Goal: Task Accomplishment & Management: Use online tool/utility

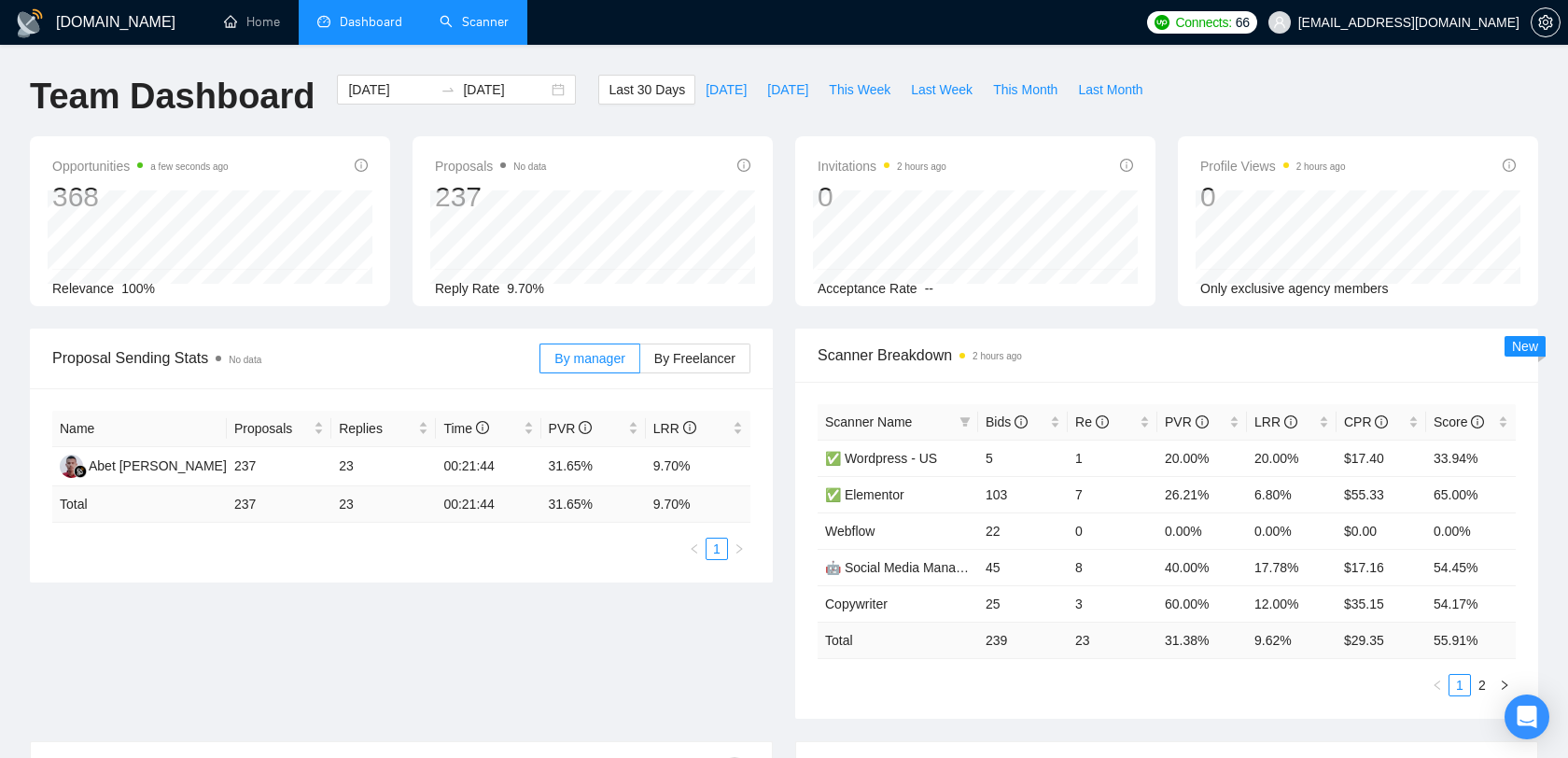
click at [494, 29] on link "Scanner" at bounding box center [474, 22] width 69 height 16
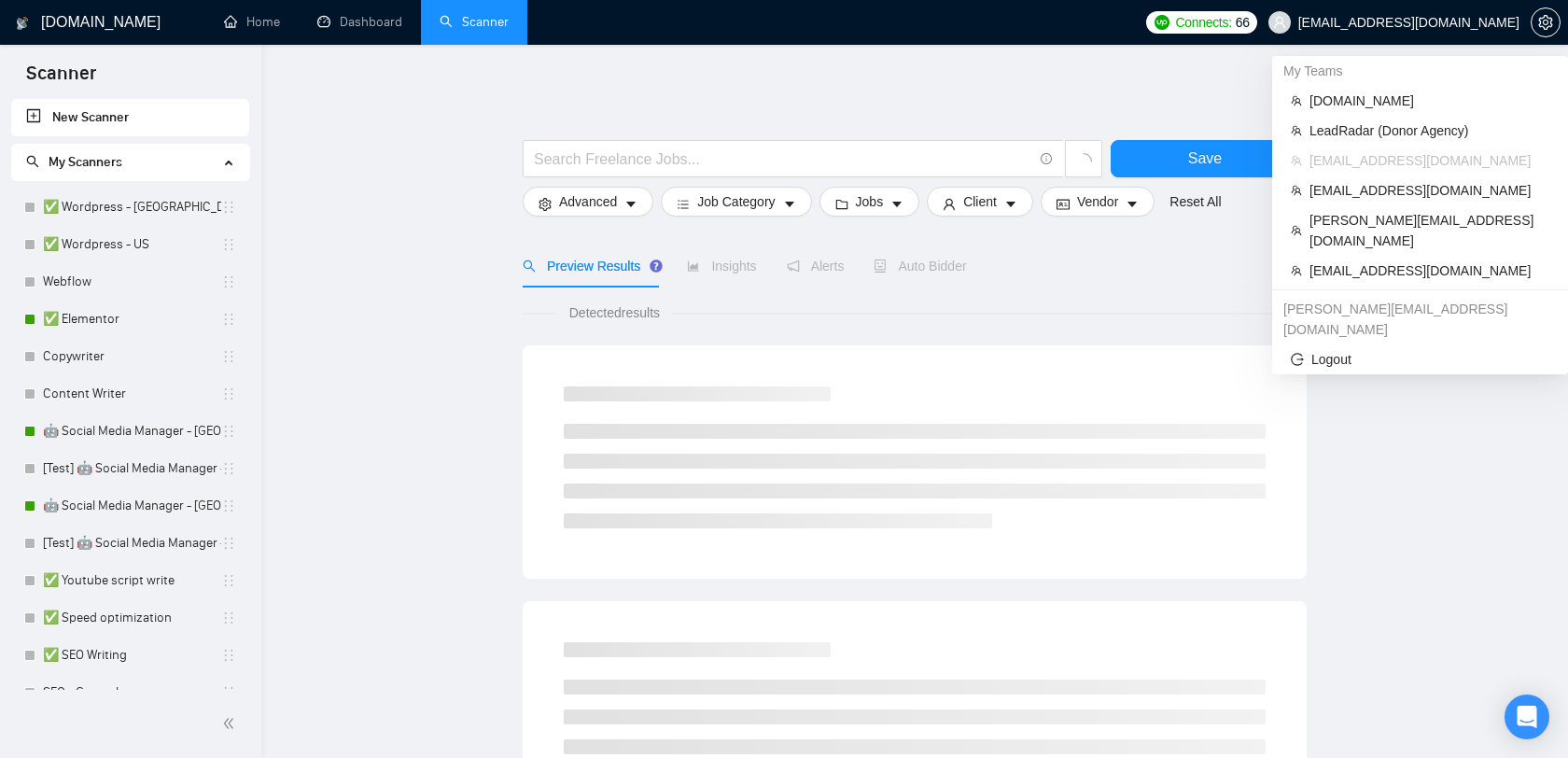
click at [1441, 22] on span "alexrod94@gmail.com" at bounding box center [1409, 22] width 221 height 0
click at [1366, 260] on span "[EMAIL_ADDRESS][DOMAIN_NAME]" at bounding box center [1430, 270] width 240 height 21
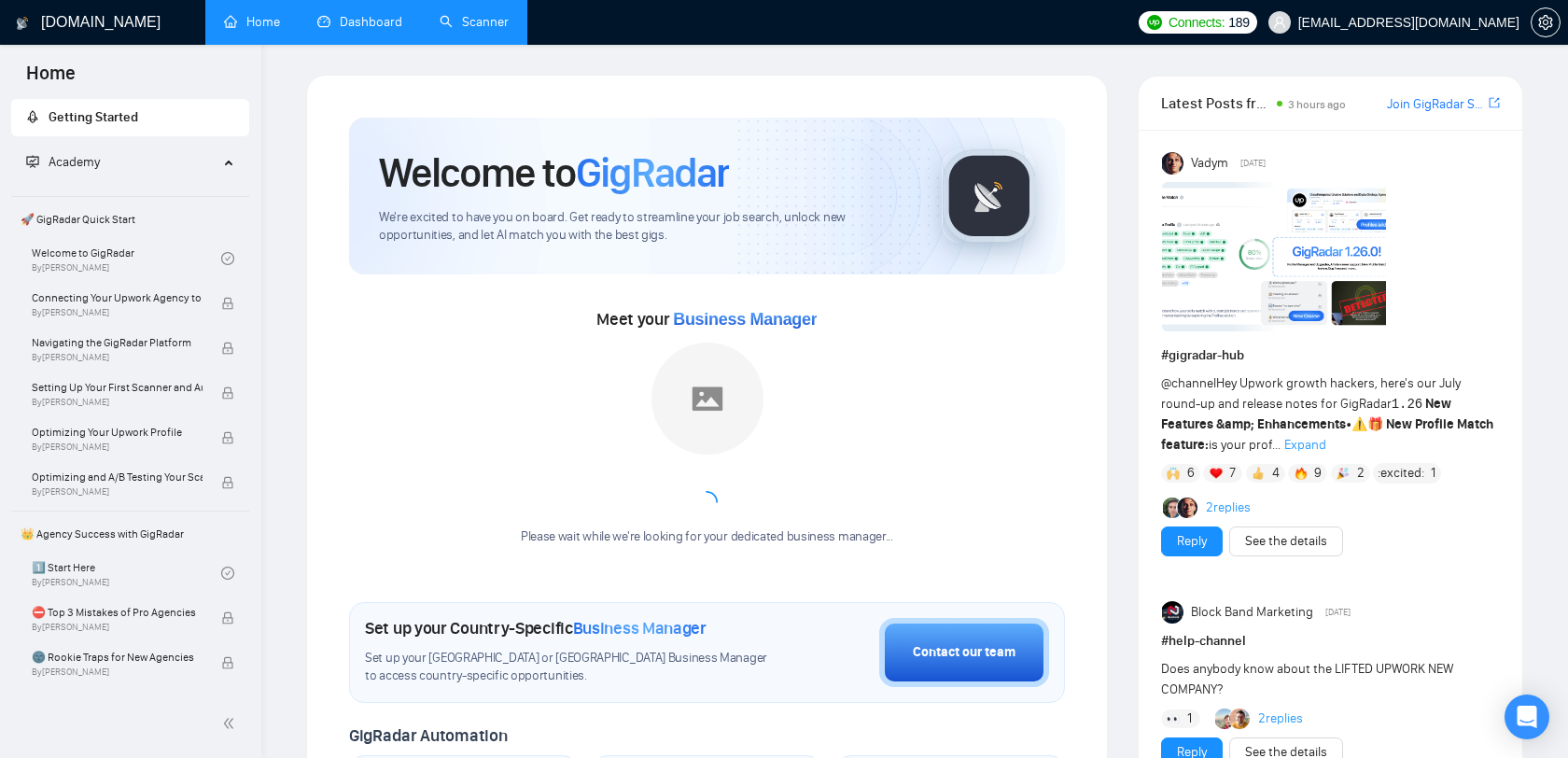
click at [335, 23] on link "Dashboard" at bounding box center [359, 22] width 85 height 16
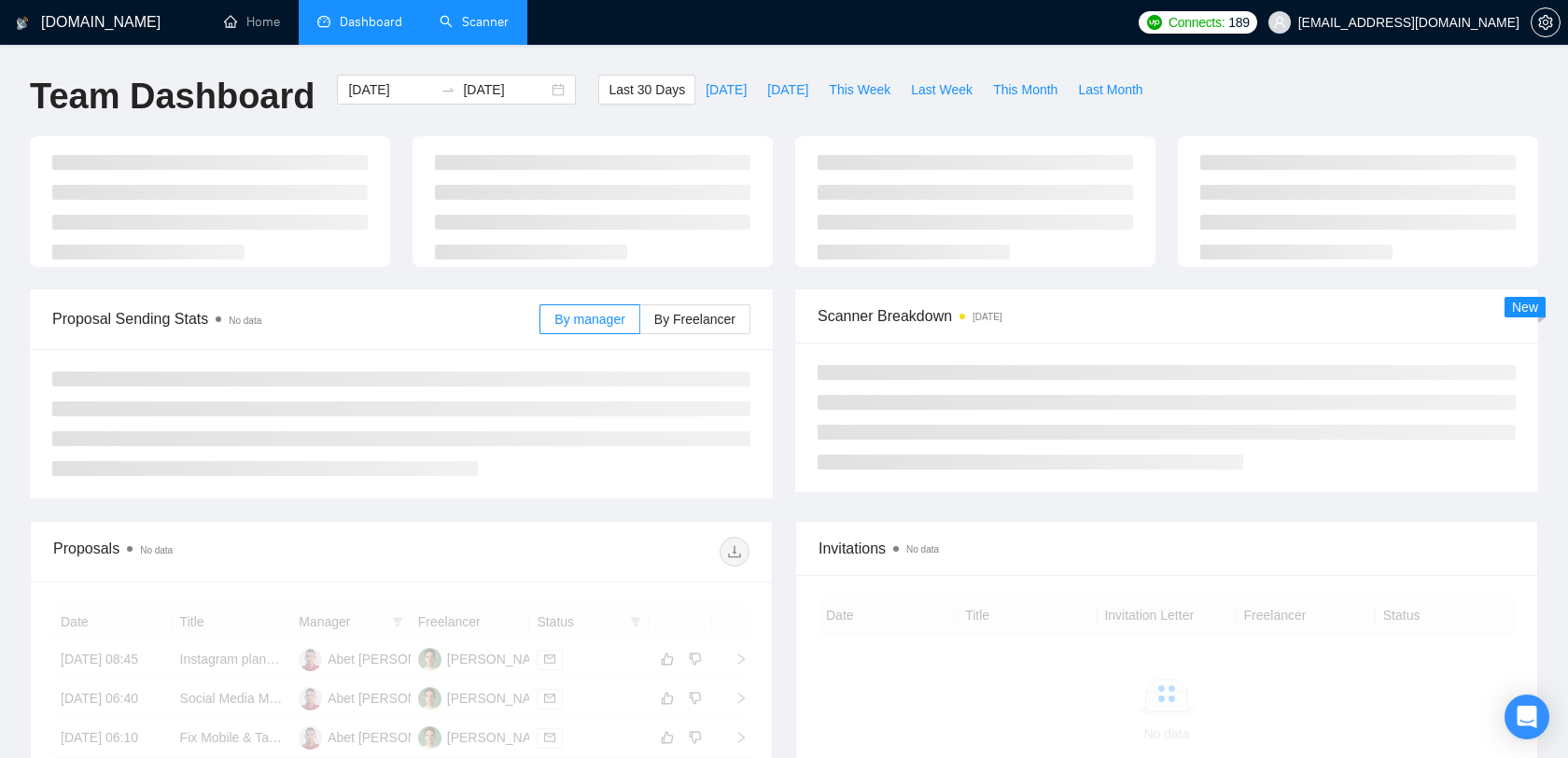
click at [482, 26] on link "Scanner" at bounding box center [474, 22] width 69 height 16
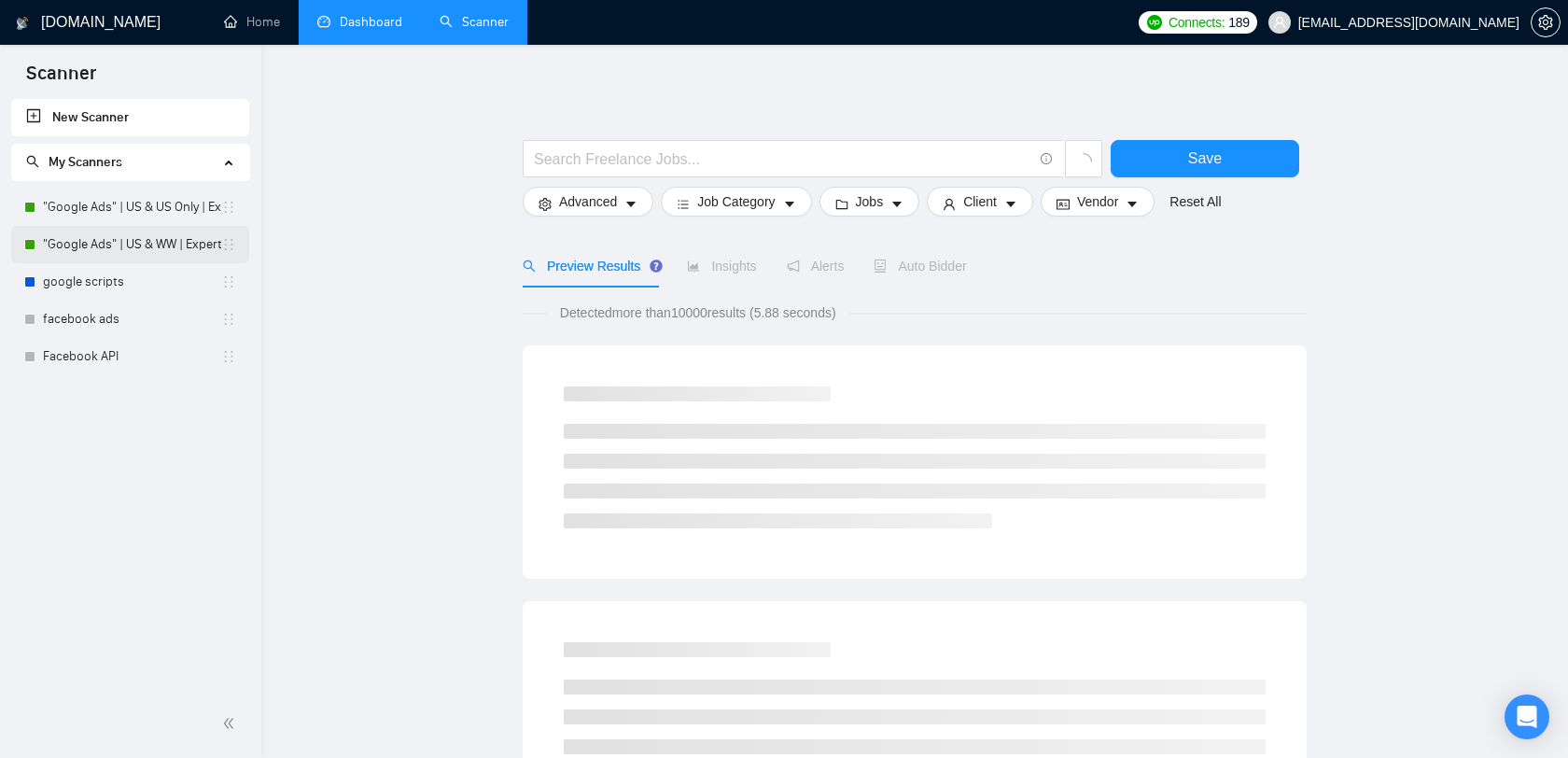
click at [170, 248] on link ""Google Ads" | US & WW | Expert" at bounding box center [132, 244] width 178 height 37
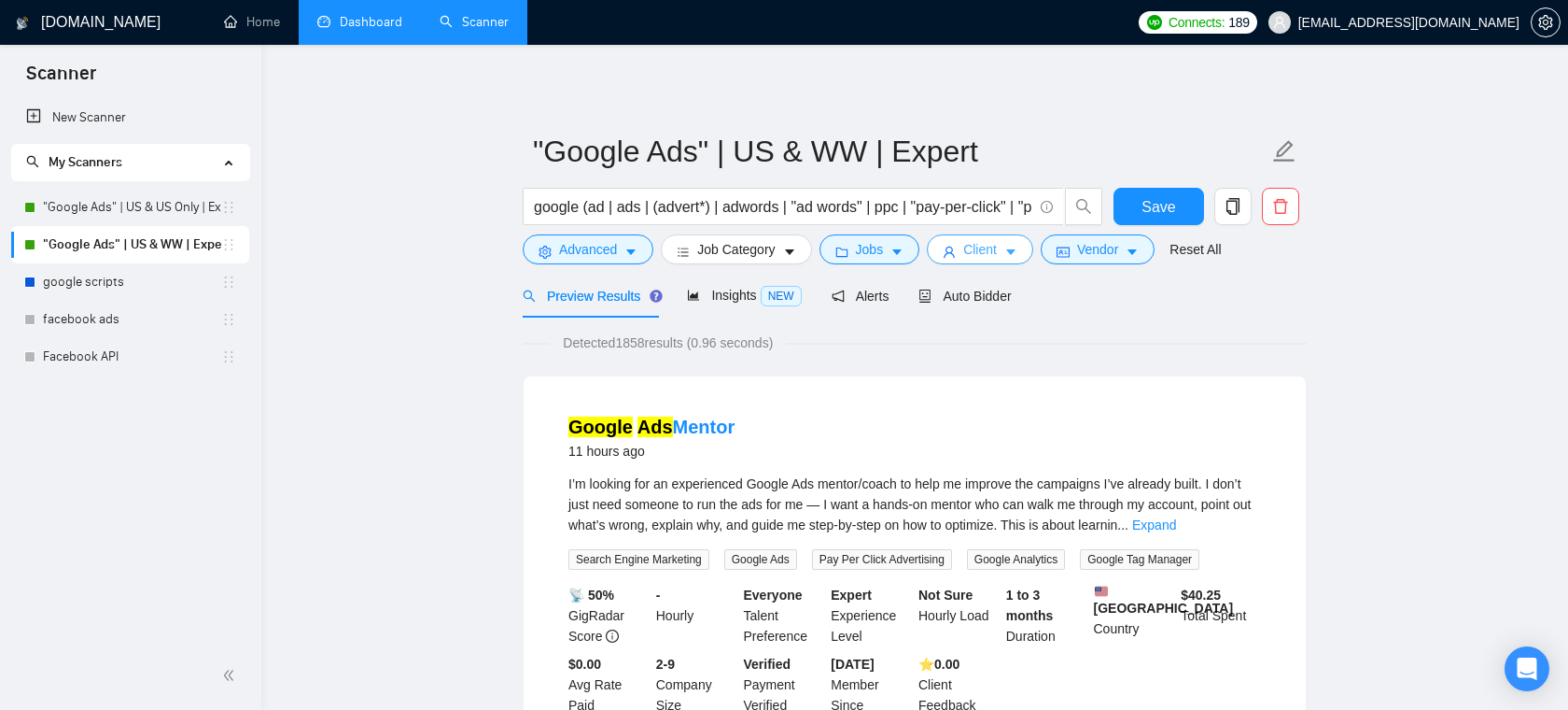
click at [1014, 251] on icon "caret-down" at bounding box center [1011, 252] width 13 height 13
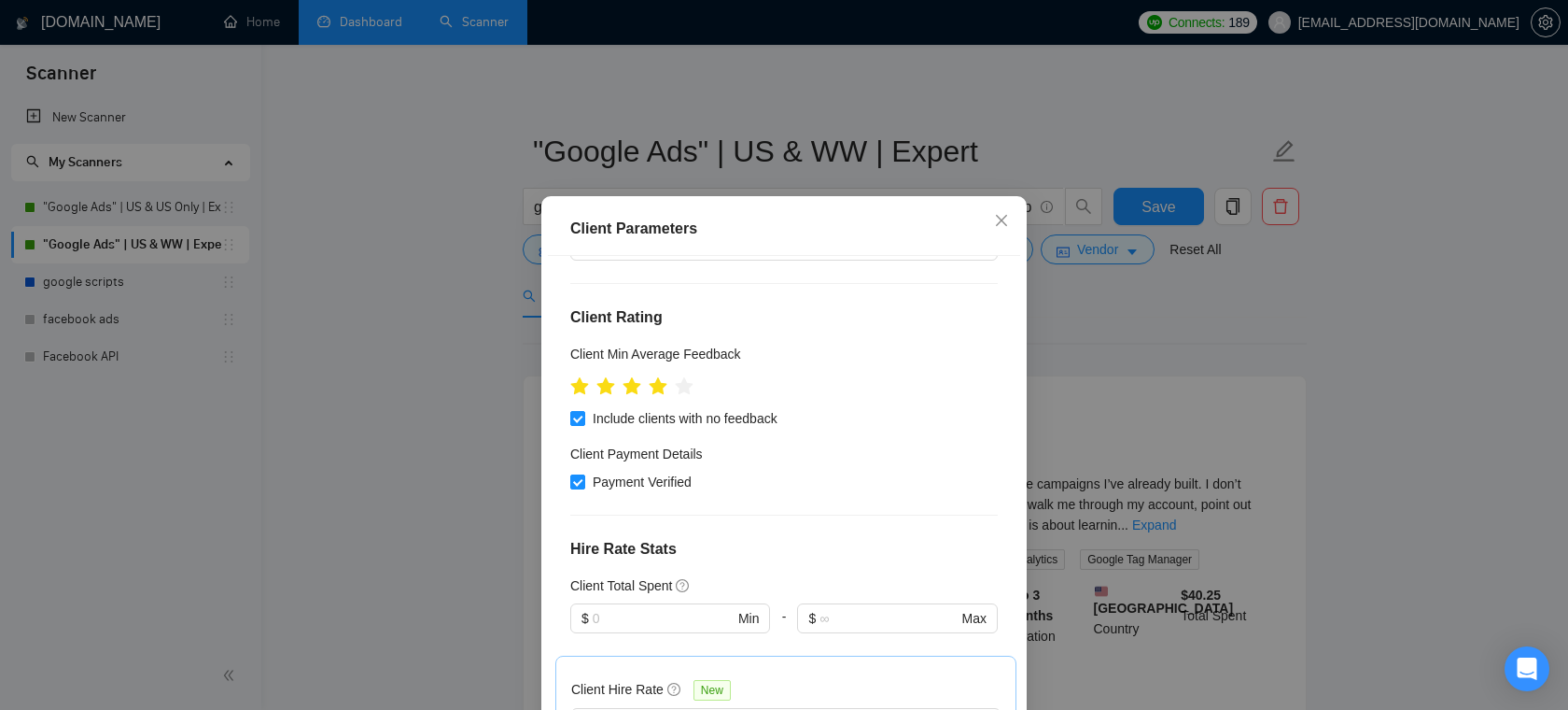
scroll to position [242, 0]
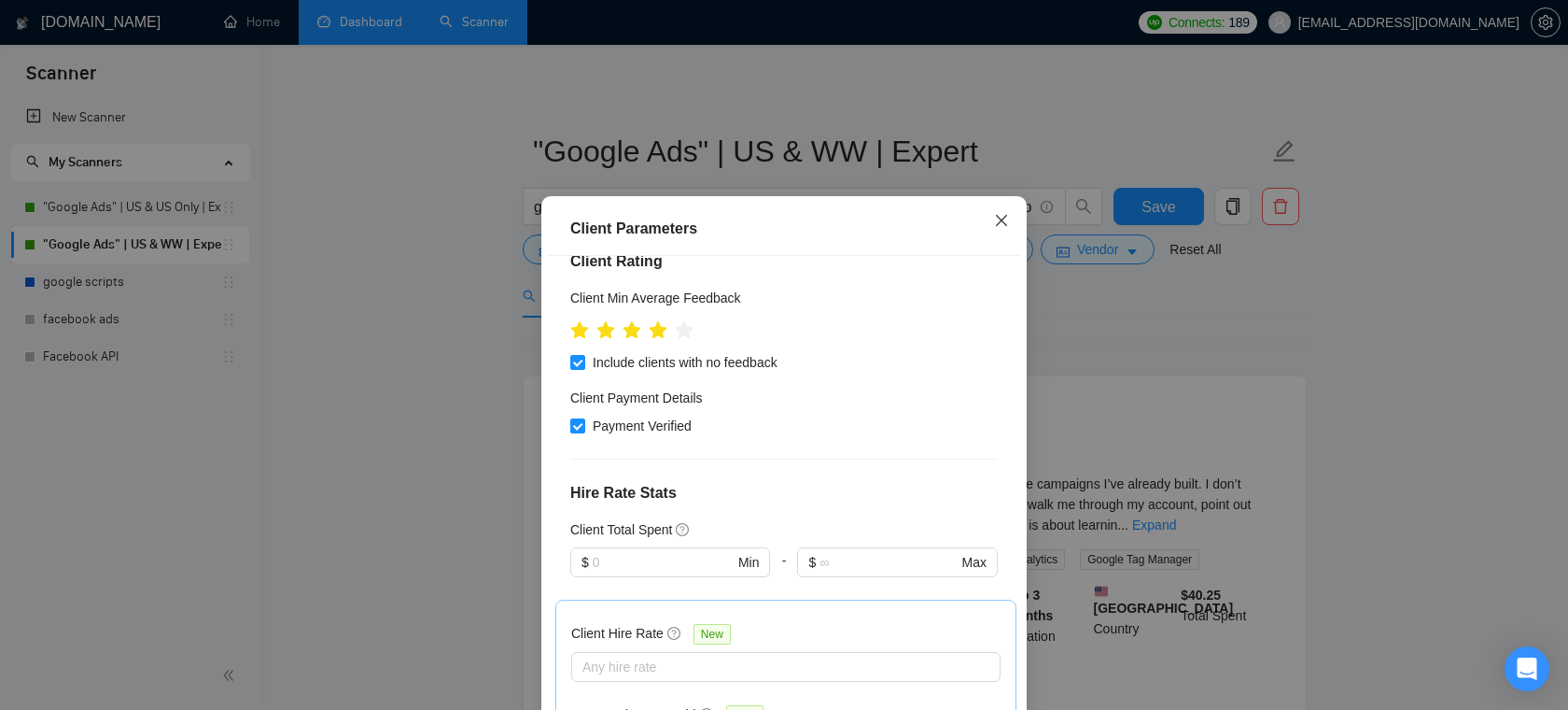
click at [1002, 232] on span "Close" at bounding box center [1002, 221] width 50 height 50
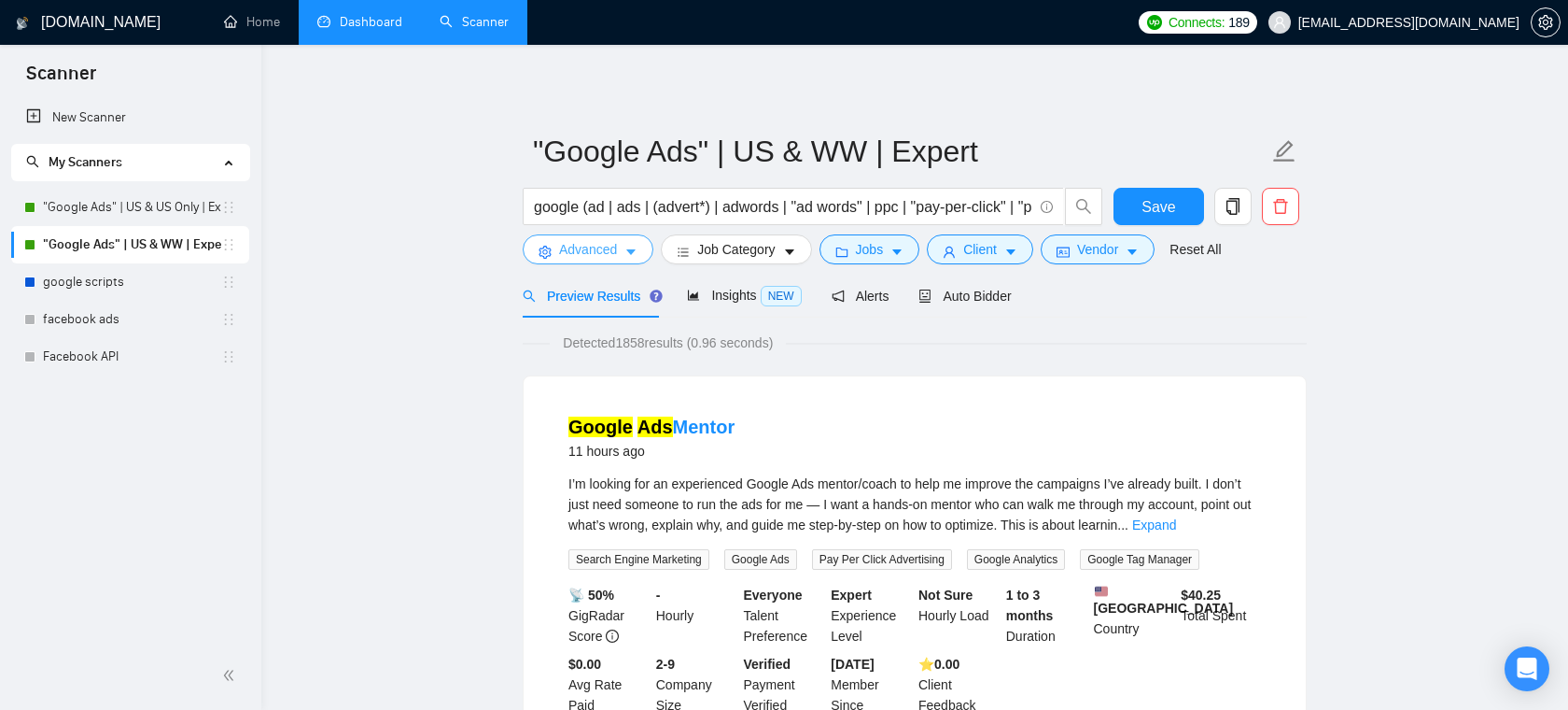
click at [632, 255] on icon "caret-down" at bounding box center [631, 252] width 13 height 13
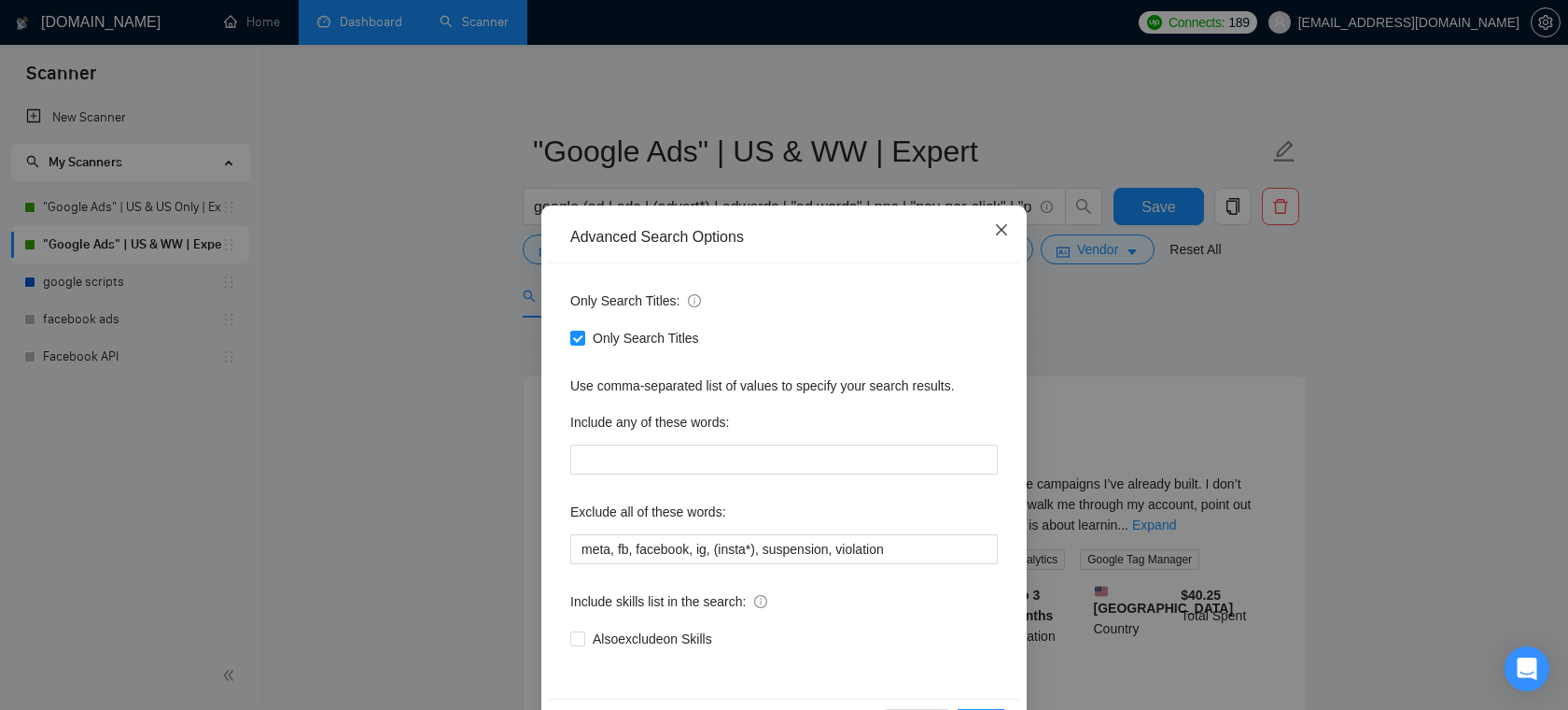
click at [1008, 225] on icon "close" at bounding box center [1001, 229] width 15 height 15
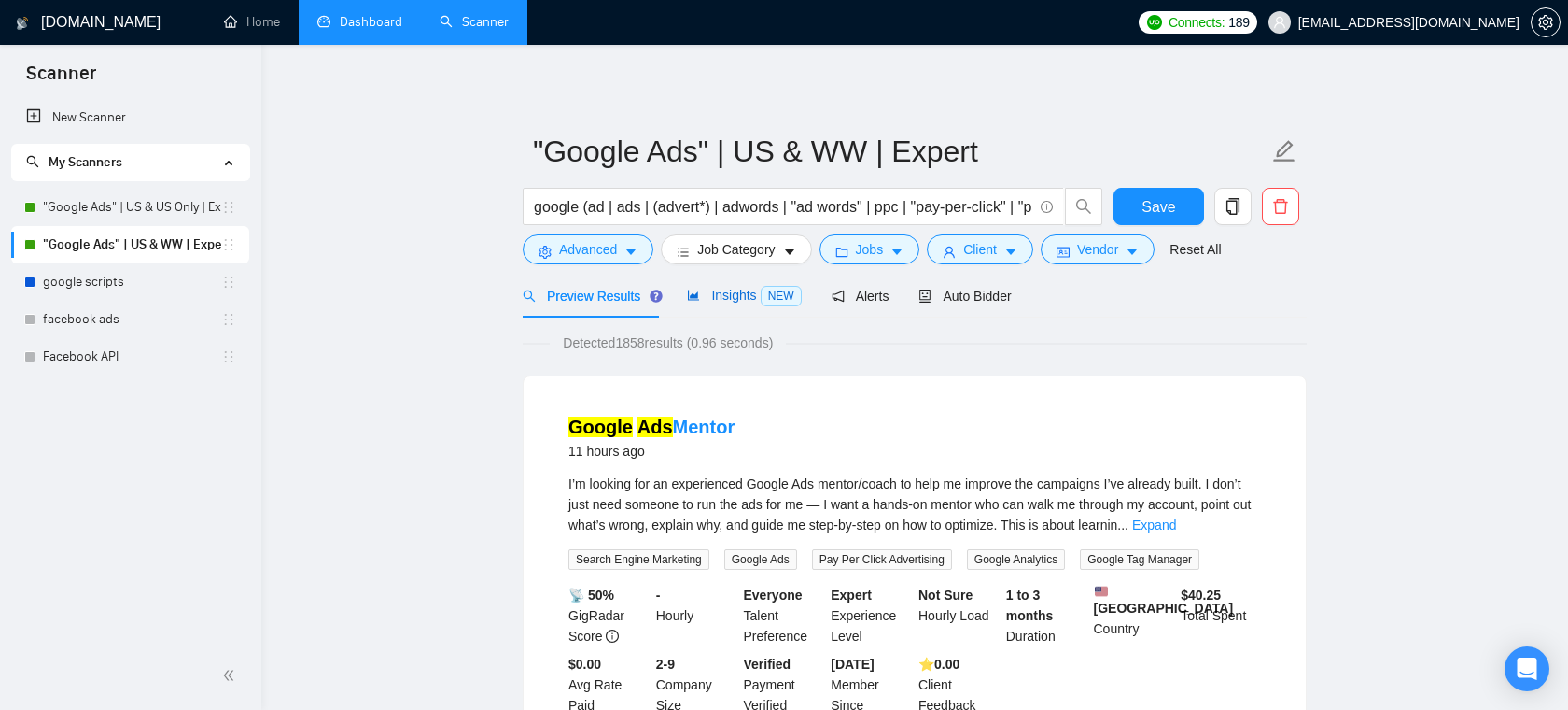
click at [738, 299] on span "Insights NEW" at bounding box center [744, 295] width 114 height 15
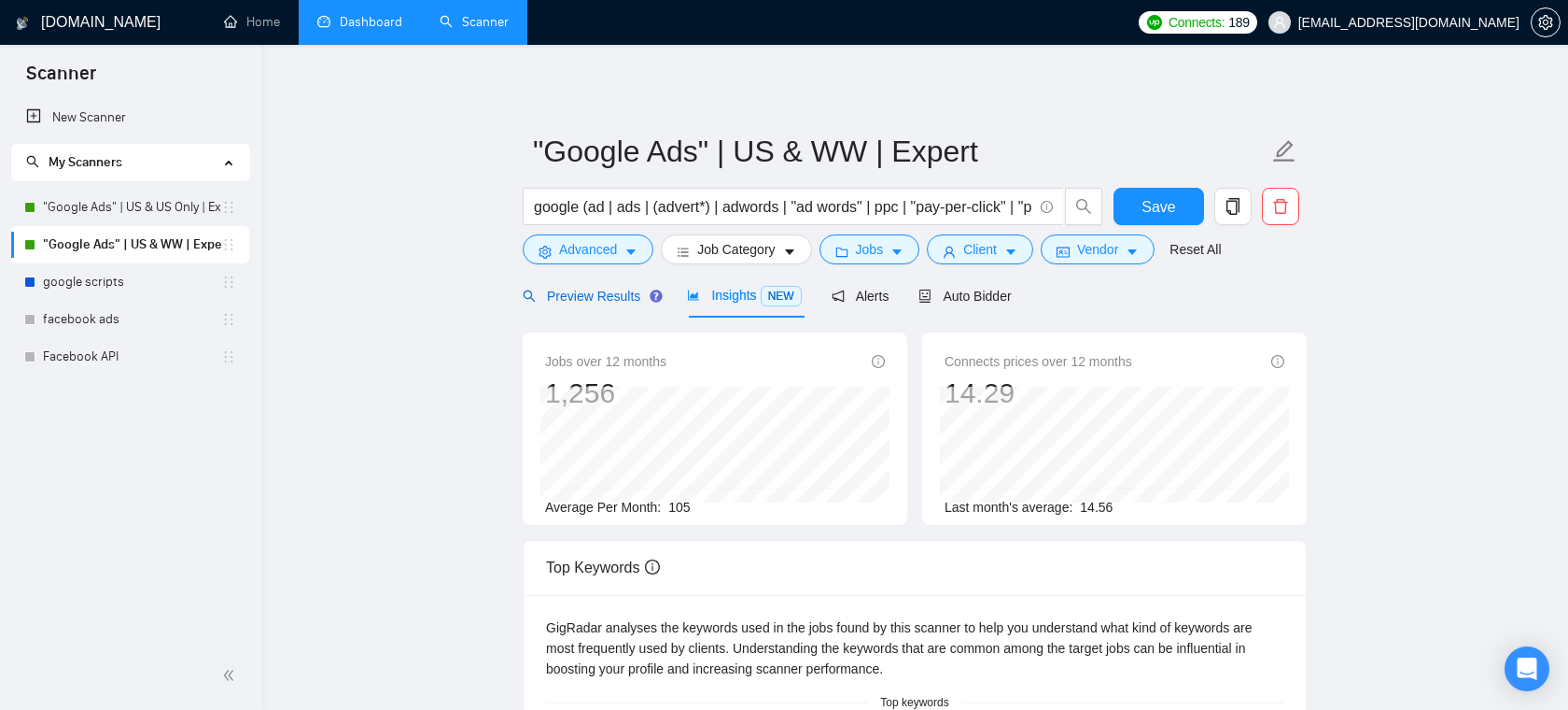
click at [618, 304] on div "Preview Results" at bounding box center [590, 296] width 134 height 21
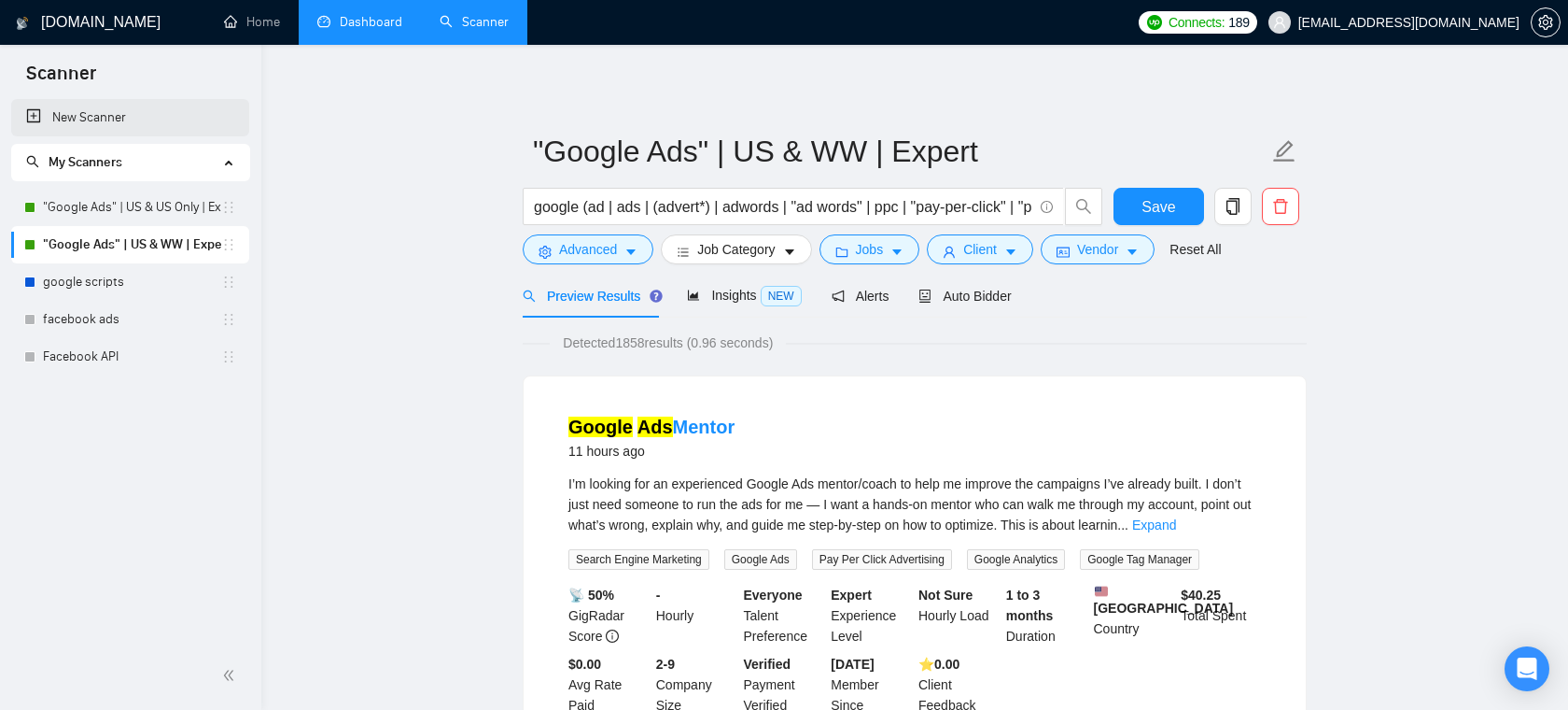
click at [62, 113] on link "New Scanner" at bounding box center [130, 117] width 208 height 37
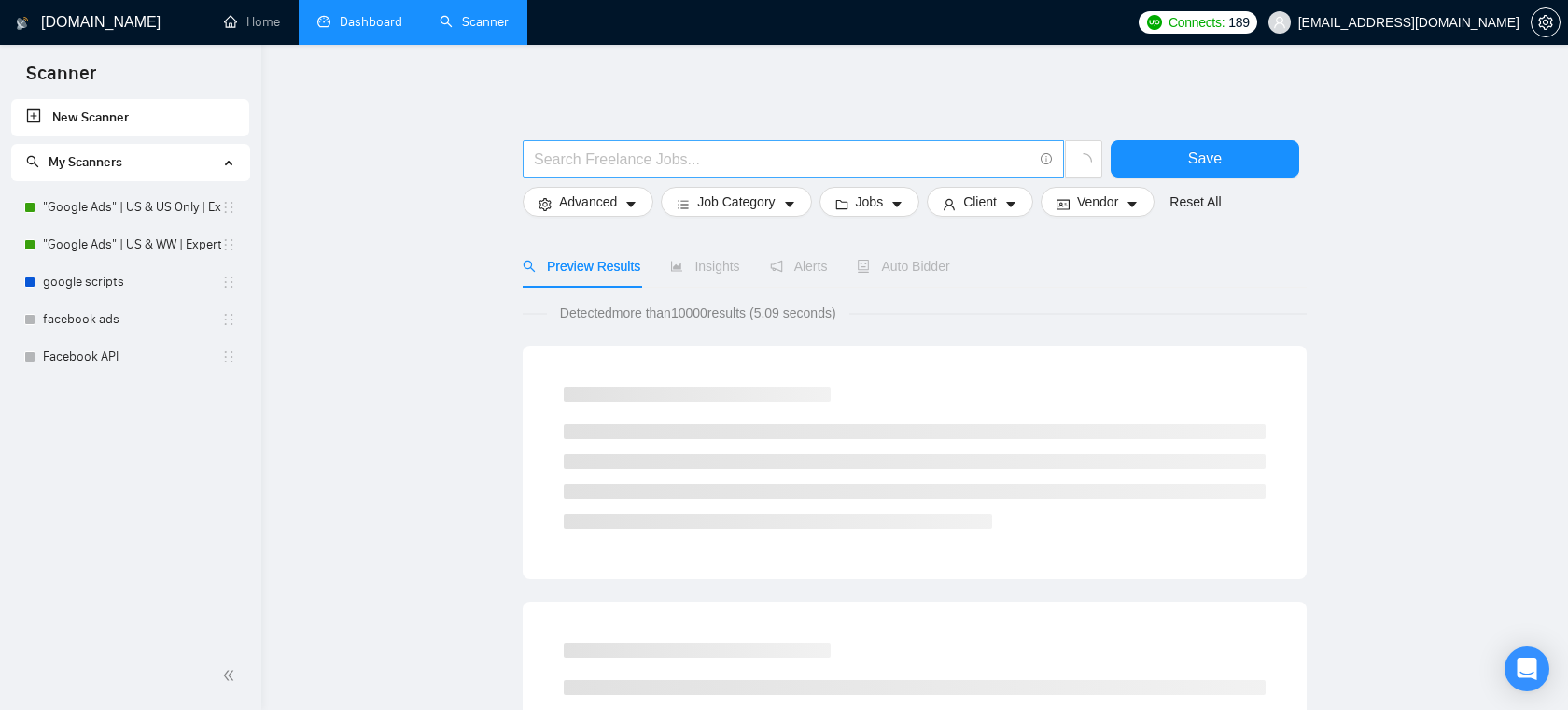
click at [626, 159] on input "text" at bounding box center [783, 159] width 499 height 23
paste input "(Shopify*) | "(Shopify)" | "(Shopify" | "/Shopify") ((develop*) | create | (bui…"
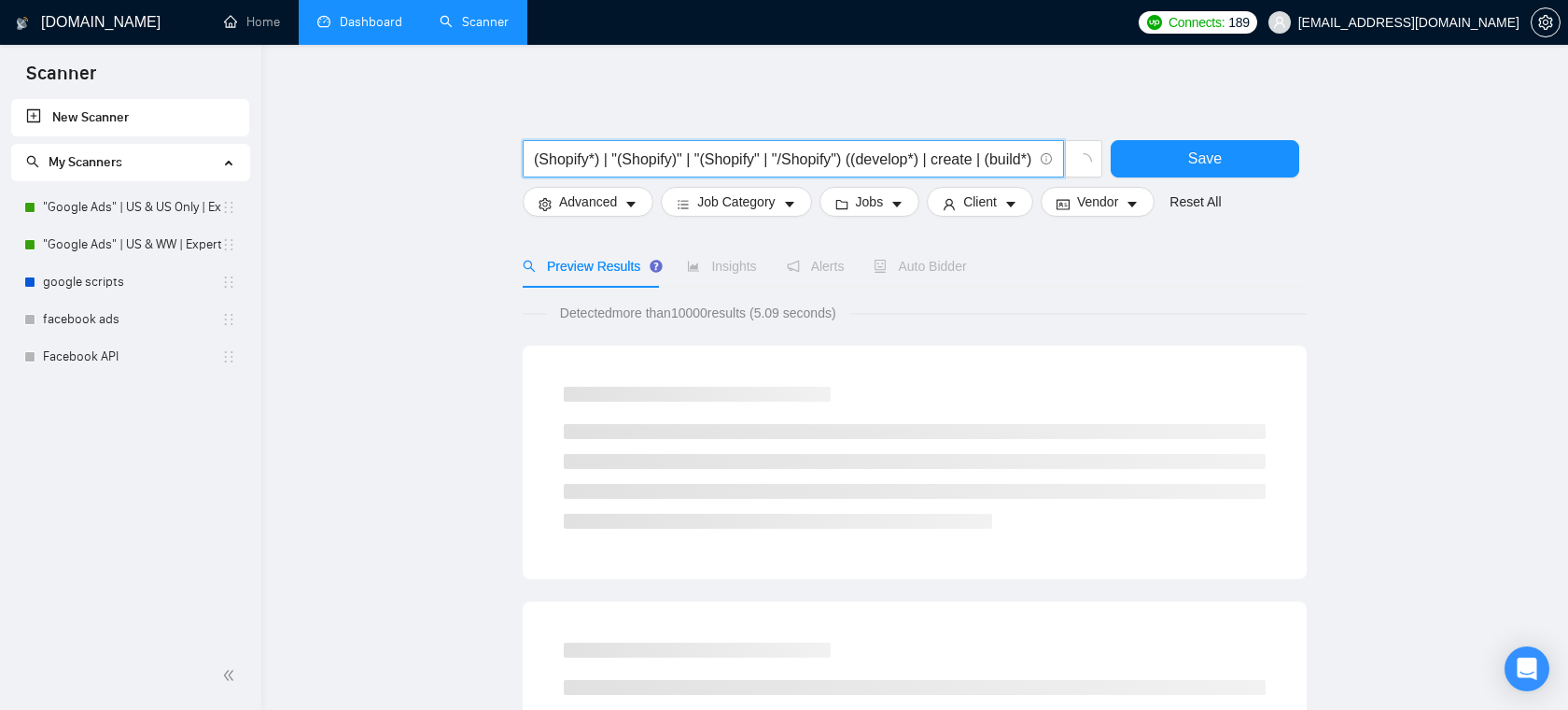
drag, startPoint x: 777, startPoint y: 151, endPoint x: 429, endPoint y: 146, distance: 348.3
click at [623, 152] on input "(Shopify*) | "(Shopify)" | "(Shopify" | "/Shopify") ((develop*) | create | (bui…" at bounding box center [783, 159] width 499 height 23
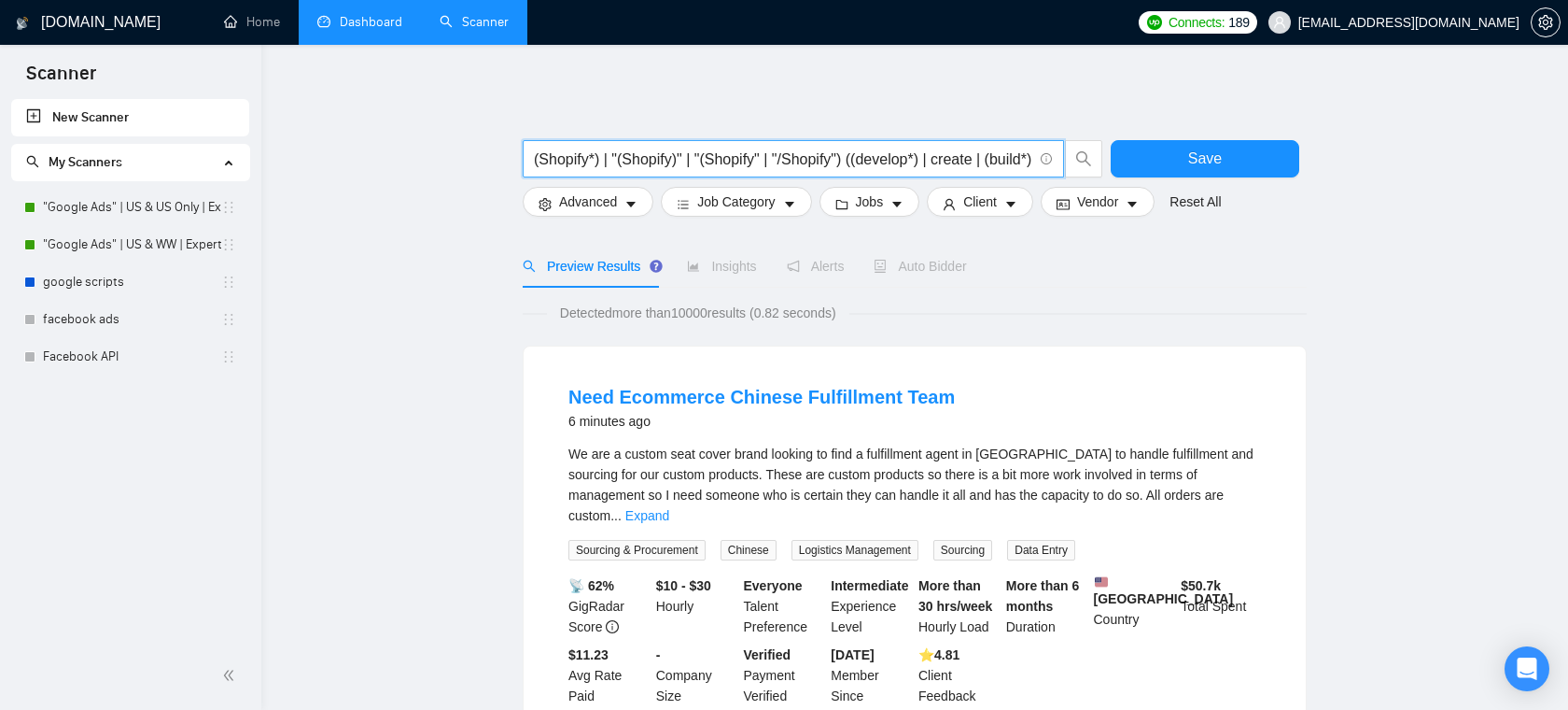
drag, startPoint x: 948, startPoint y: 167, endPoint x: 984, endPoint y: 165, distance: 36.5
click at [984, 165] on input "(Shopify*) | "(Shopify)" | "(Shopify" | "/Shopify") ((develop*) | create | (bui…" at bounding box center [783, 159] width 499 height 23
drag, startPoint x: 918, startPoint y: 158, endPoint x: 1029, endPoint y: 159, distance: 111.1
click at [1031, 159] on input "(Shopify*) | "(Shopify)" | "(Shopify" | "/Shopify") ((develop*) | create | (bui…" at bounding box center [783, 159] width 499 height 23
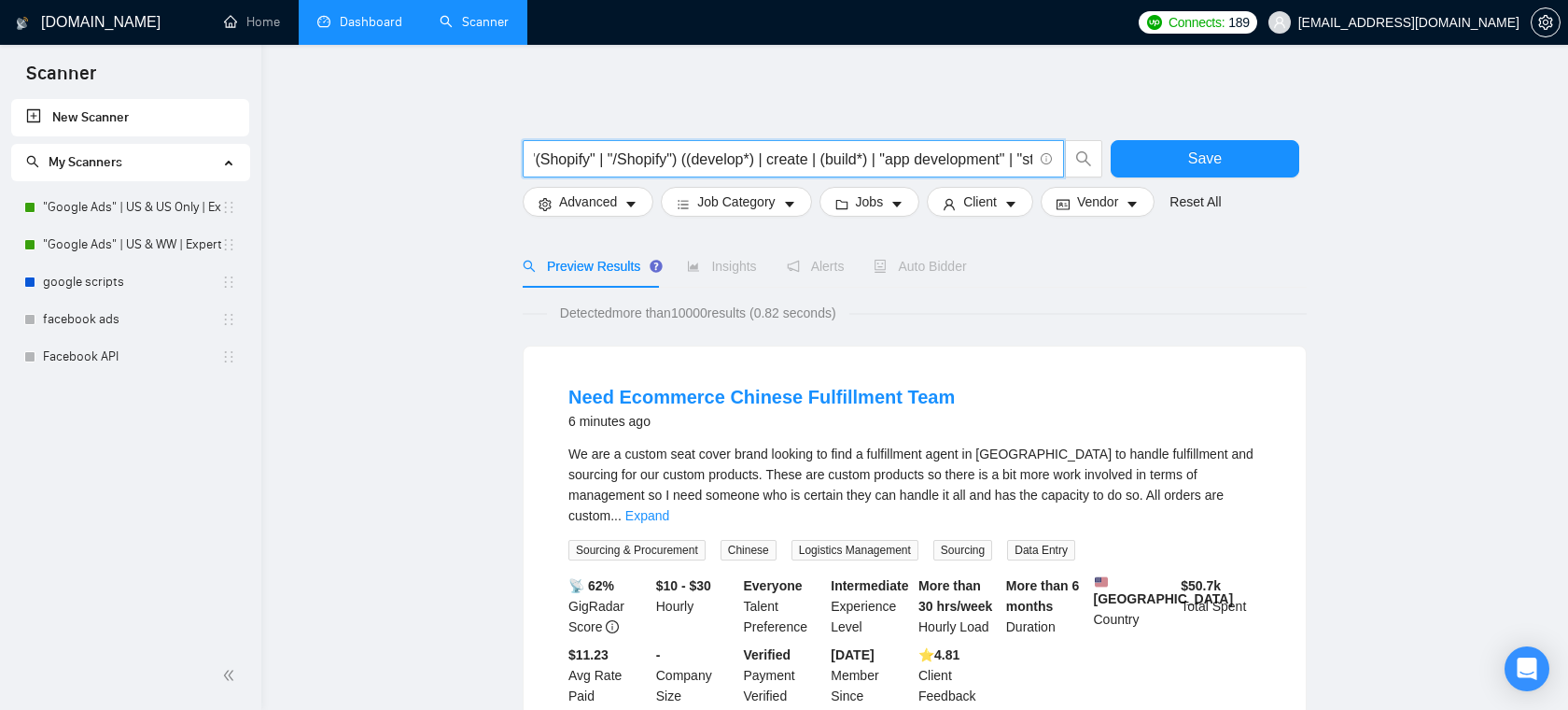
type input "(Shopify*) | "(Shopify)" | "(Shopify" | "/Shopify") ((develop*) | create | (bui…"
click at [966, 246] on div "Auto Bidder" at bounding box center [920, 266] width 92 height 43
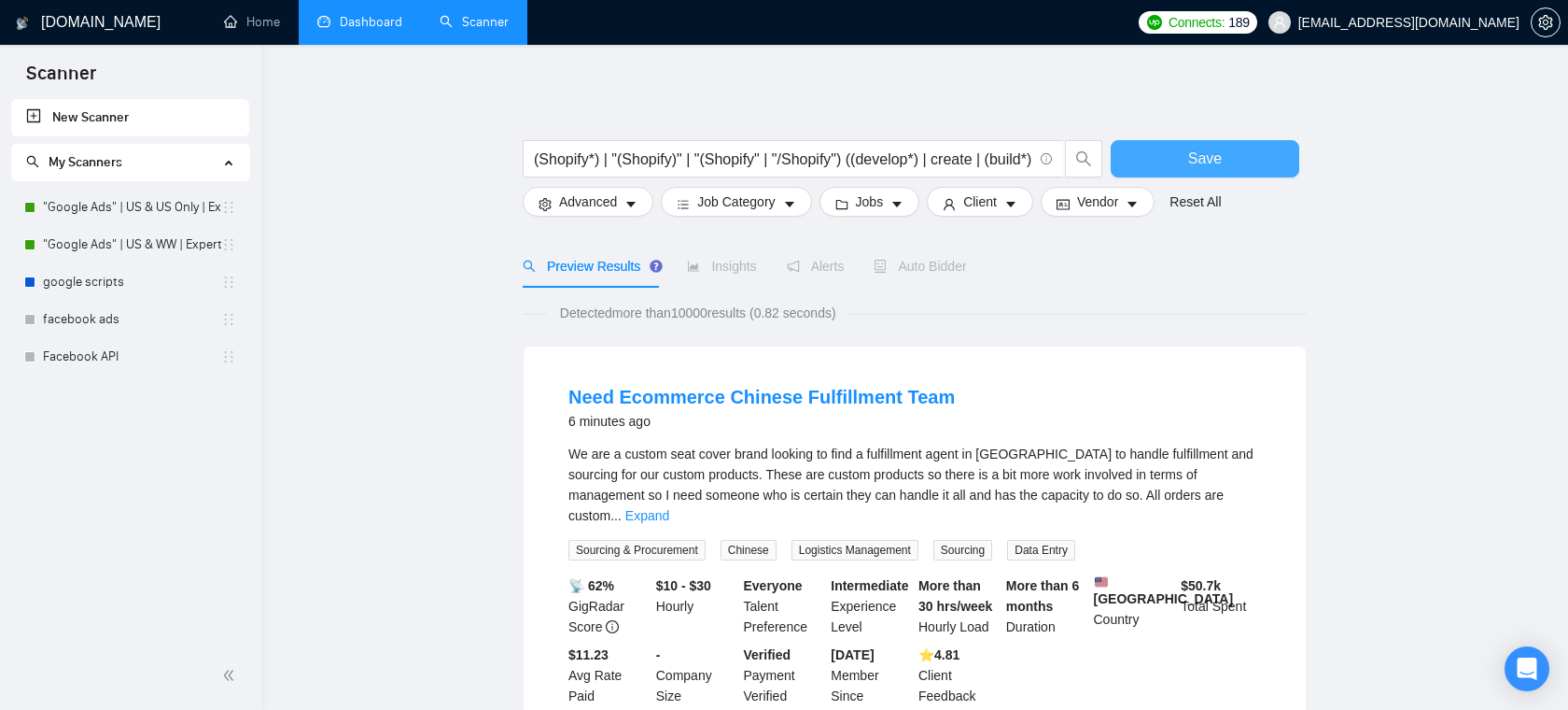
click at [1135, 158] on button "Save" at bounding box center [1205, 158] width 189 height 37
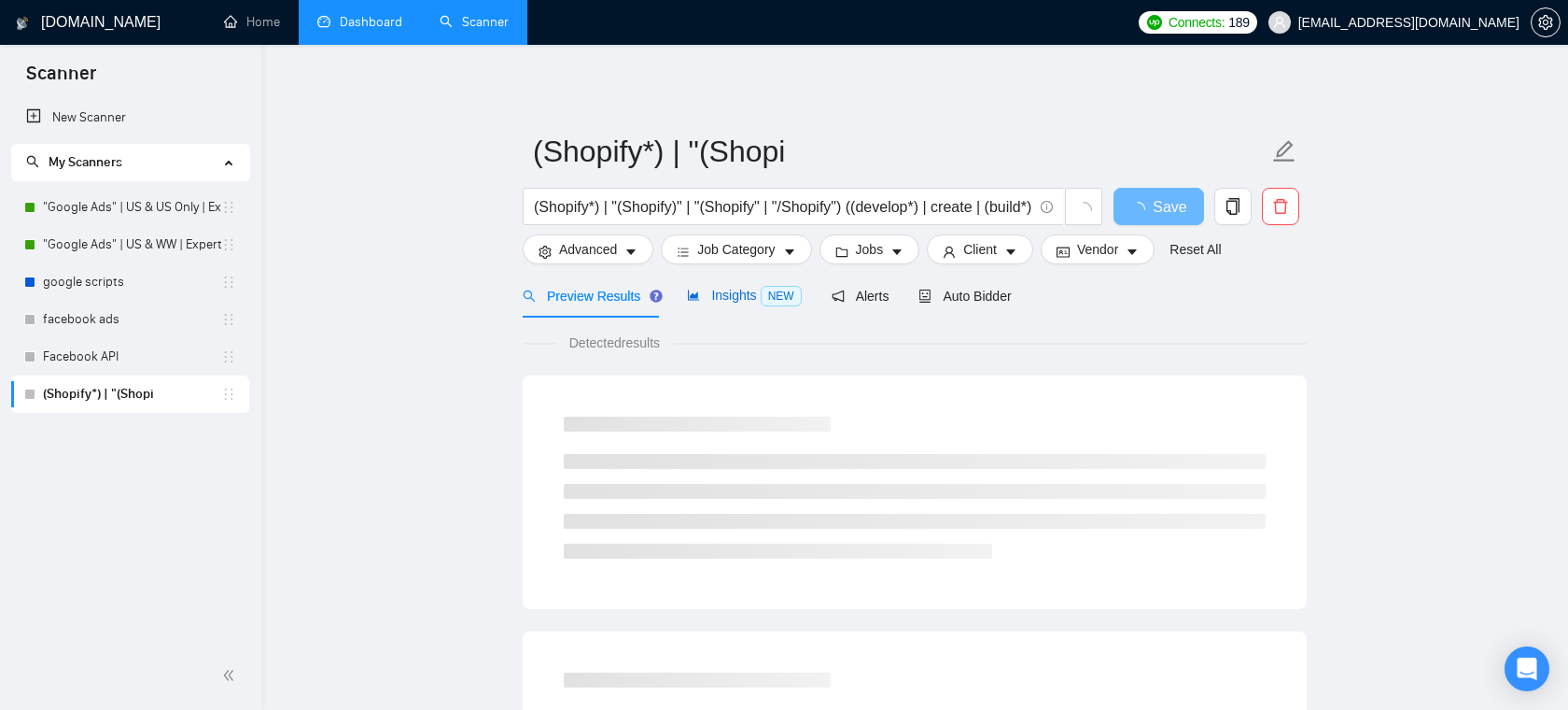
click at [724, 296] on span "Insights NEW" at bounding box center [744, 295] width 114 height 15
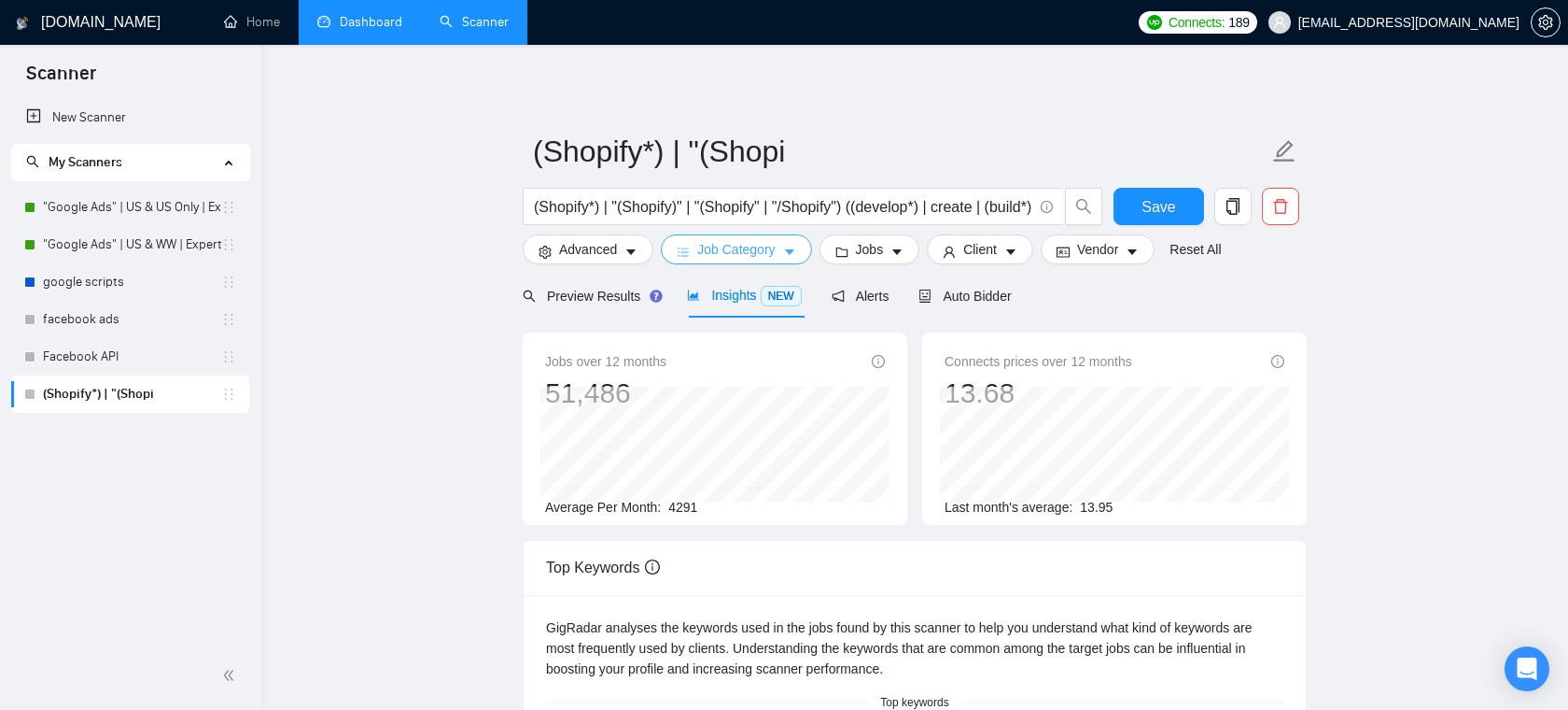
click at [786, 246] on button "Job Category" at bounding box center [736, 249] width 150 height 30
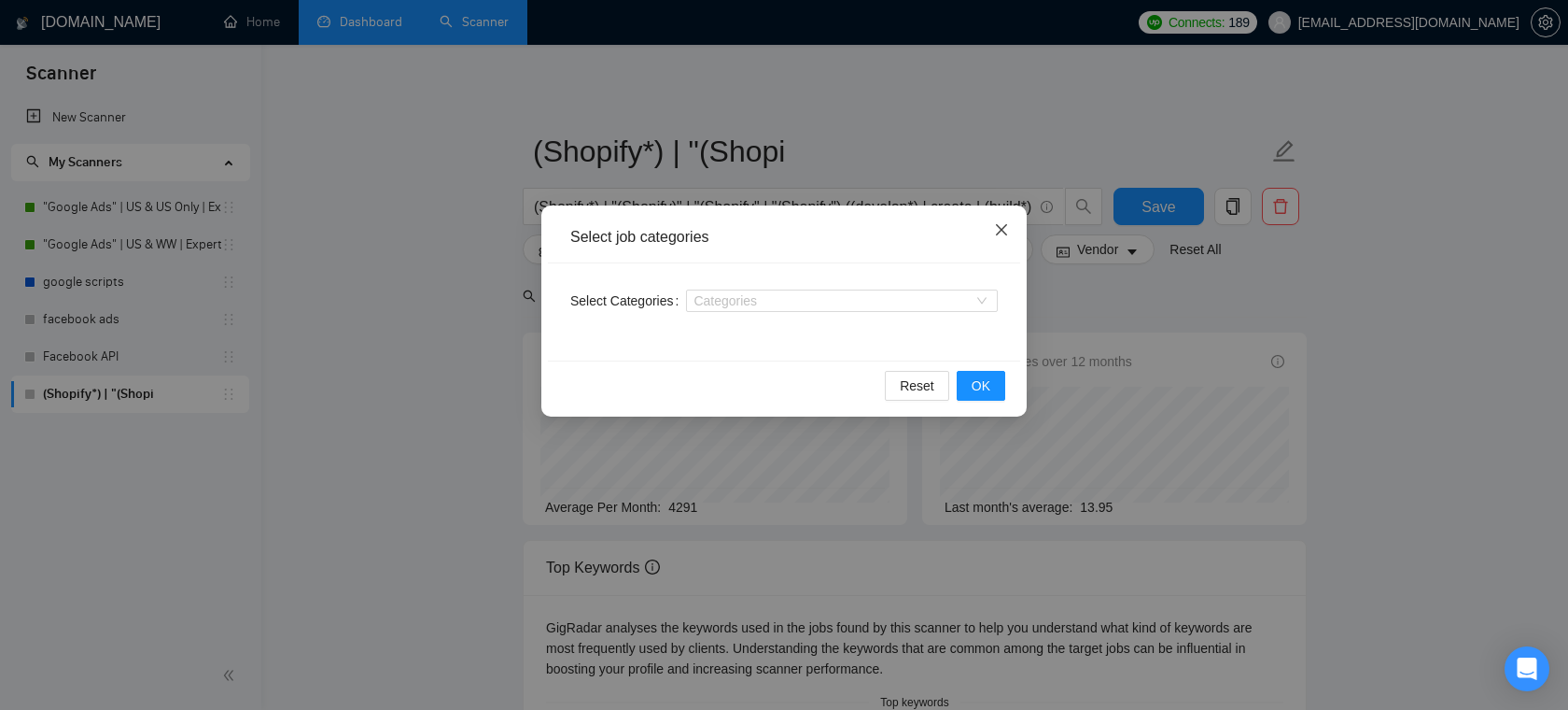
click at [1013, 230] on span "Close" at bounding box center [1002, 230] width 50 height 50
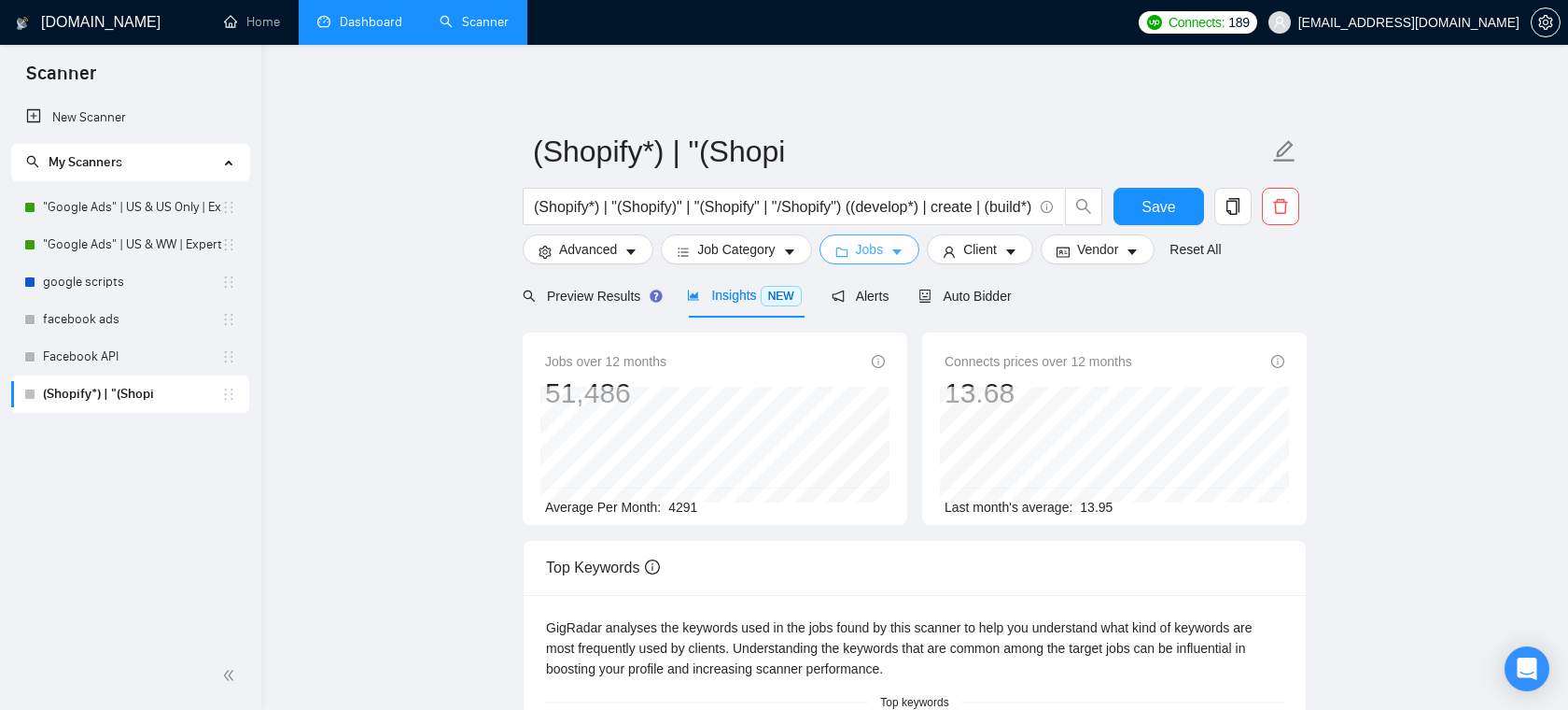
click at [884, 255] on span "Jobs" at bounding box center [870, 249] width 28 height 21
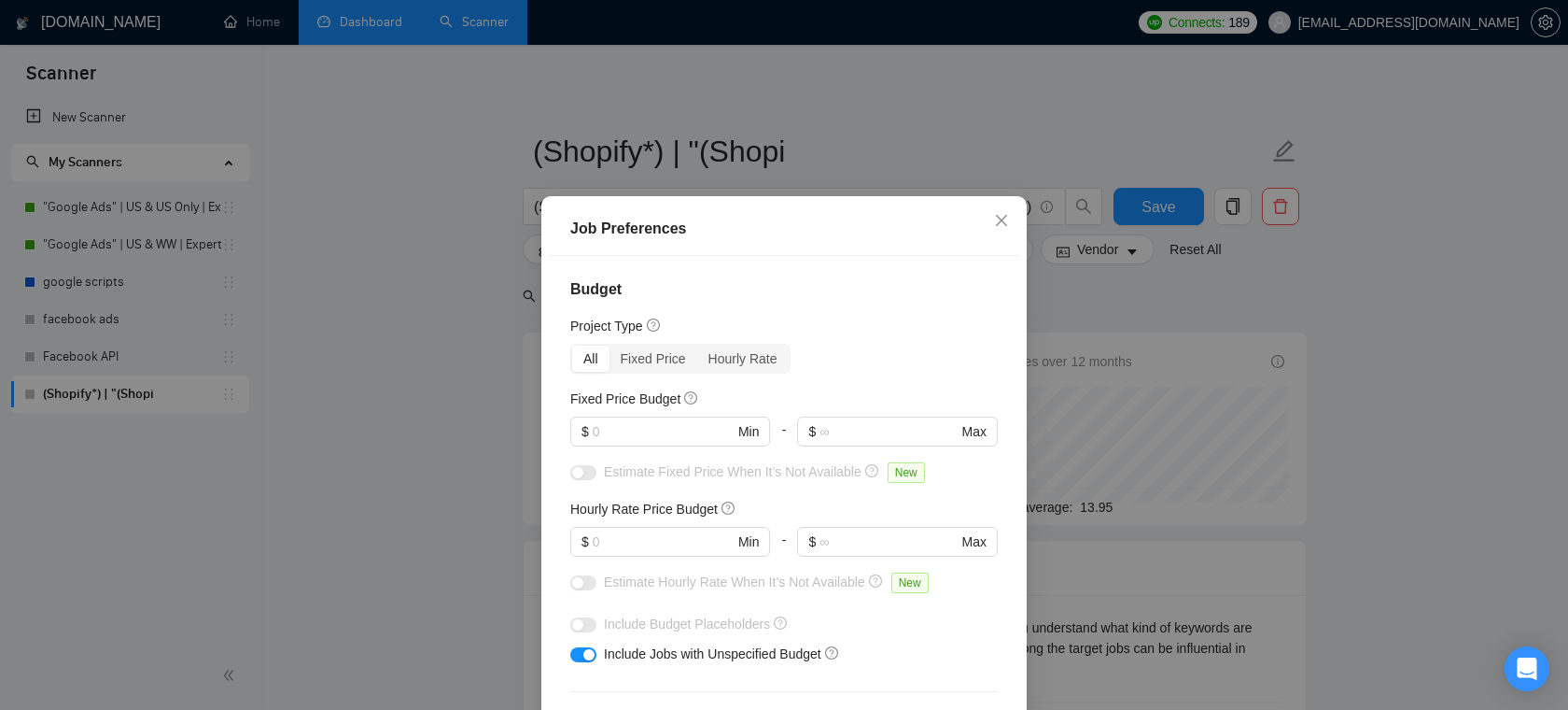
click at [620, 559] on div "$ Min" at bounding box center [670, 549] width 200 height 45
click at [630, 534] on input "text" at bounding box center [663, 541] width 141 height 21
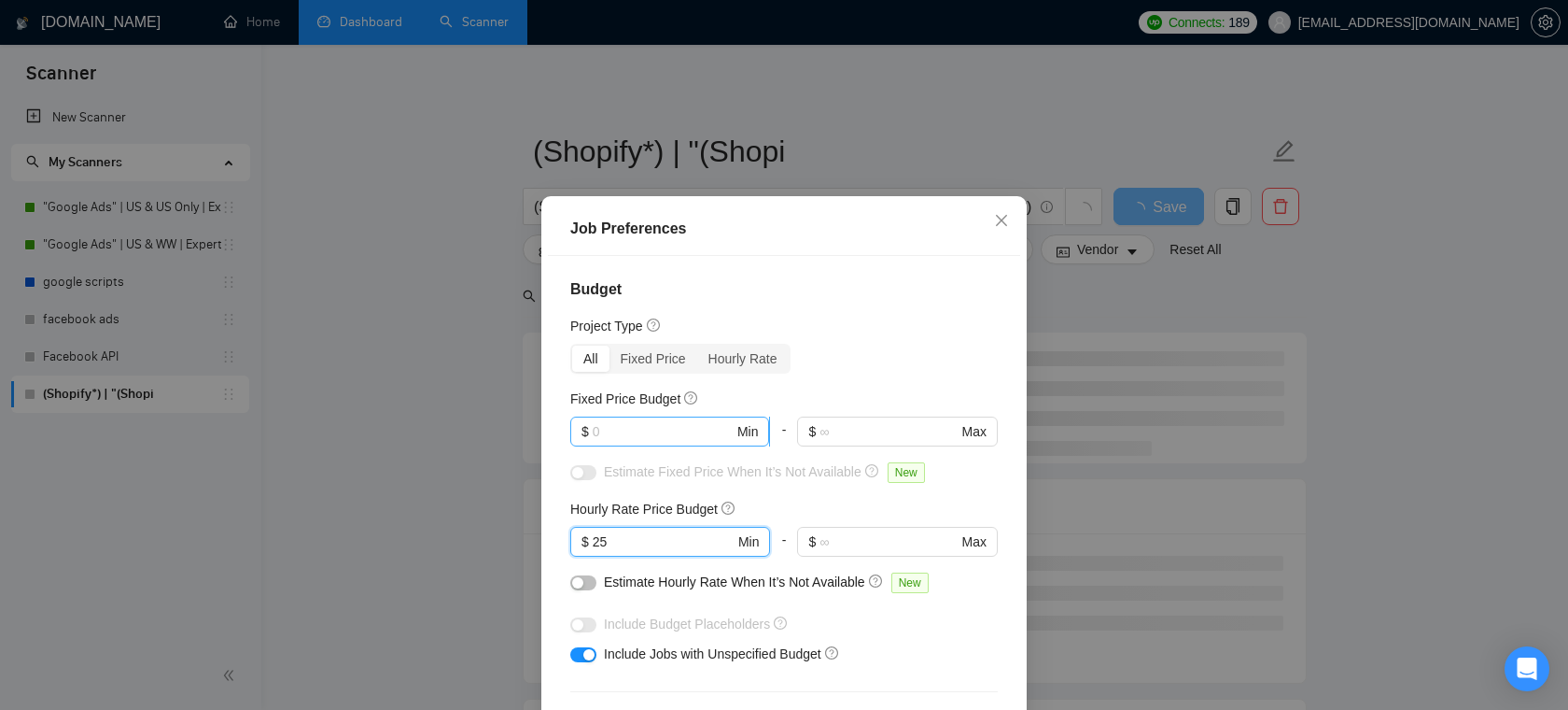
type input "25"
click at [636, 429] on input "text" at bounding box center [663, 431] width 141 height 21
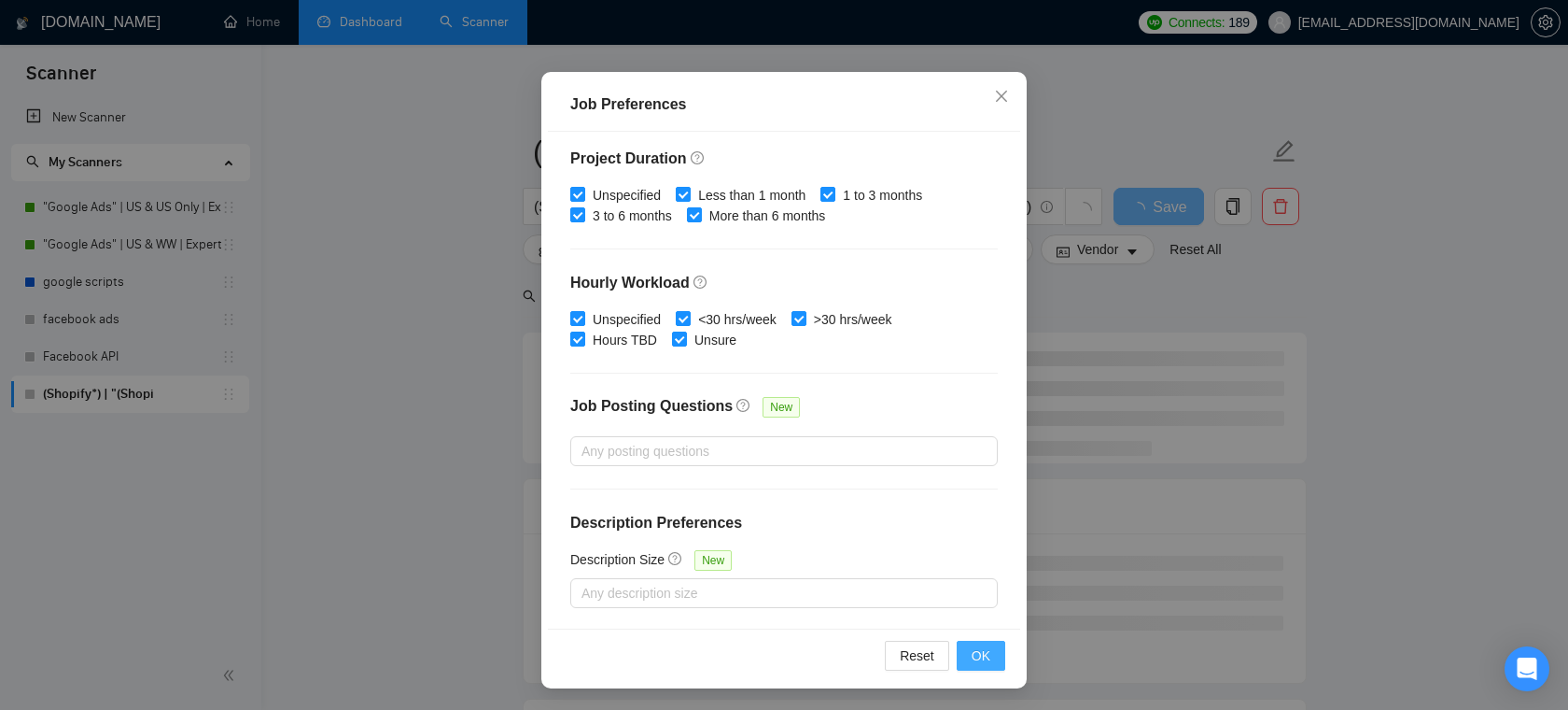
type input "700"
click at [987, 654] on span "OK" at bounding box center [981, 655] width 19 height 21
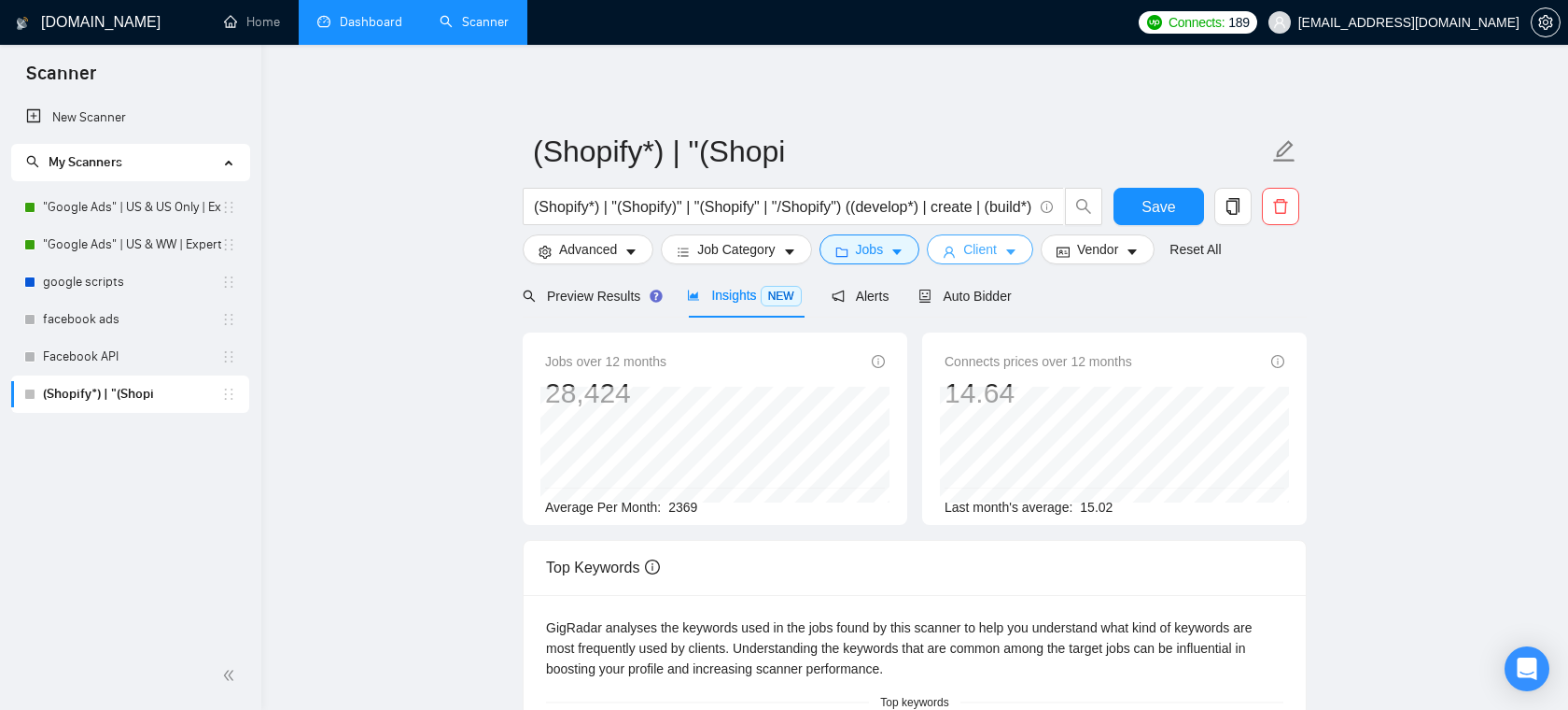
click at [1005, 251] on button "Client" at bounding box center [980, 249] width 106 height 30
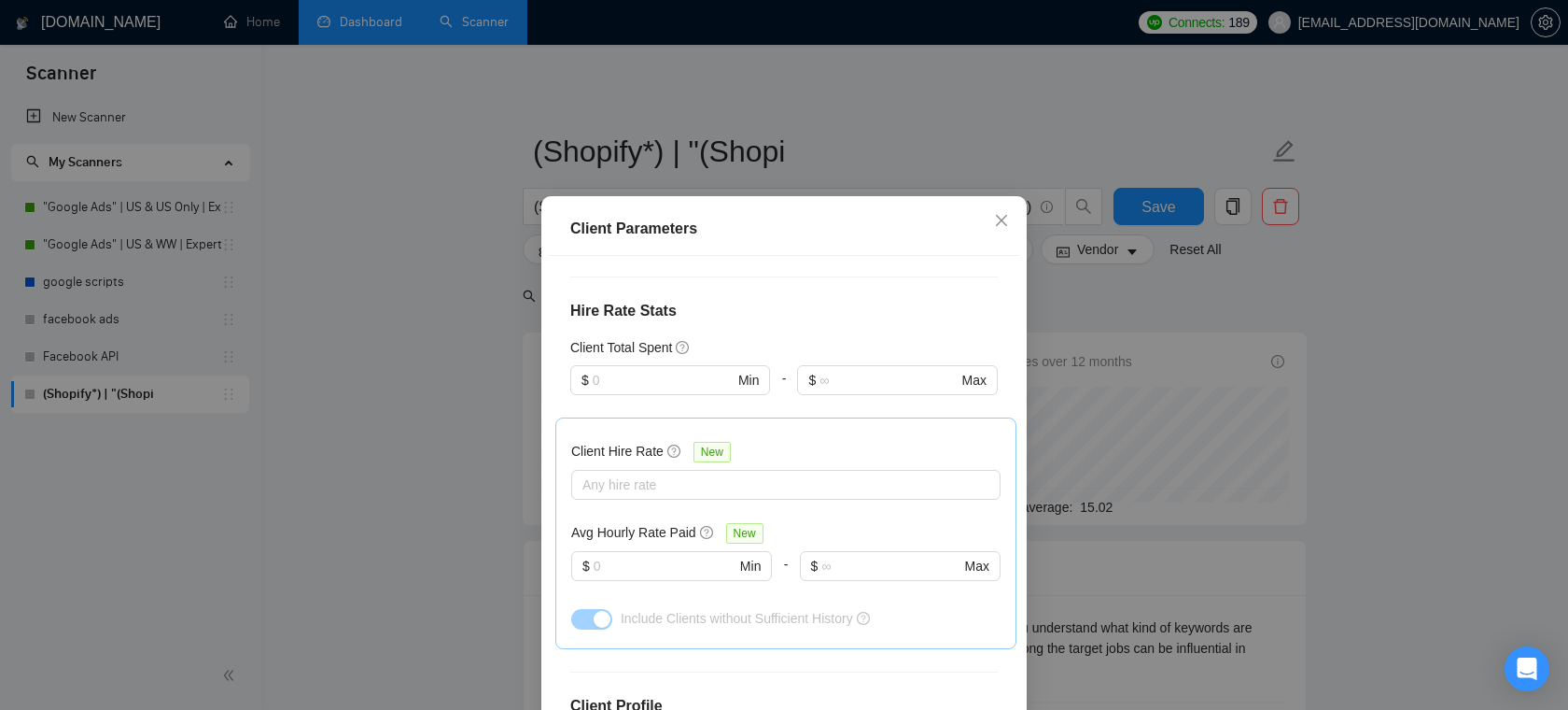
scroll to position [425, 0]
click at [647, 479] on div at bounding box center [776, 483] width 401 height 22
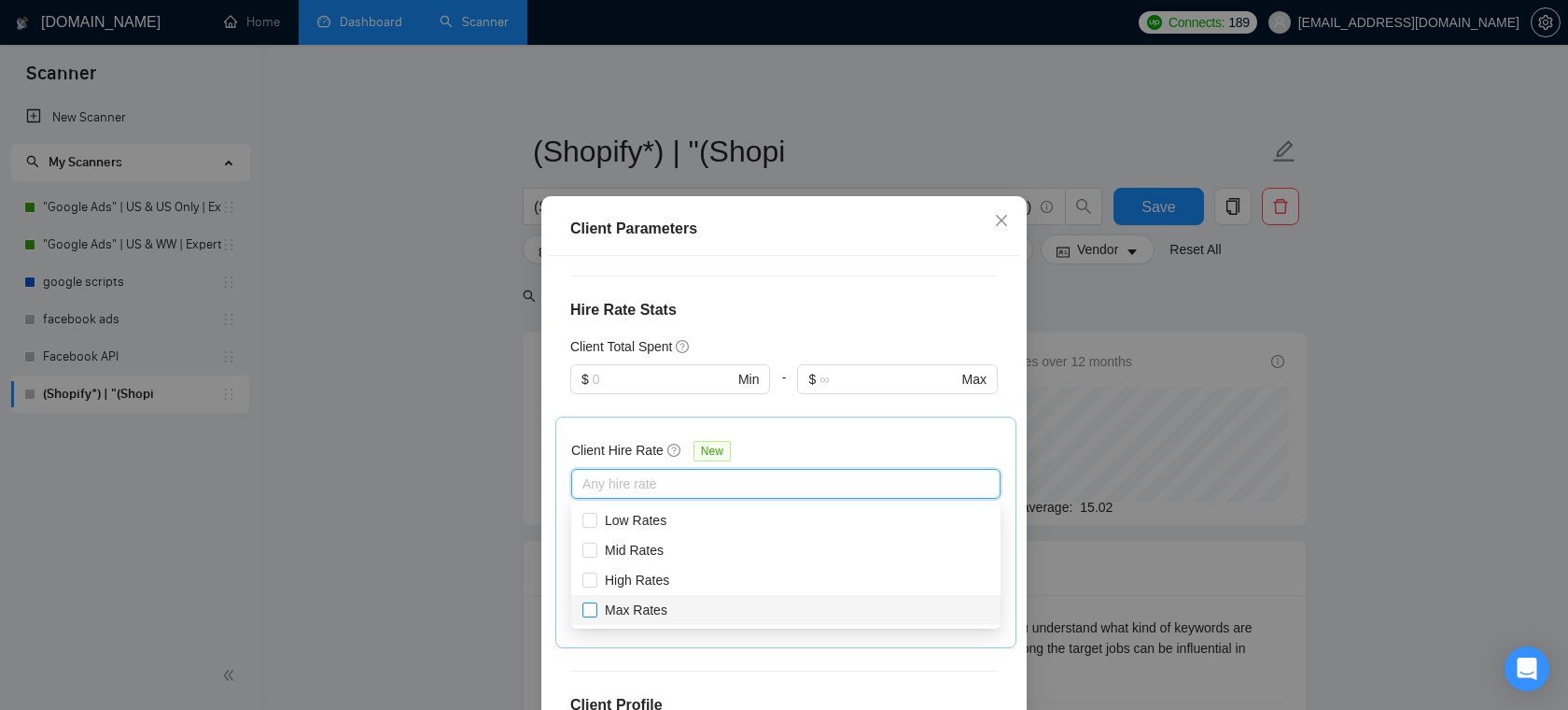
click at [592, 606] on input "Max Rates" at bounding box center [589, 608] width 13 height 13
checkbox input "true"
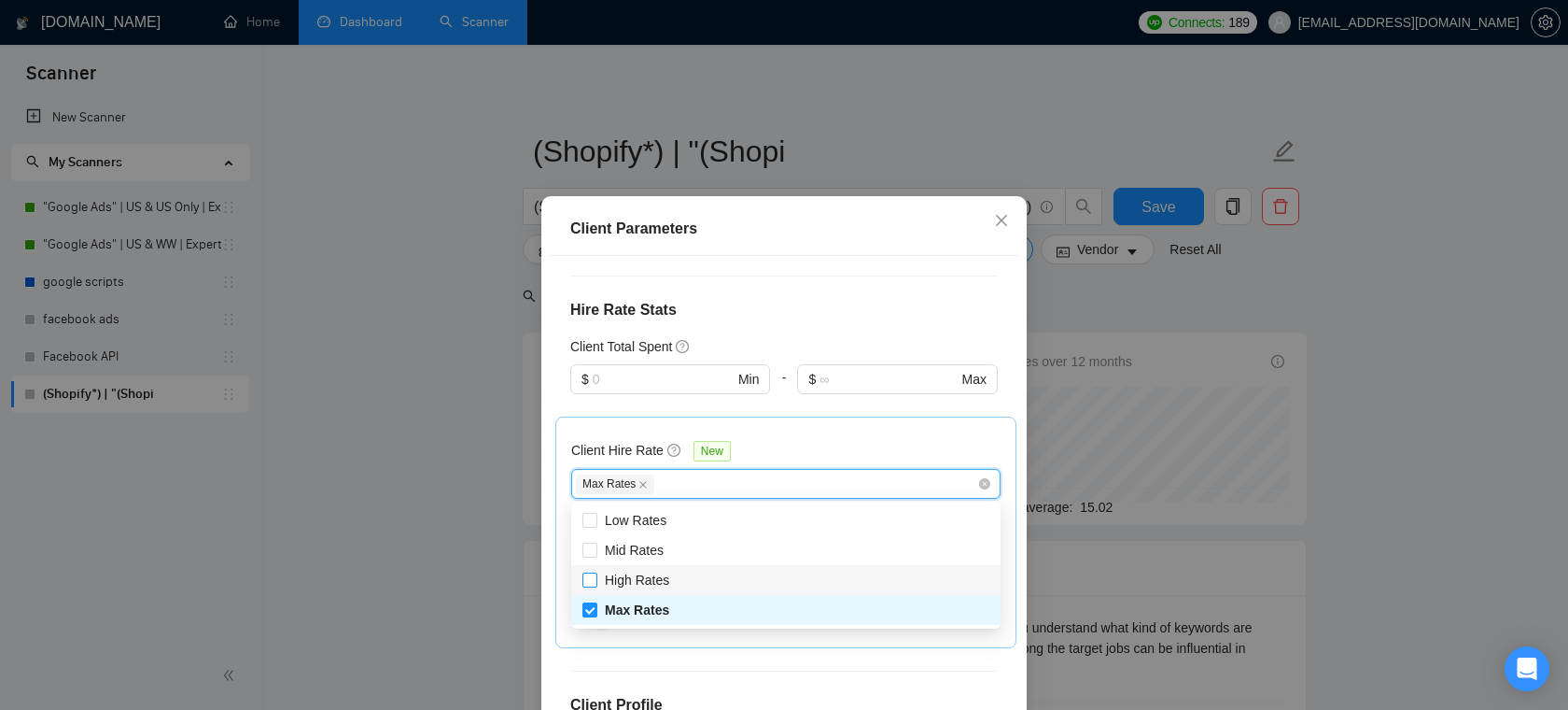
click at [584, 579] on input "High Rates" at bounding box center [589, 578] width 13 height 13
checkbox input "true"
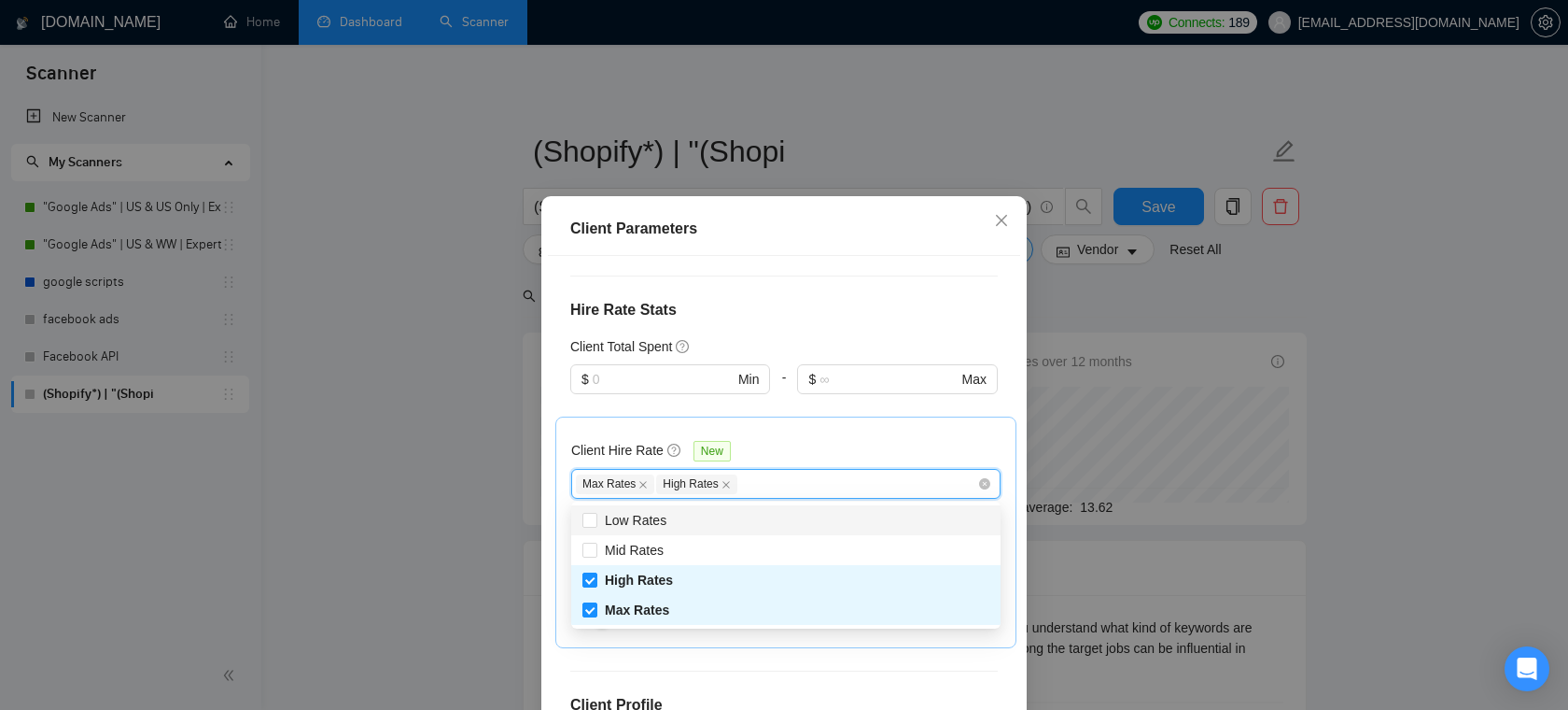
click at [813, 444] on div "Client Hire Rate New" at bounding box center [785, 454] width 429 height 29
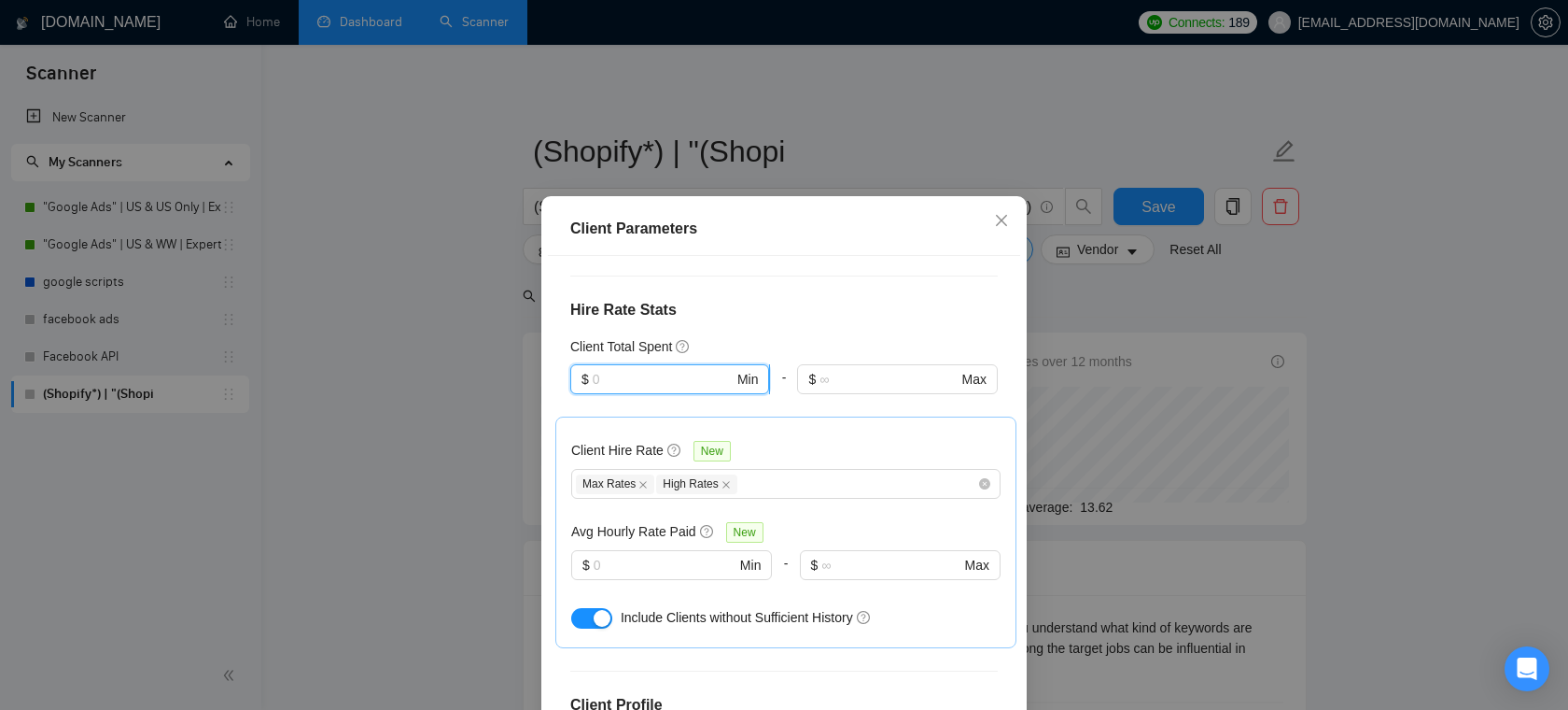
click at [675, 379] on input "text" at bounding box center [663, 379] width 141 height 21
click at [622, 499] on div "$10,000" at bounding box center [670, 505] width 177 height 21
type input "10000"
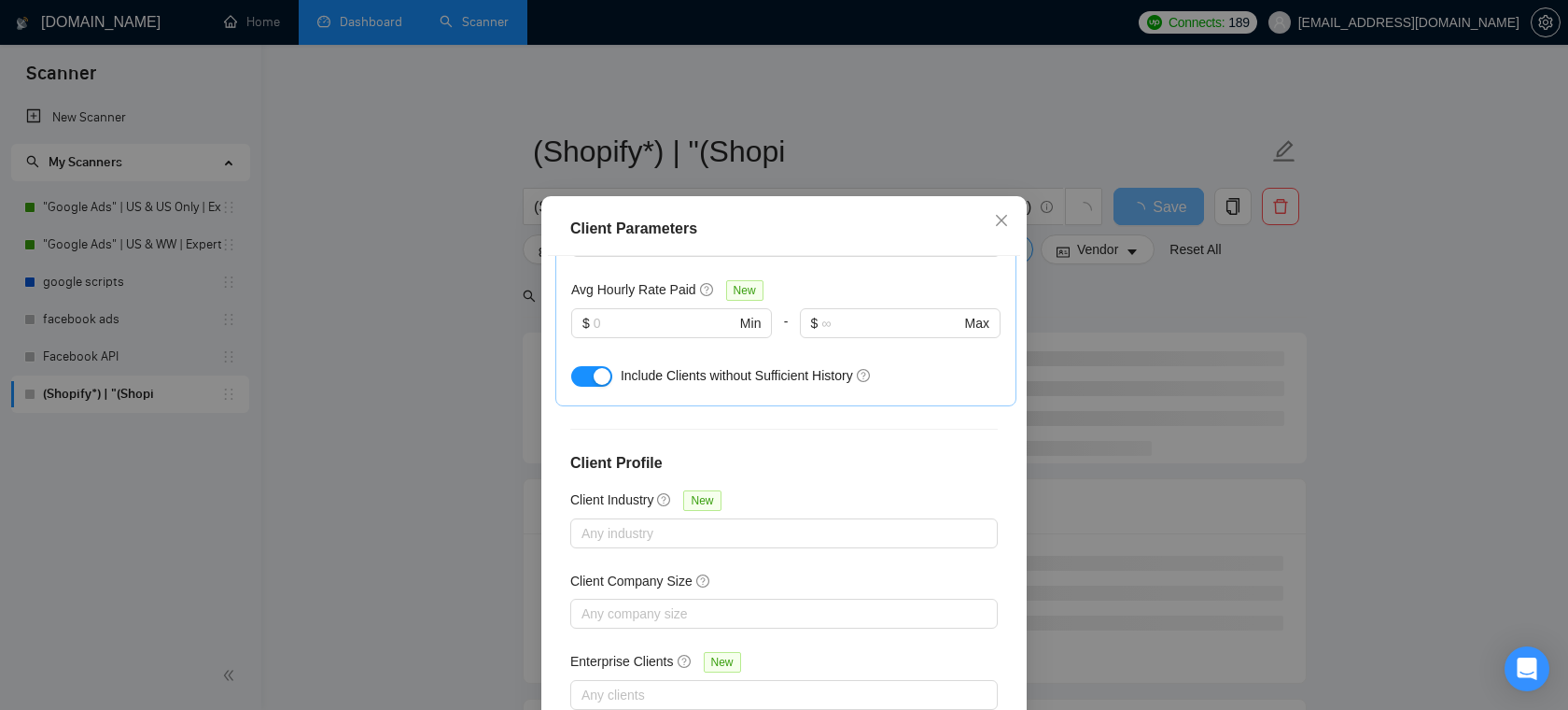
scroll to position [124, 0]
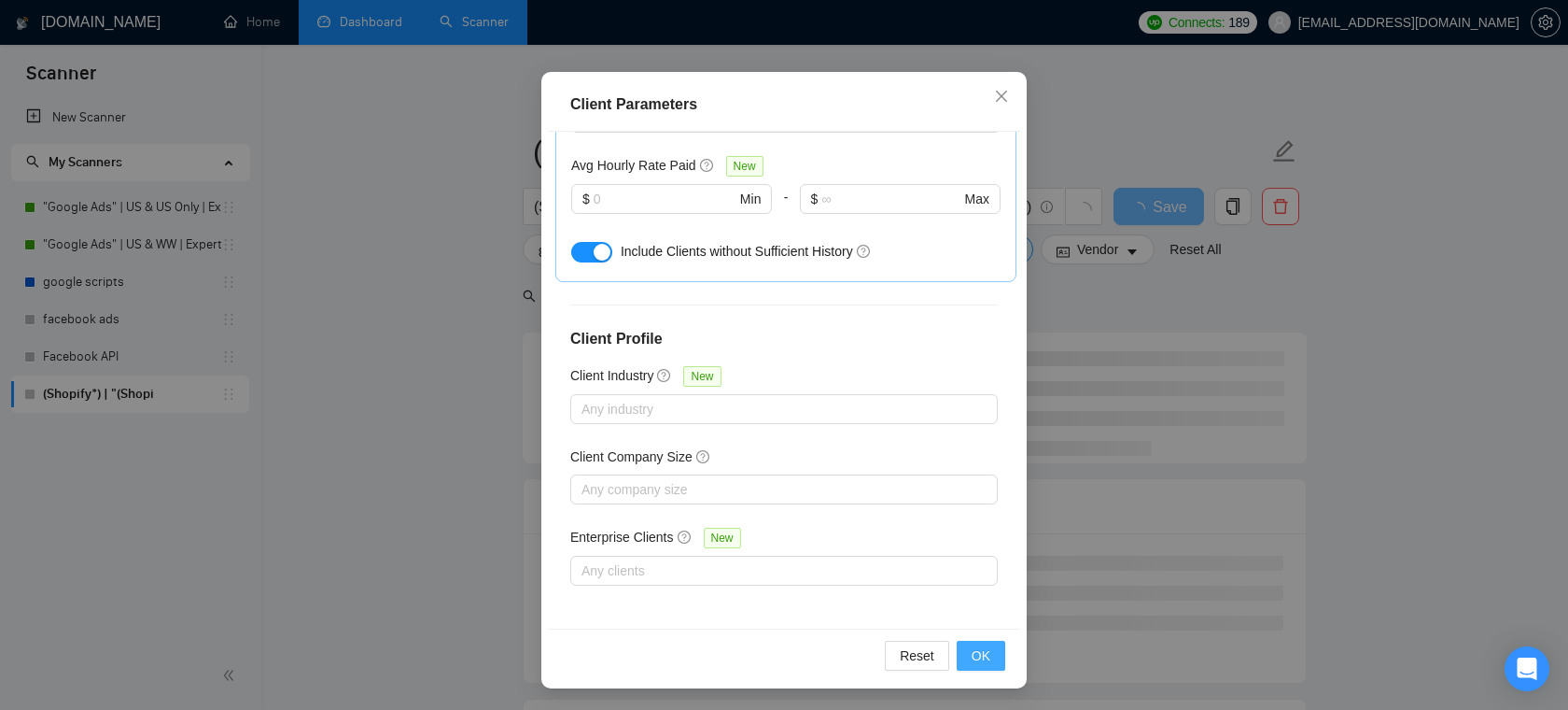
click at [983, 663] on span "OK" at bounding box center [981, 655] width 19 height 21
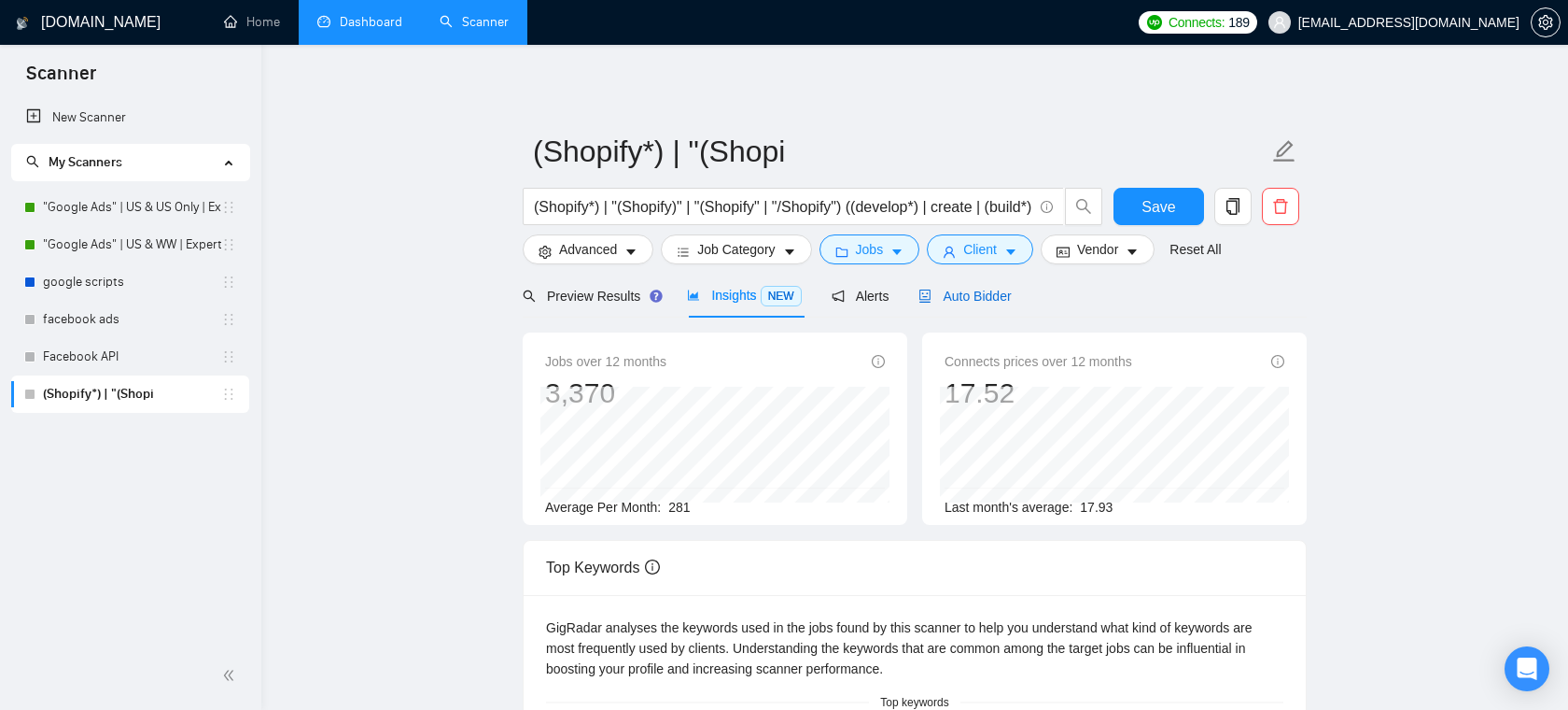
click at [955, 294] on span "Auto Bidder" at bounding box center [965, 295] width 92 height 15
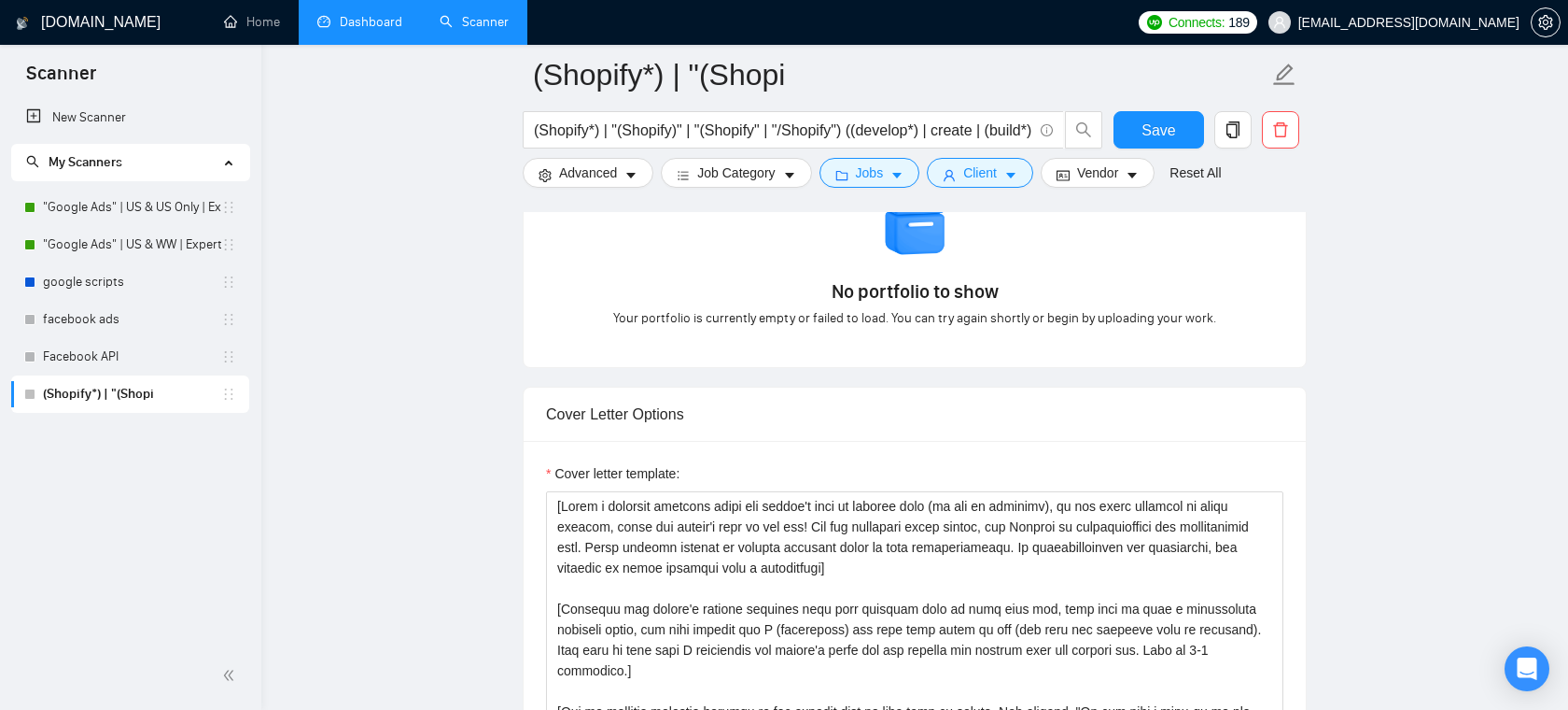
scroll to position [1815, 0]
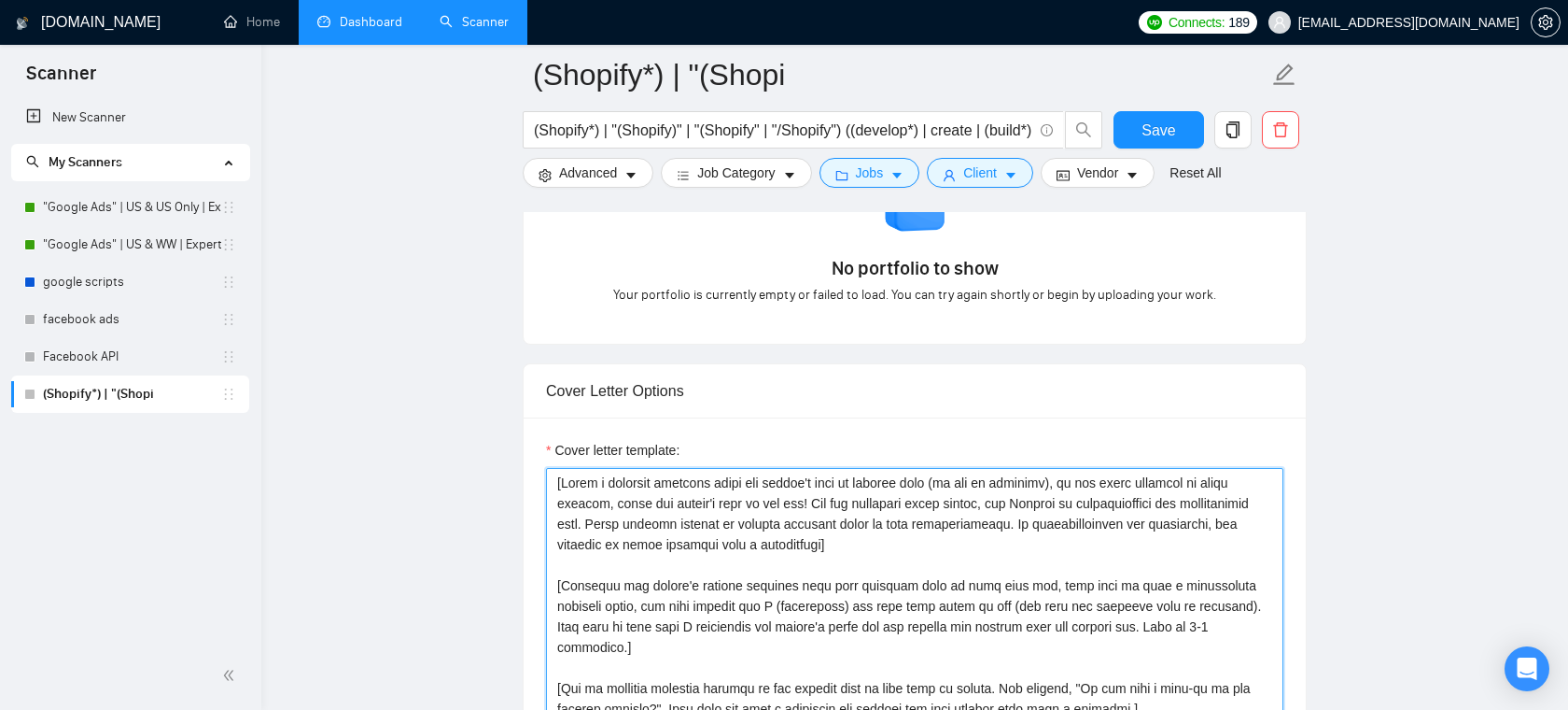
click at [877, 535] on textarea "Cover letter template:" at bounding box center [915, 678] width 738 height 420
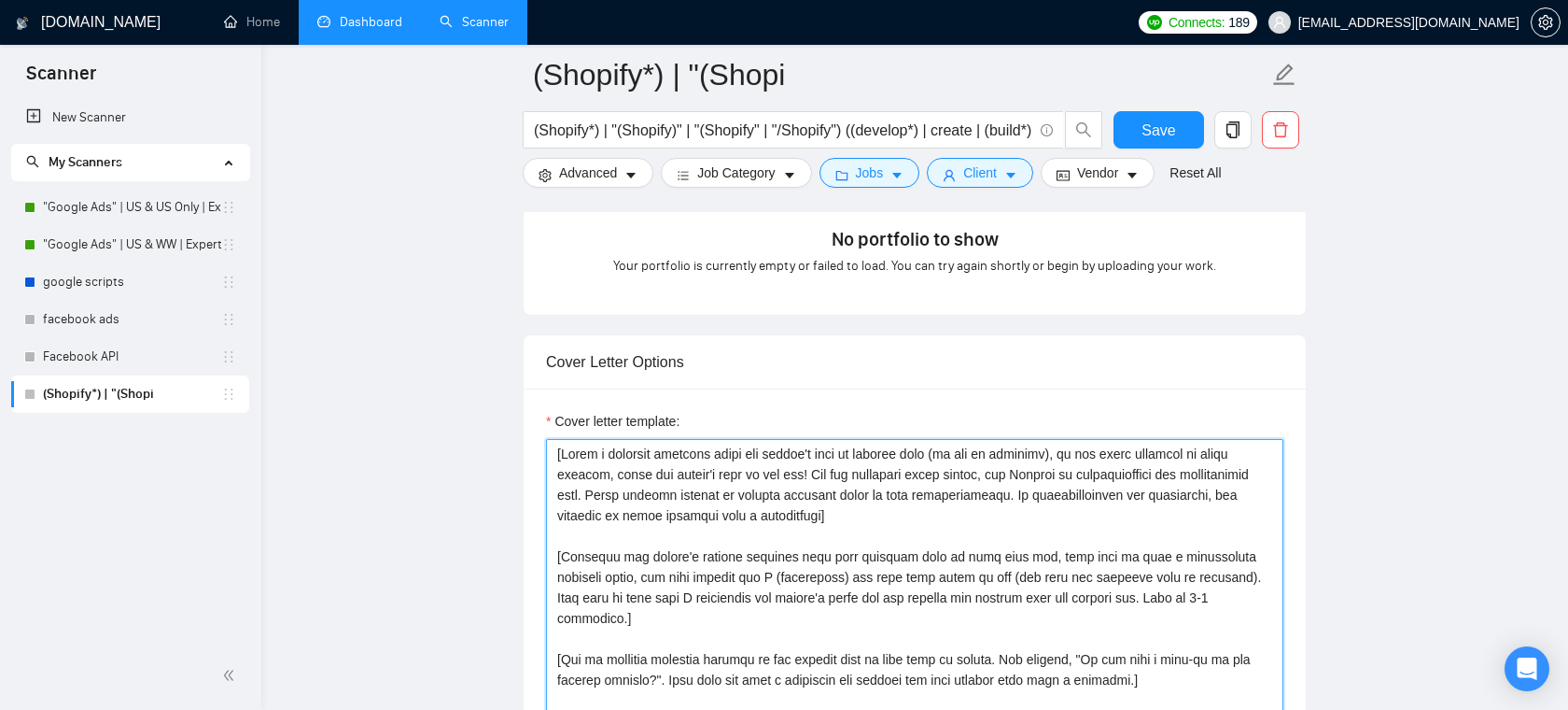
click at [877, 535] on textarea "Cover letter template:" at bounding box center [915, 649] width 738 height 420
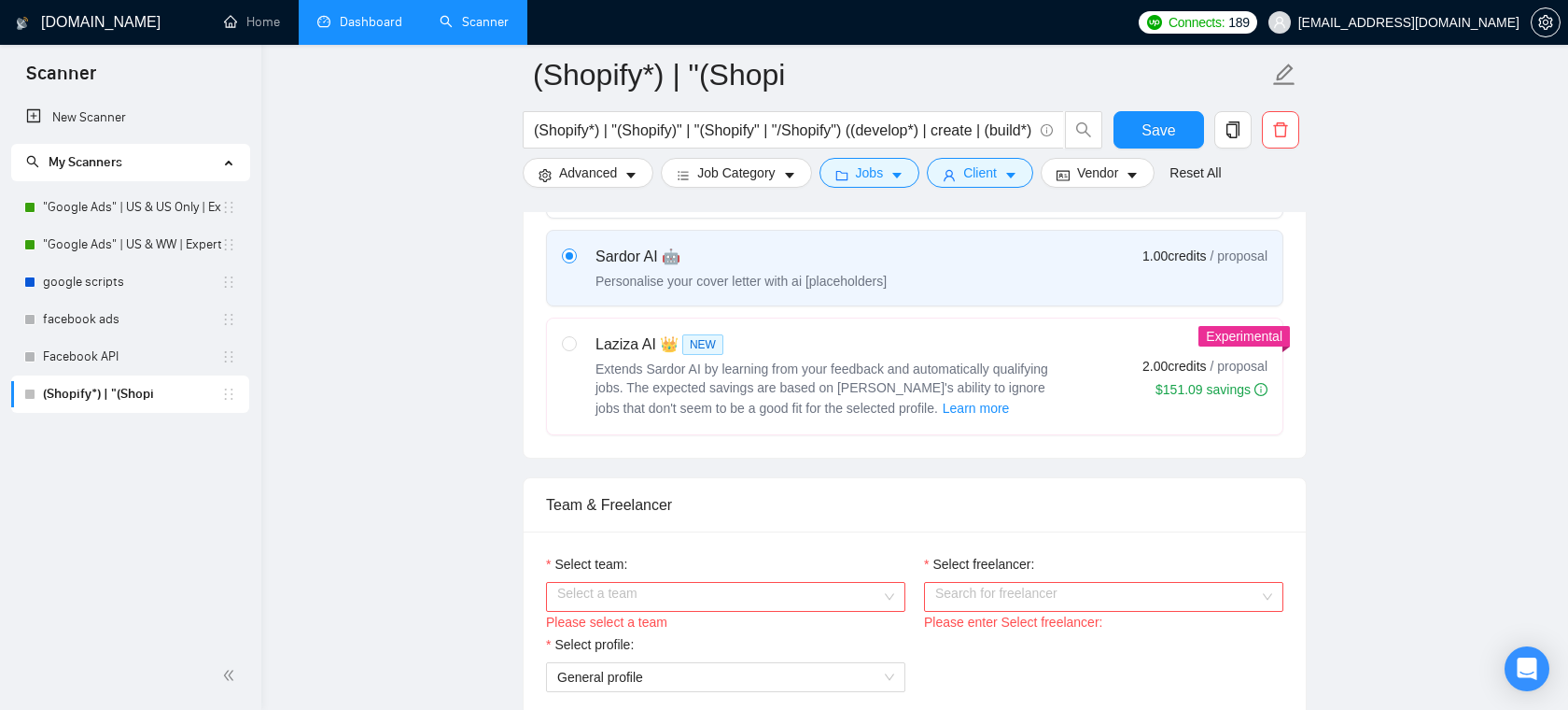
scroll to position [718, 0]
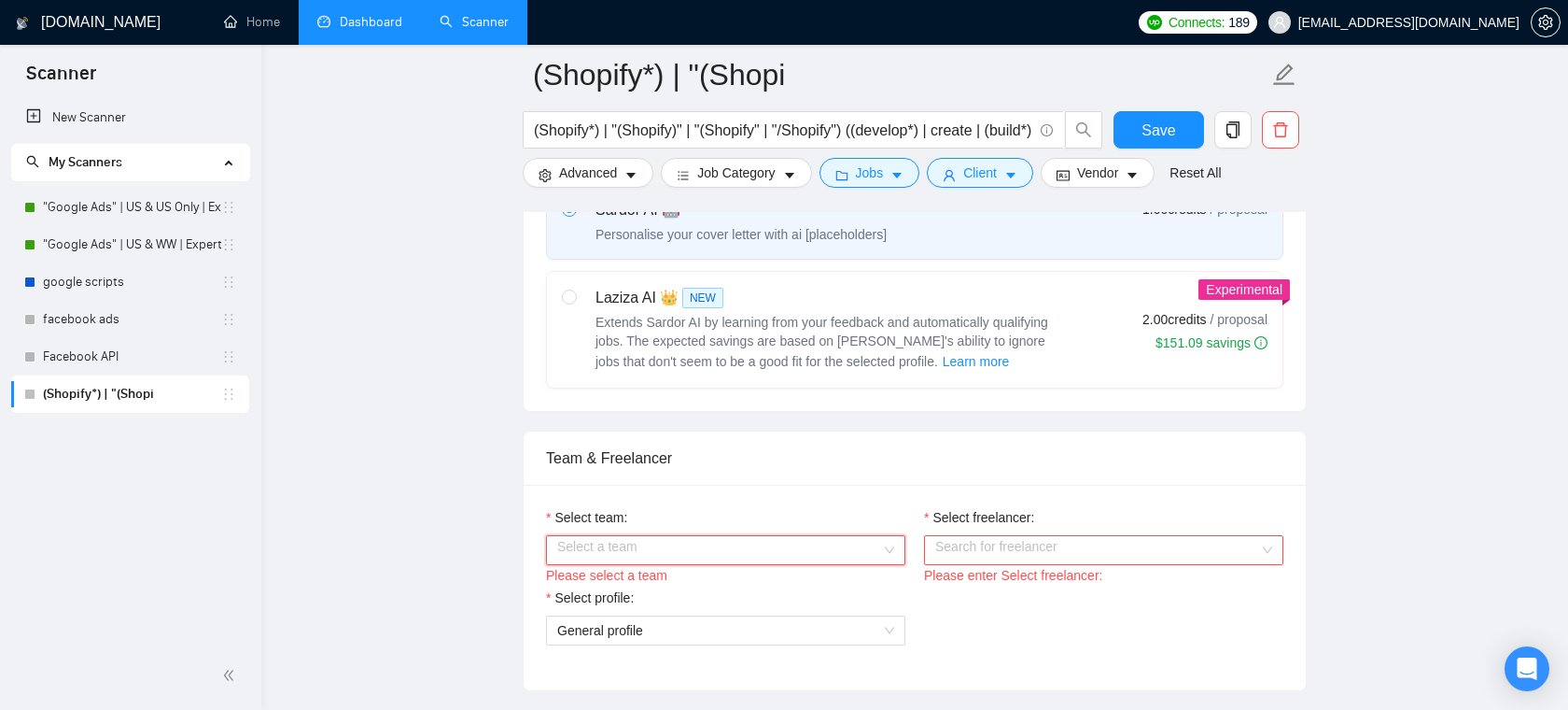
click at [766, 555] on input "Select team:" at bounding box center [719, 550] width 324 height 28
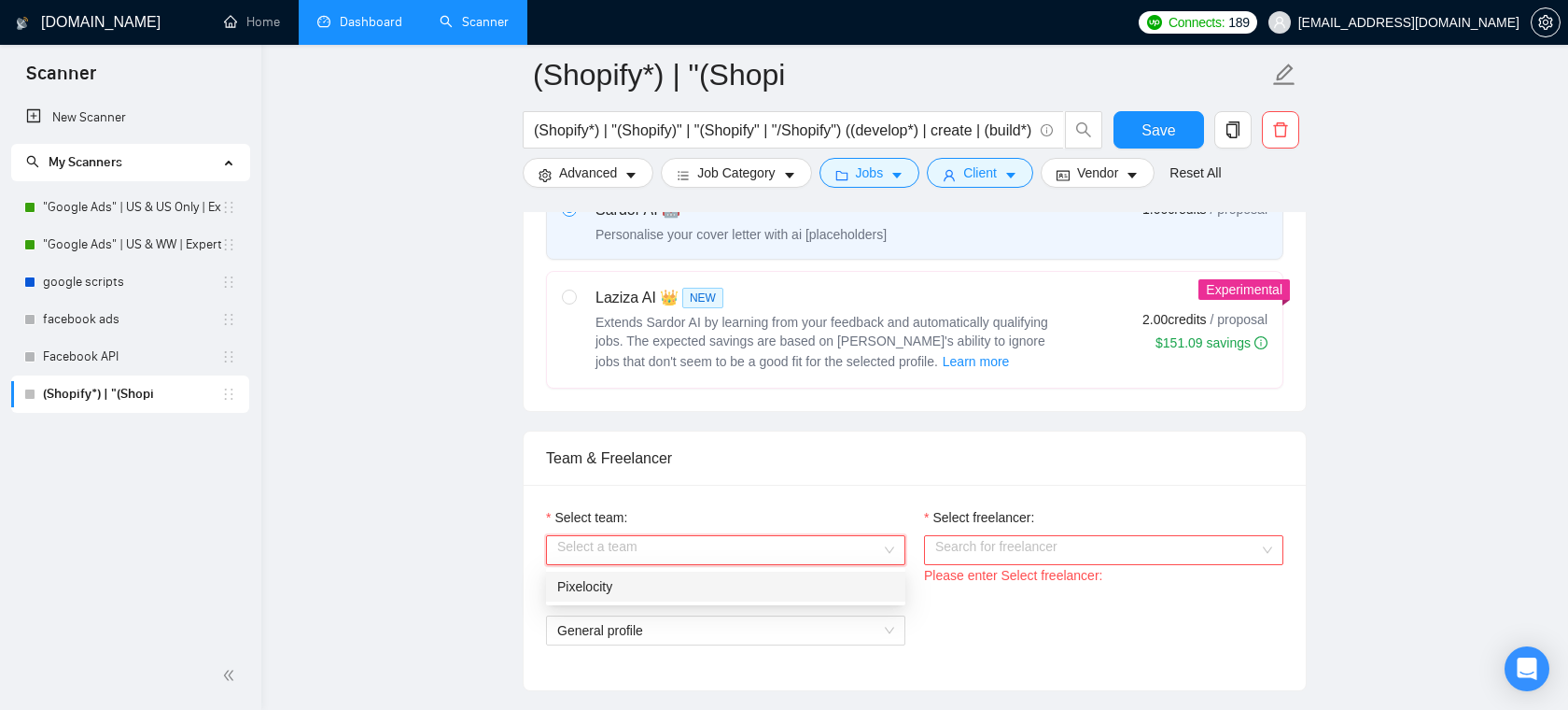
click at [726, 577] on div "Pixelocity" at bounding box center [725, 586] width 337 height 21
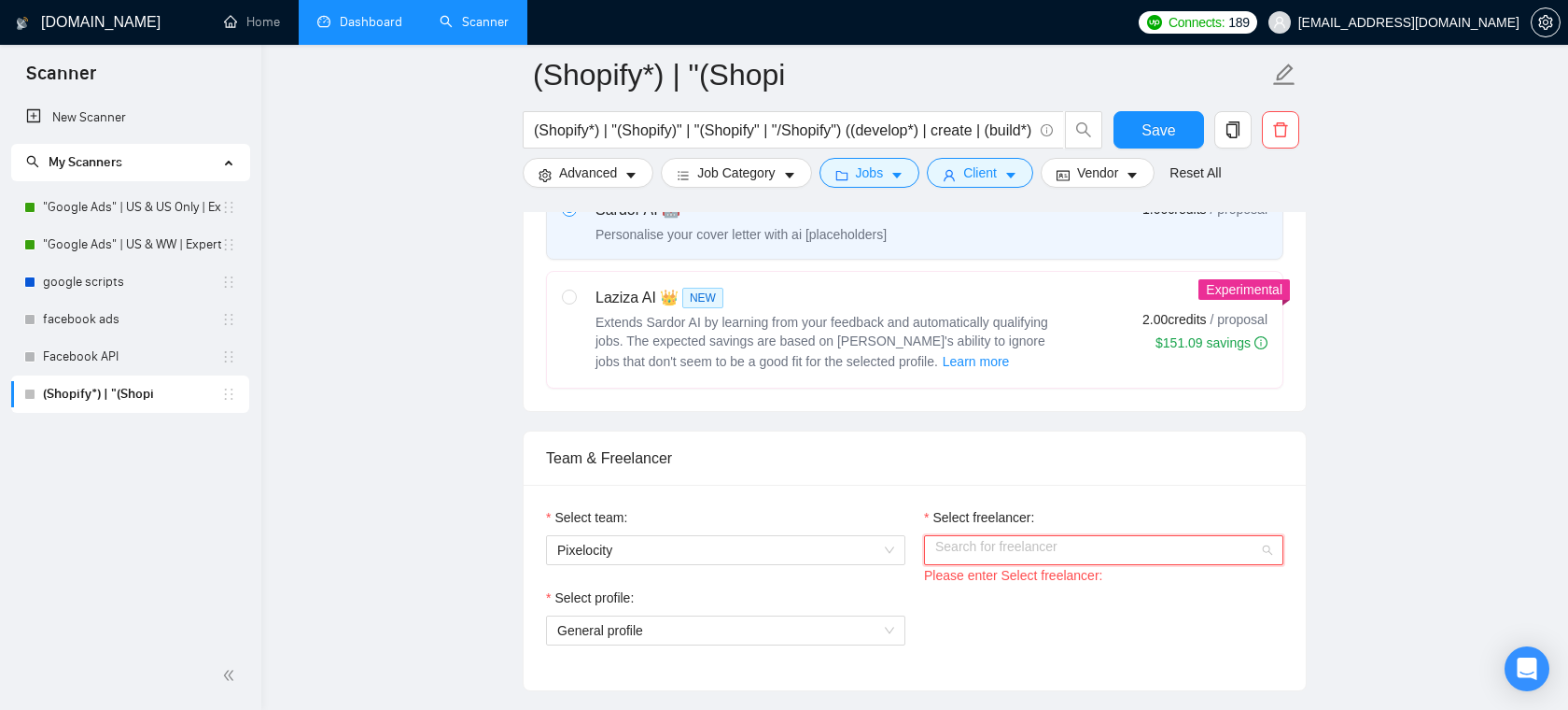
click at [1031, 559] on input "Select freelancer:" at bounding box center [1097, 550] width 324 height 28
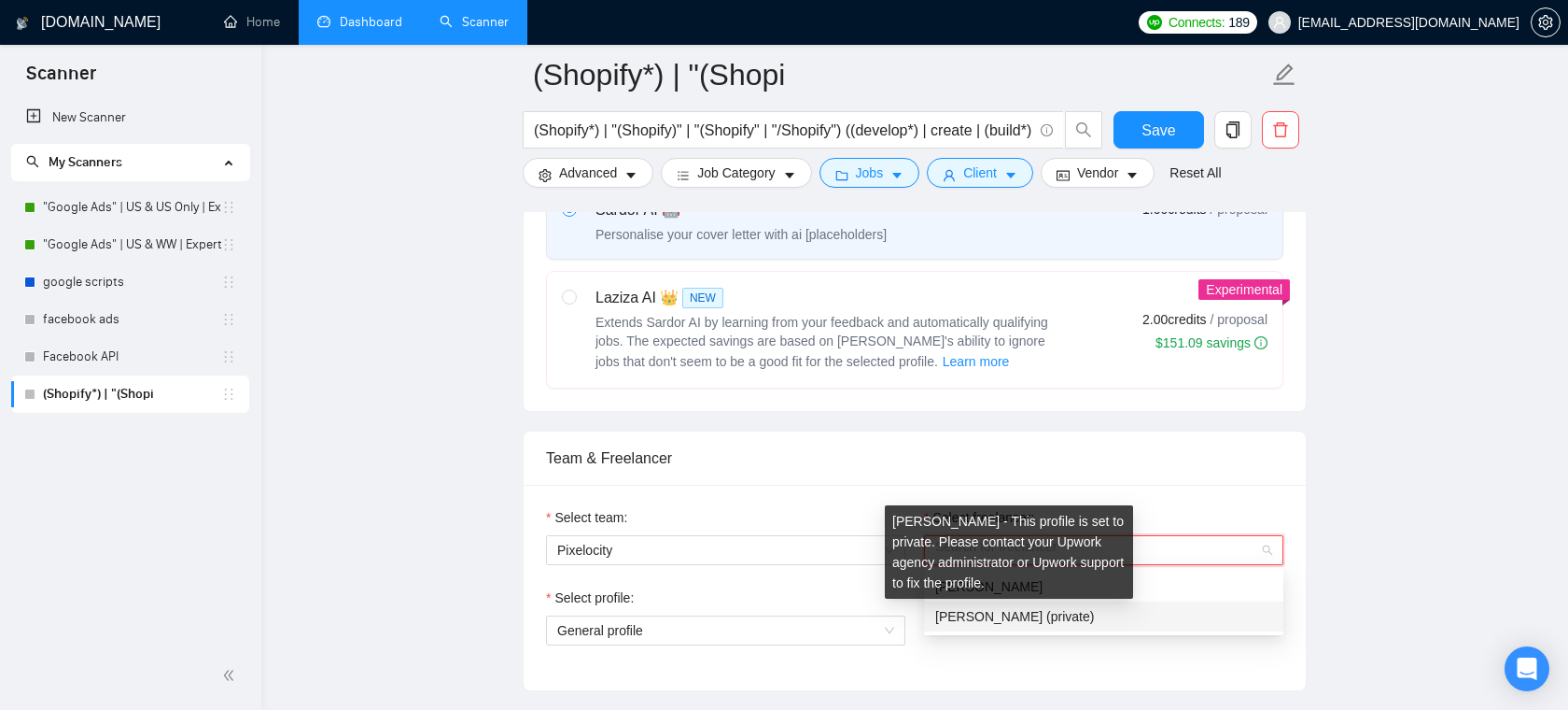
click at [991, 619] on span "Sean Schimmel (private)" at bounding box center [1014, 616] width 159 height 15
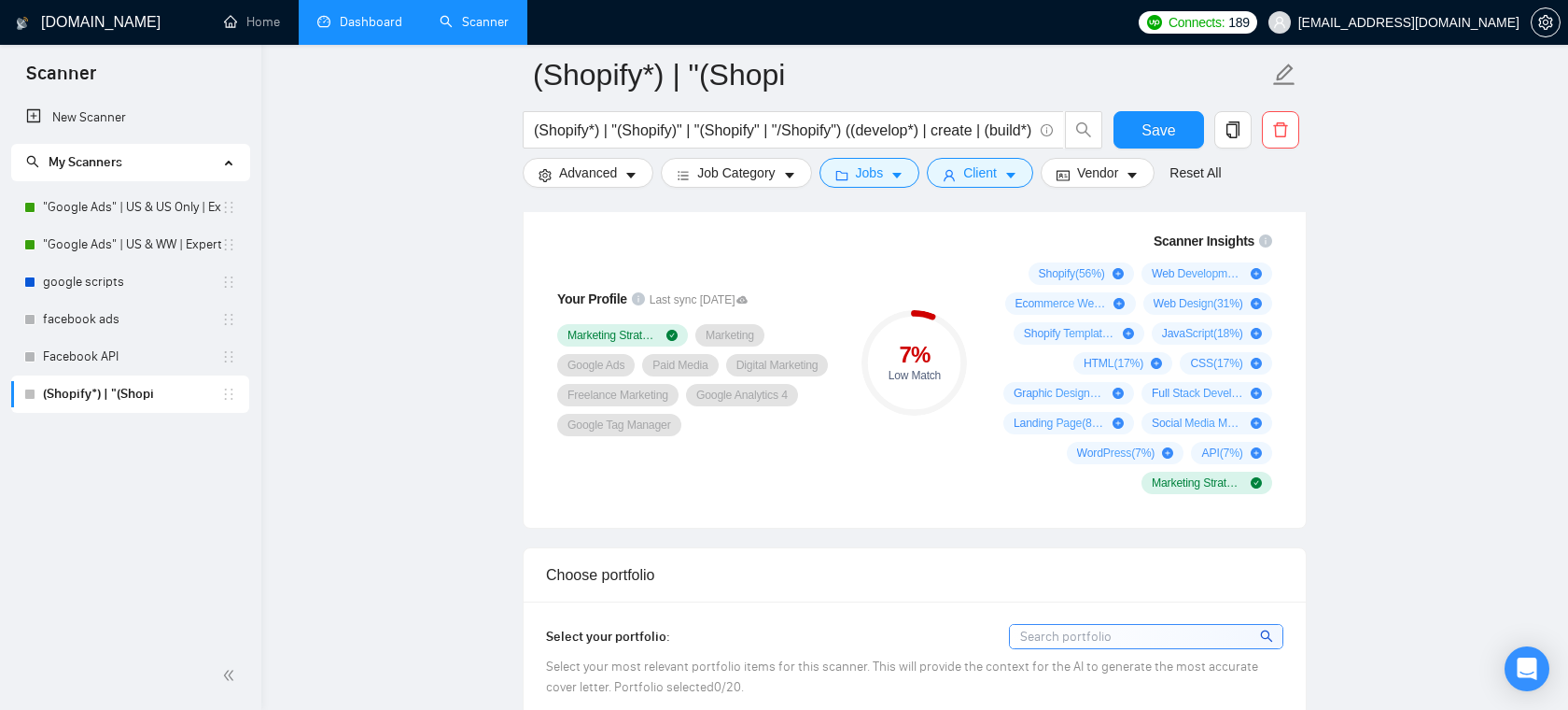
scroll to position [1266, 0]
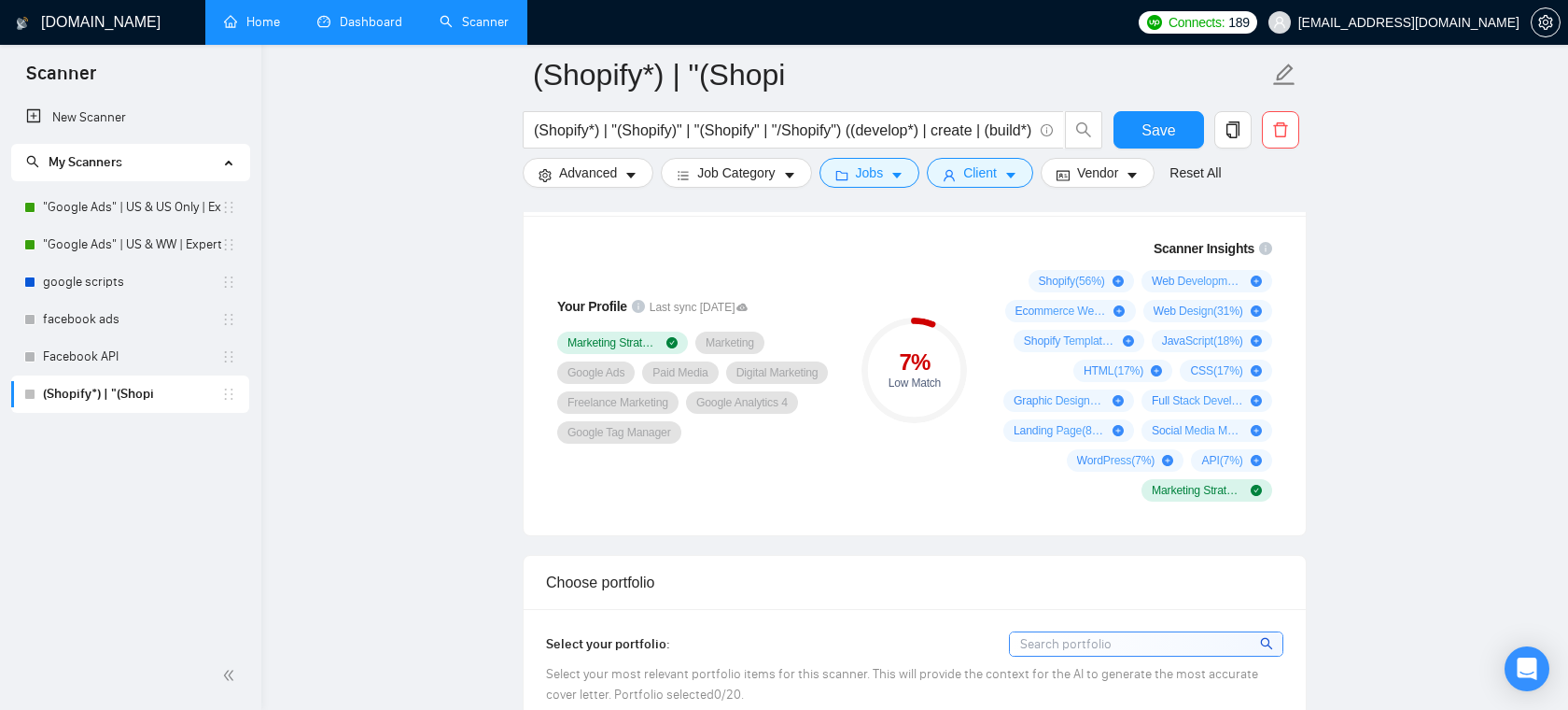
click at [275, 20] on link "Home" at bounding box center [252, 22] width 56 height 16
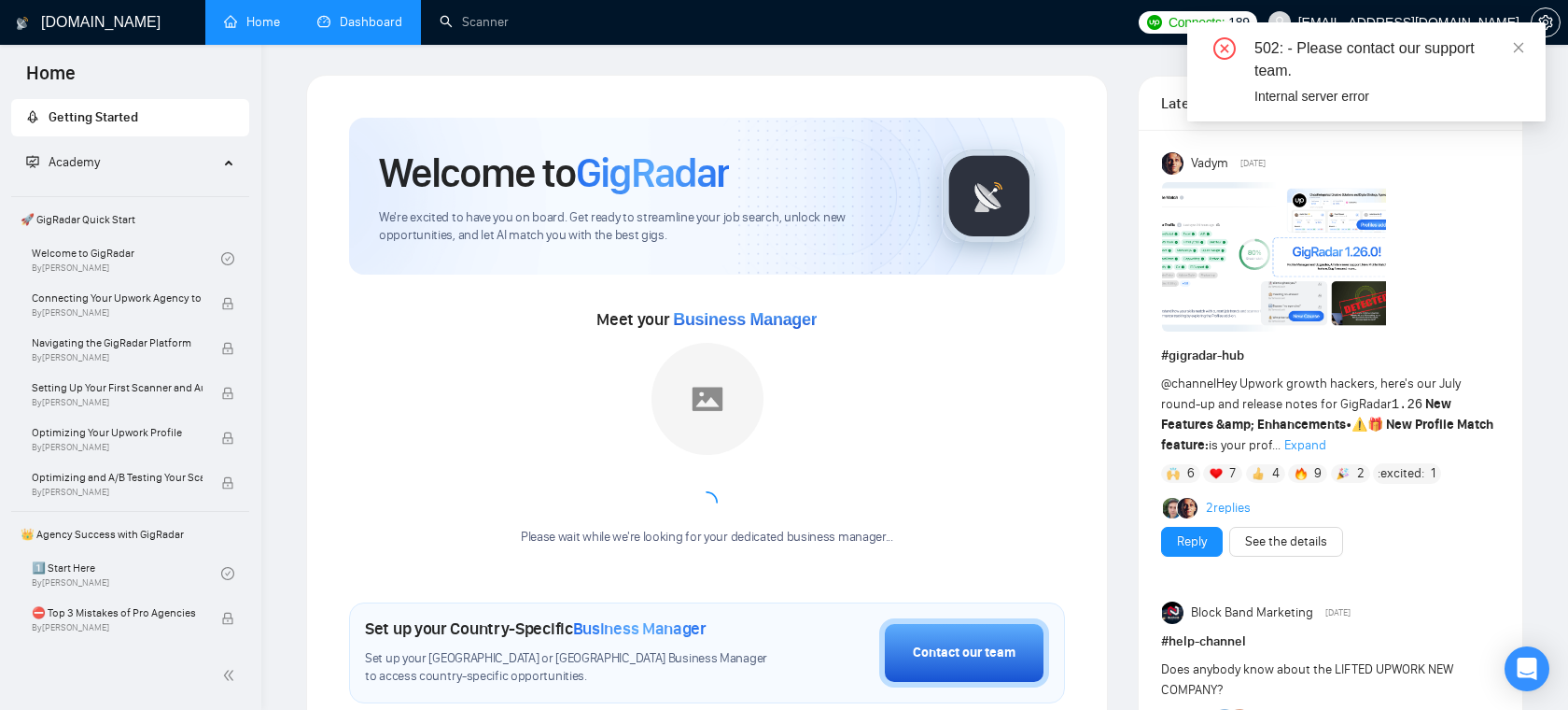
click at [1224, 45] on icon "close-circle" at bounding box center [1225, 48] width 22 height 22
click at [924, 367] on div "Meet your Business Manager Please wait while we're looking for your dedicated b…" at bounding box center [707, 434] width 716 height 260
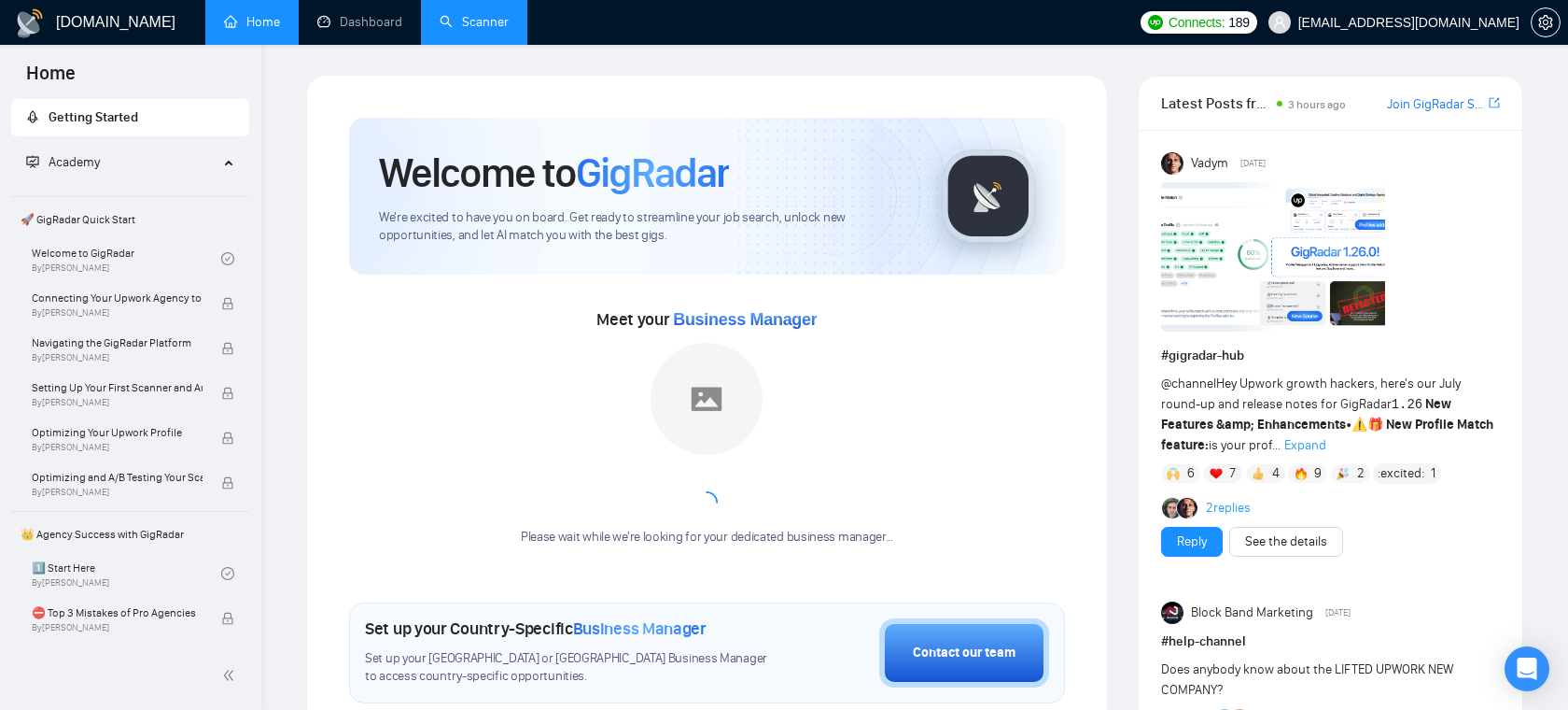
click at [483, 22] on link "Scanner" at bounding box center [474, 22] width 69 height 16
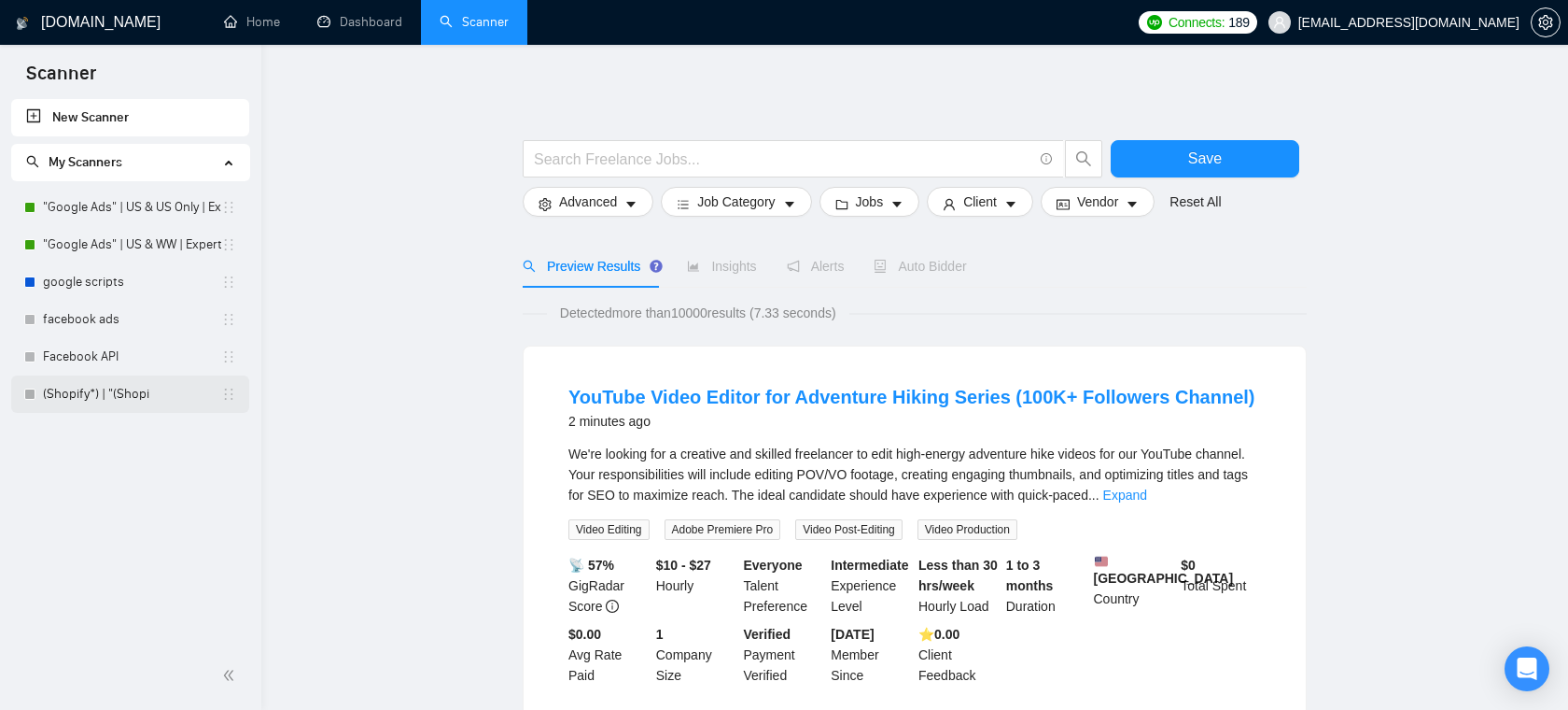
click at [115, 390] on link "(Shopify*) | "(Shopi" at bounding box center [132, 393] width 178 height 37
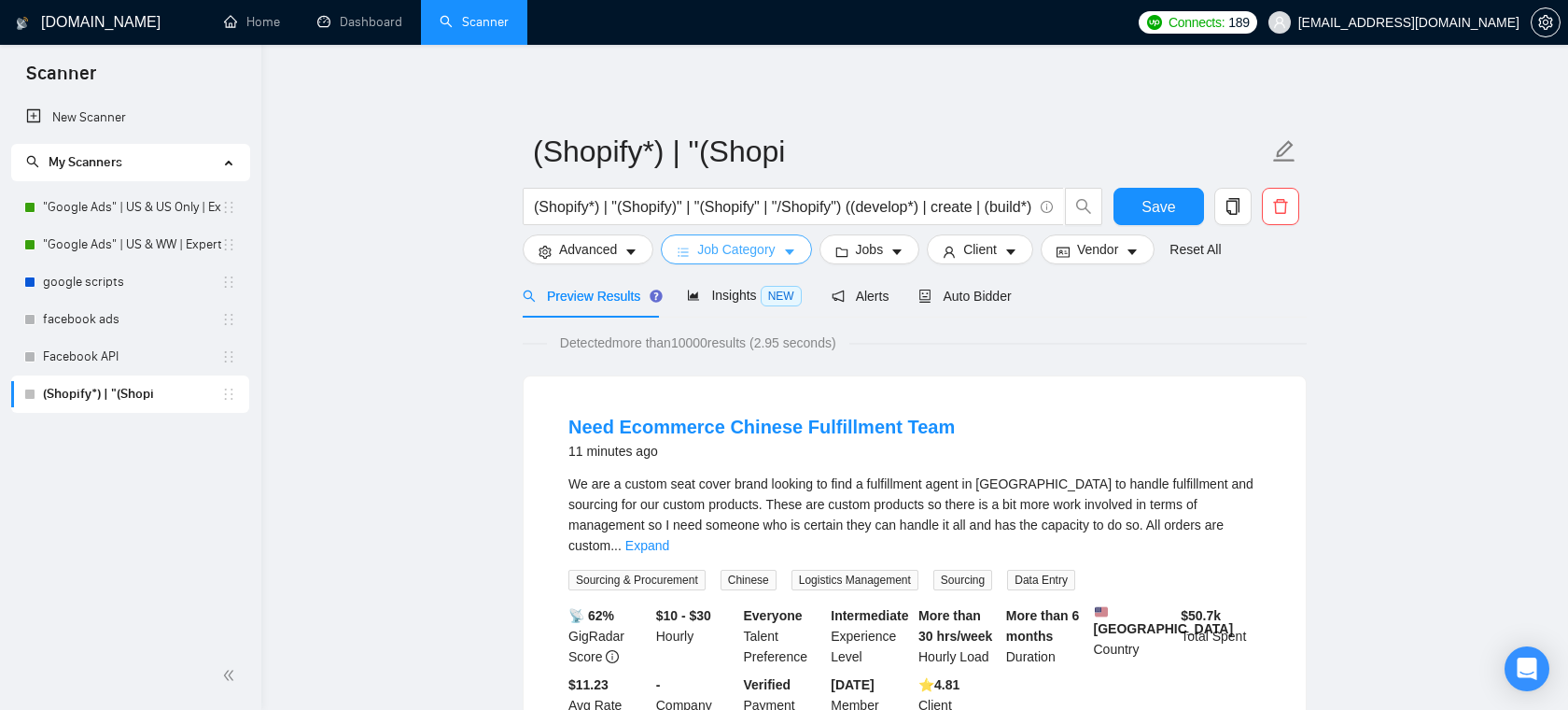
click at [780, 242] on button "Job Category" at bounding box center [736, 249] width 150 height 30
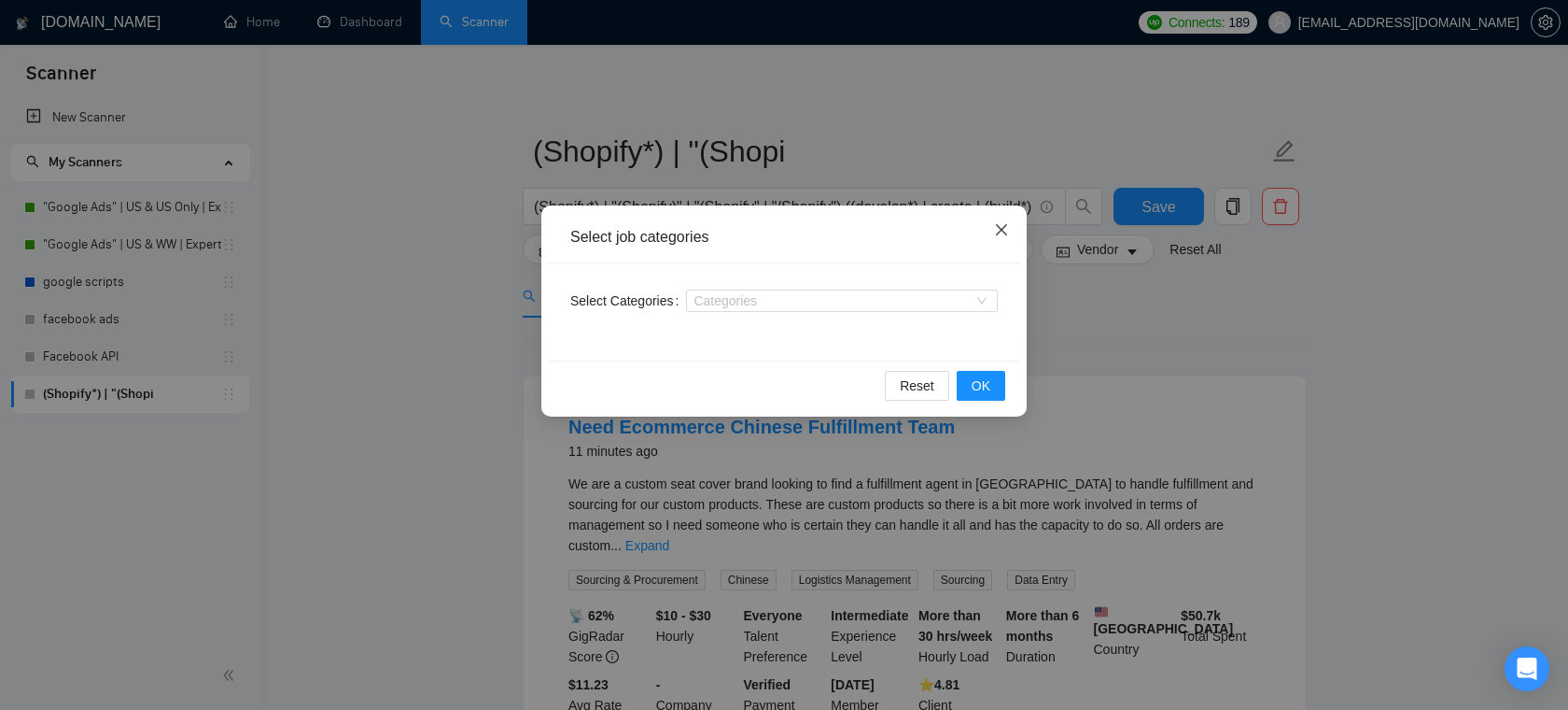
click at [995, 231] on icon "close" at bounding box center [1001, 229] width 15 height 15
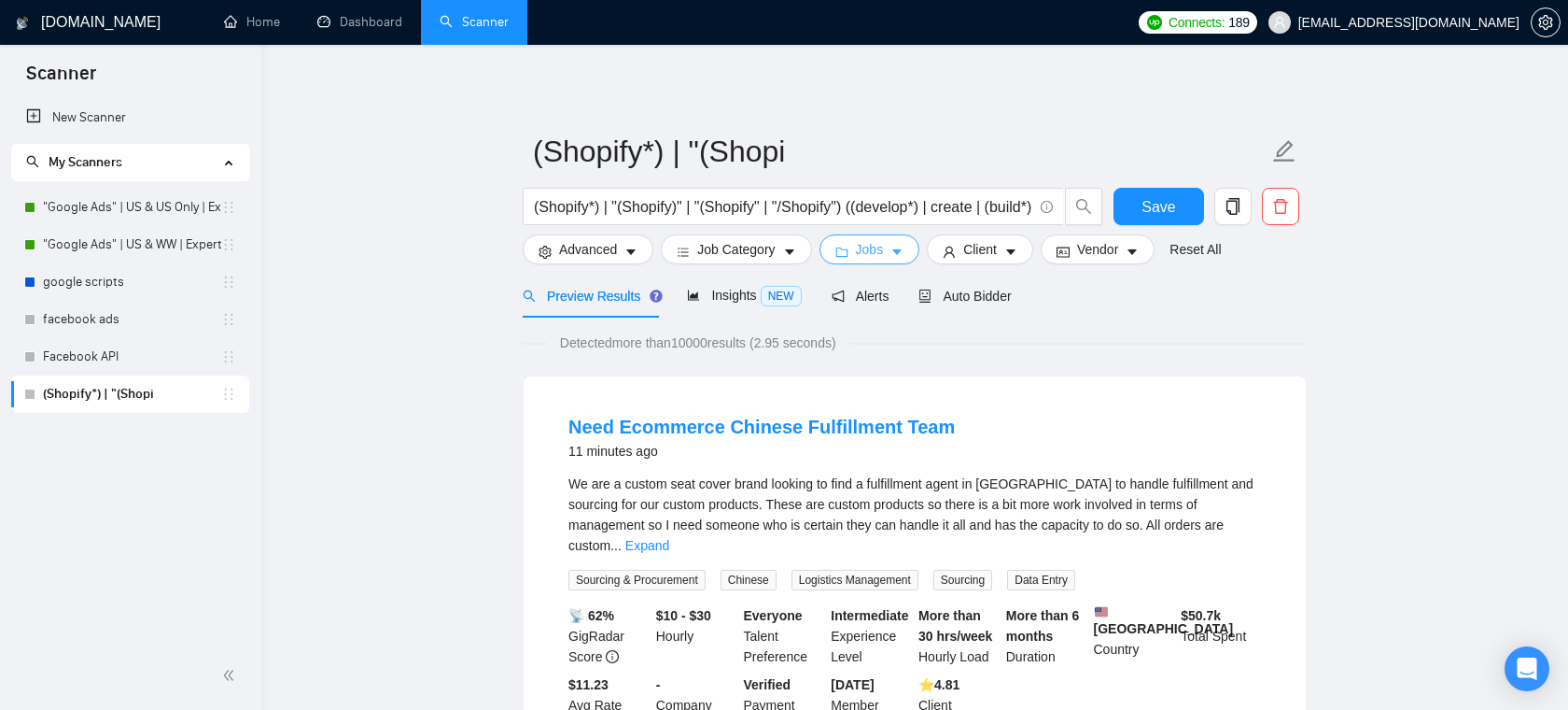
click at [898, 253] on icon "caret-down" at bounding box center [897, 252] width 13 height 13
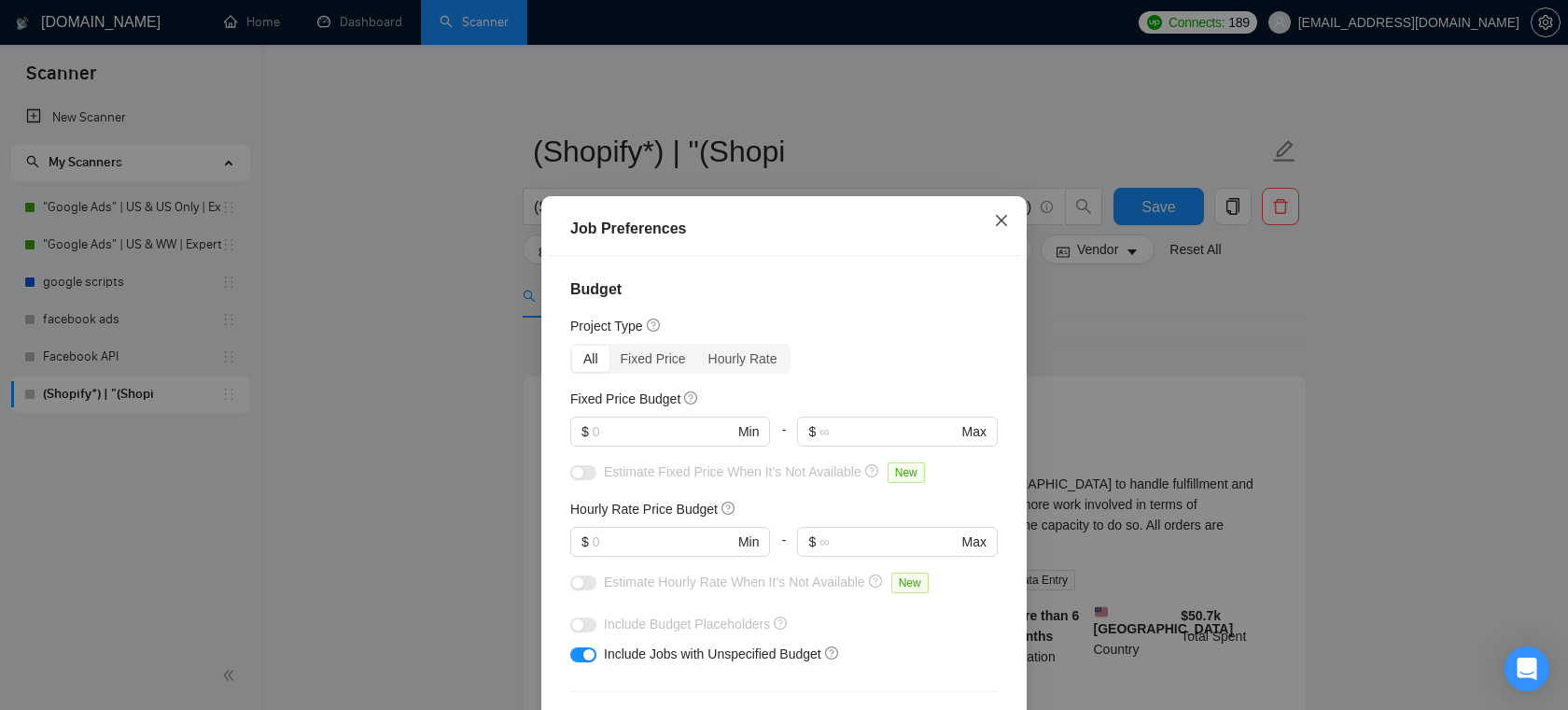
click at [1000, 214] on icon "close" at bounding box center [1001, 220] width 15 height 15
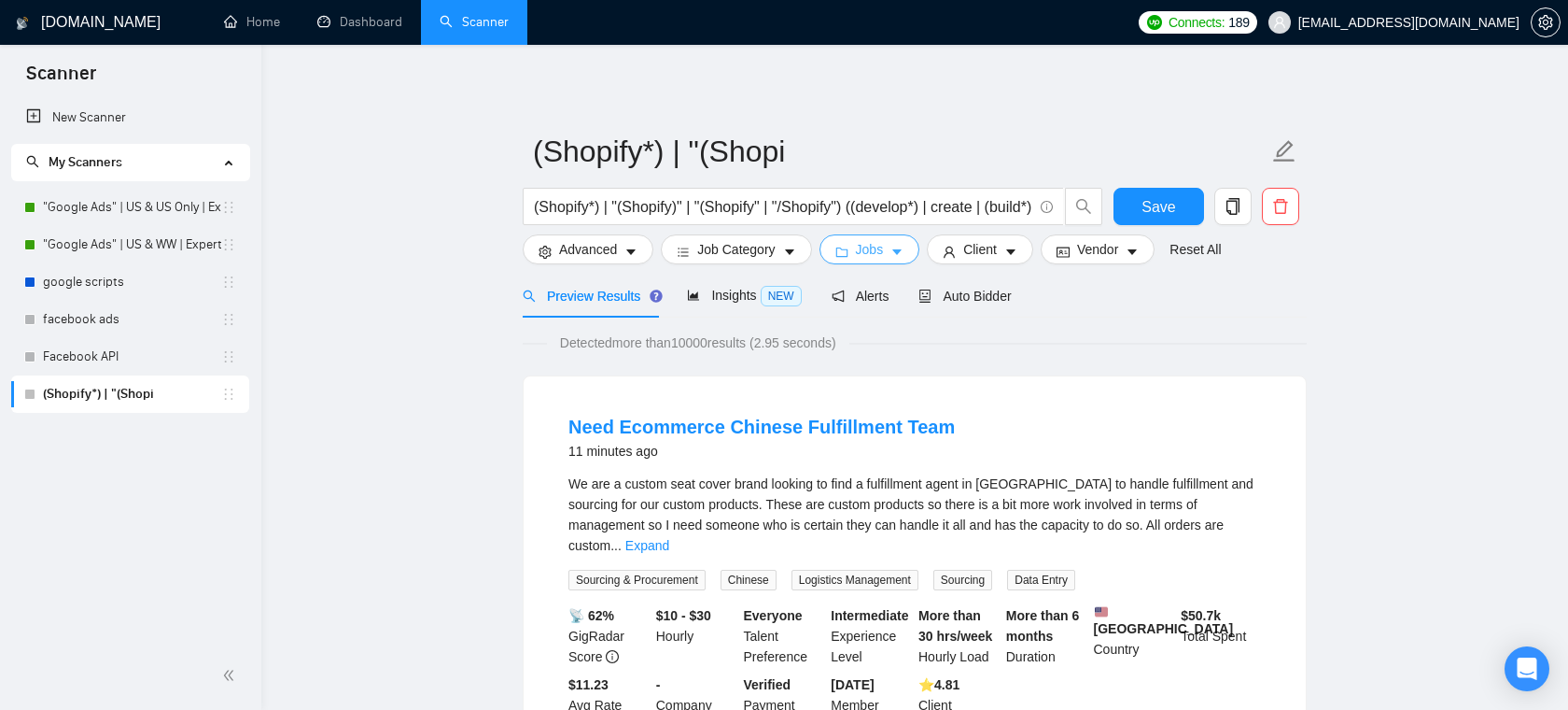
scroll to position [72, 0]
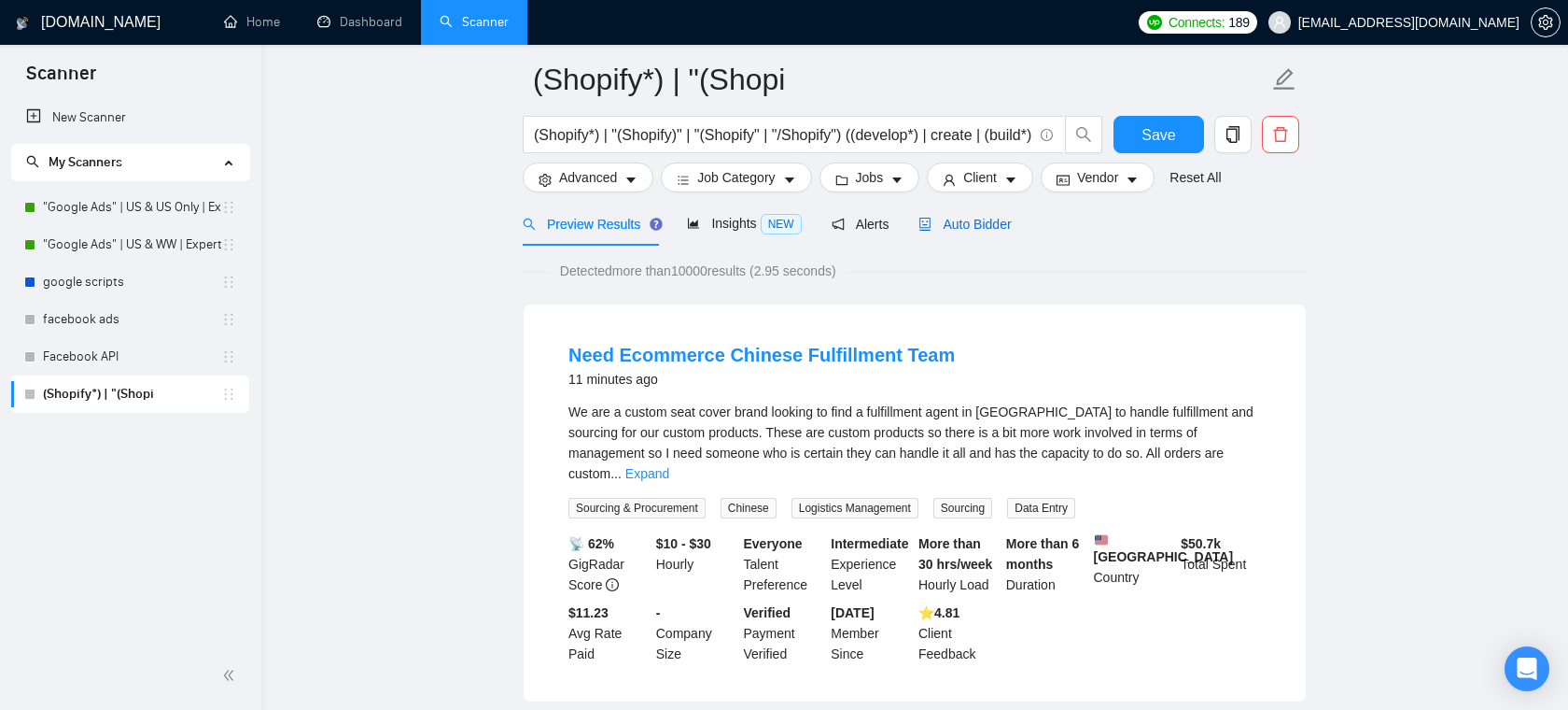
click at [1003, 228] on span "Auto Bidder" at bounding box center [965, 224] width 92 height 15
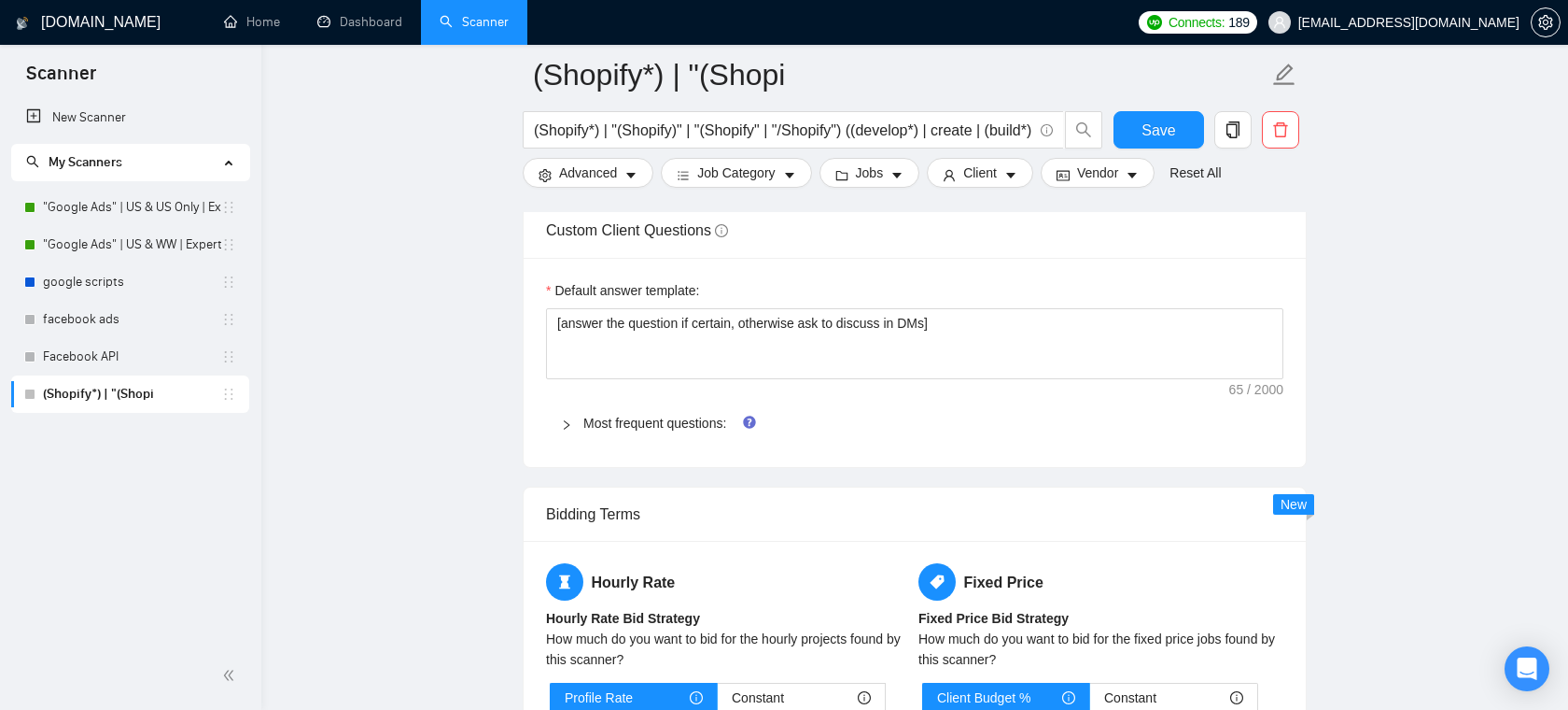
scroll to position [2651, 0]
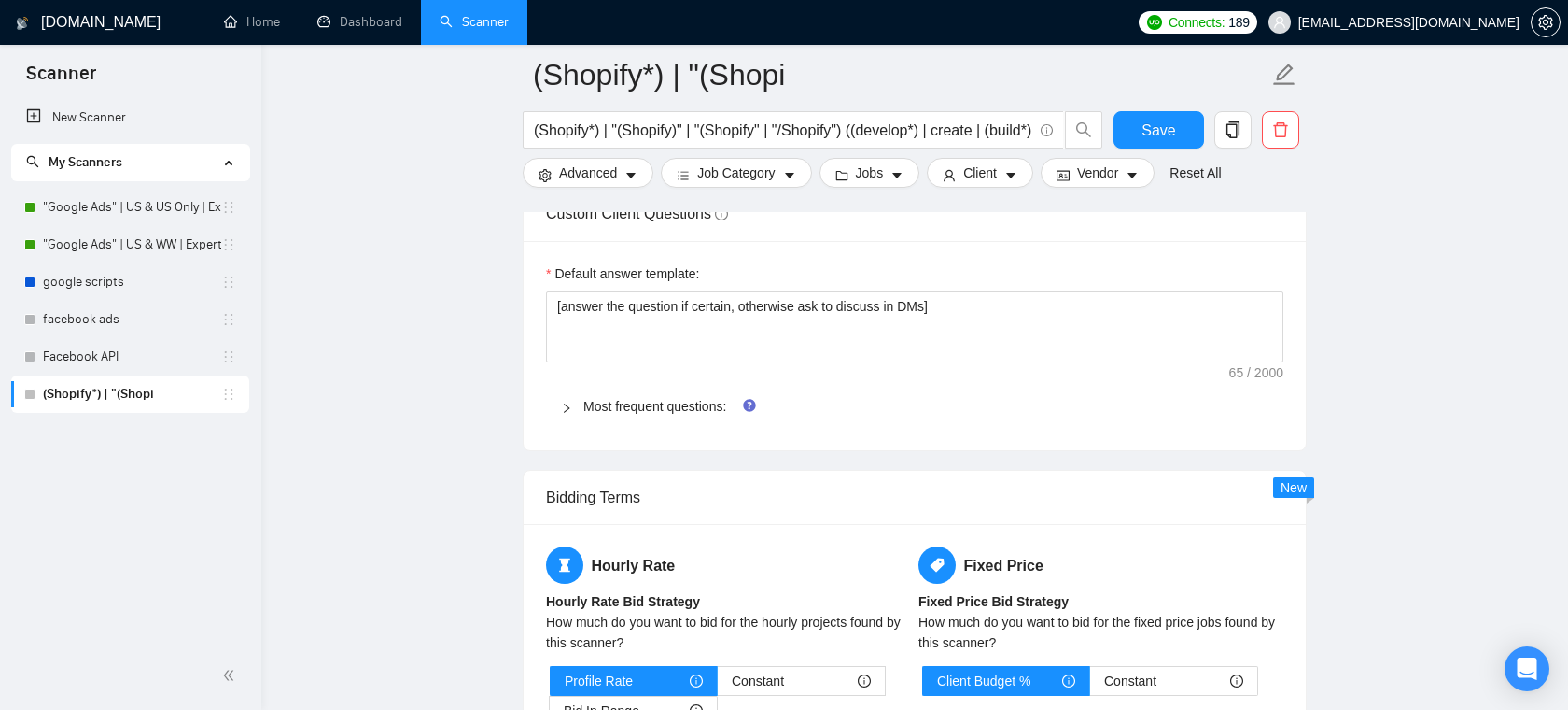
click at [741, 409] on div "Most frequent questions:" at bounding box center [915, 406] width 738 height 43
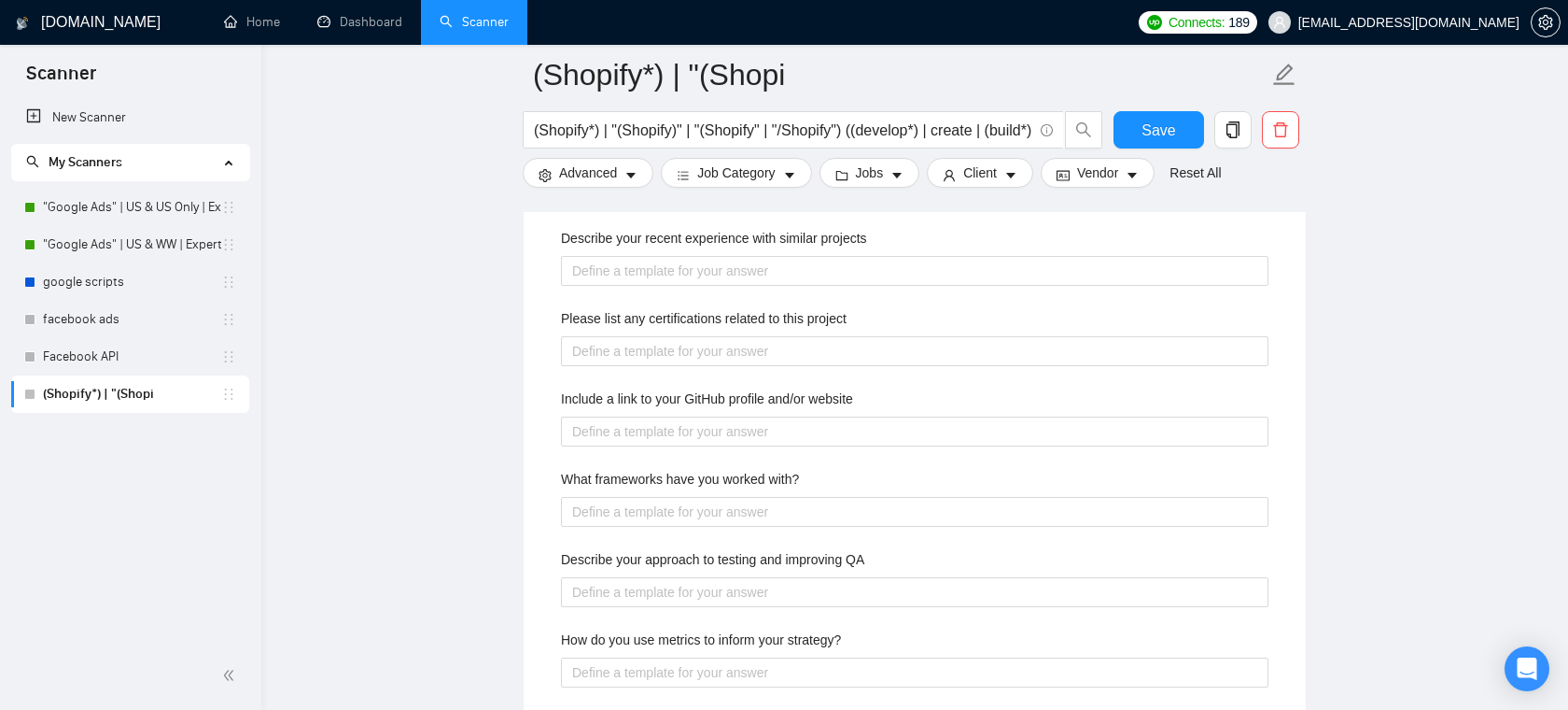
scroll to position [2831, 0]
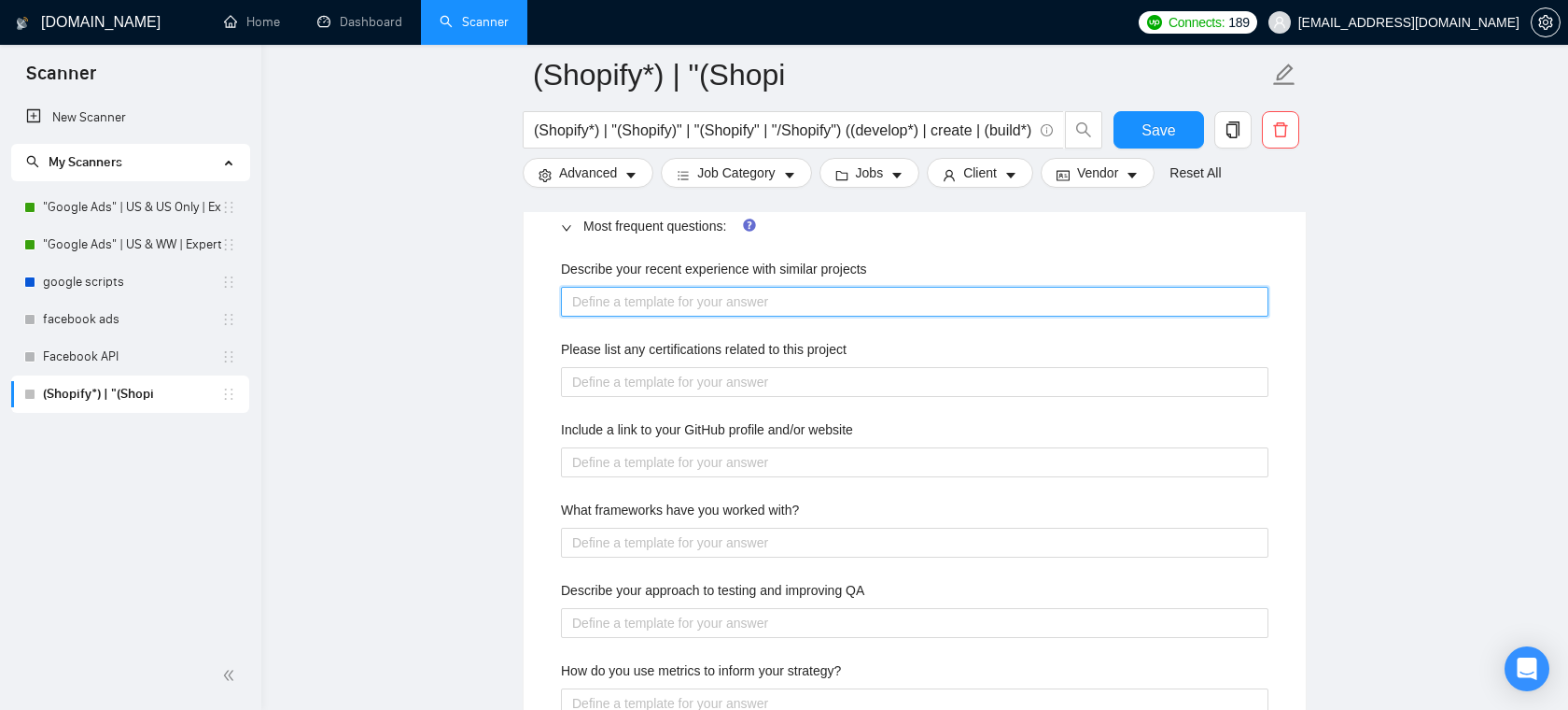
click at [732, 316] on projects "Describe your recent experience with similar projects" at bounding box center [915, 302] width 708 height 30
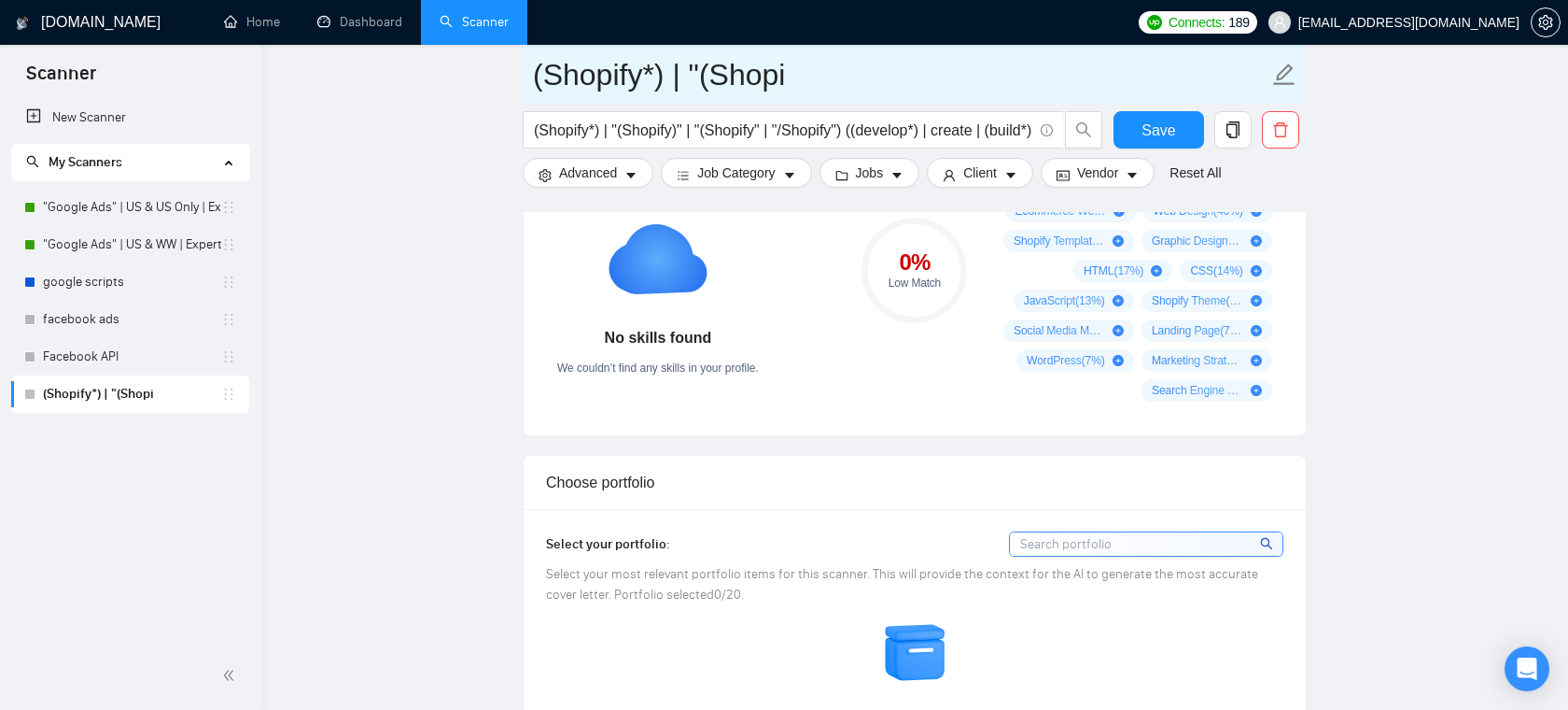
scroll to position [1430, 0]
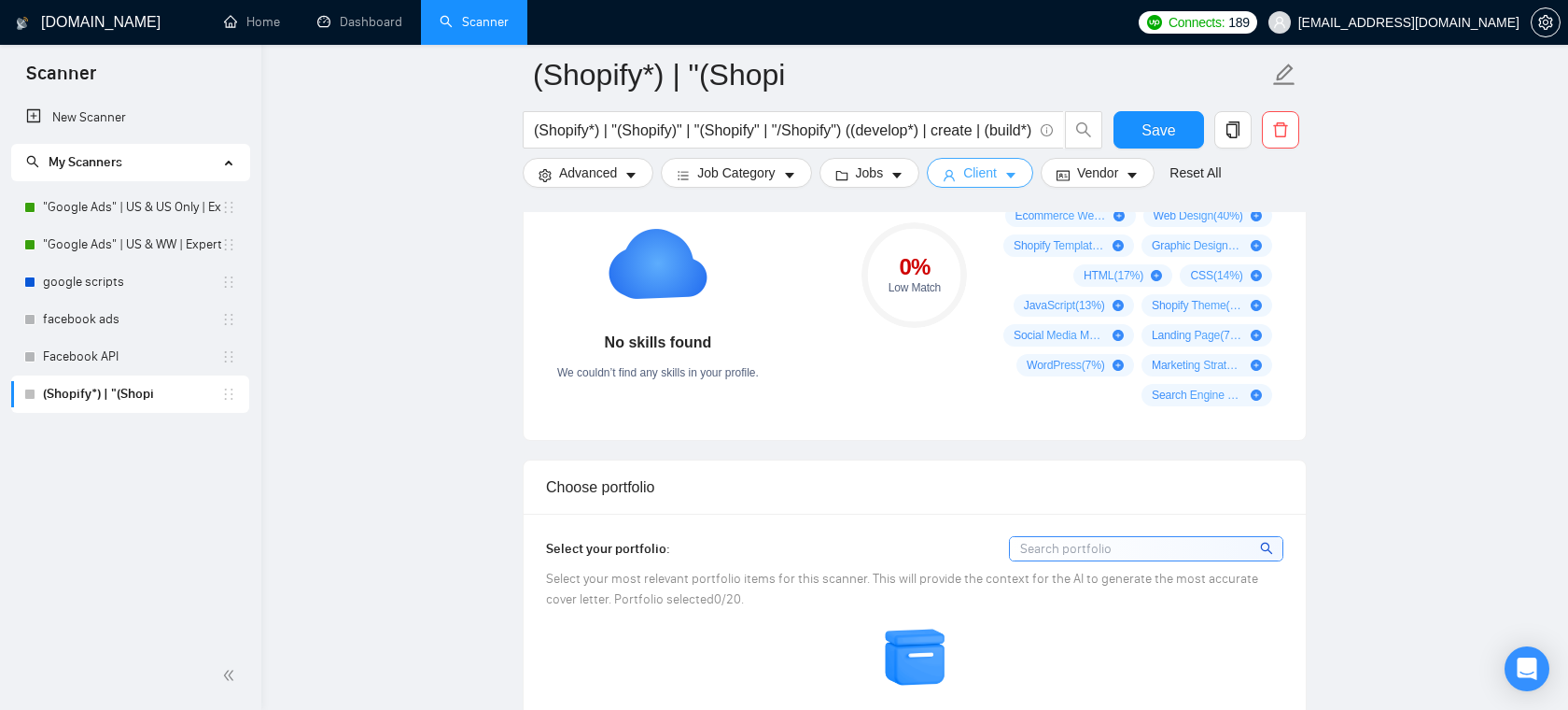
click at [1005, 171] on button "Client" at bounding box center [980, 173] width 106 height 30
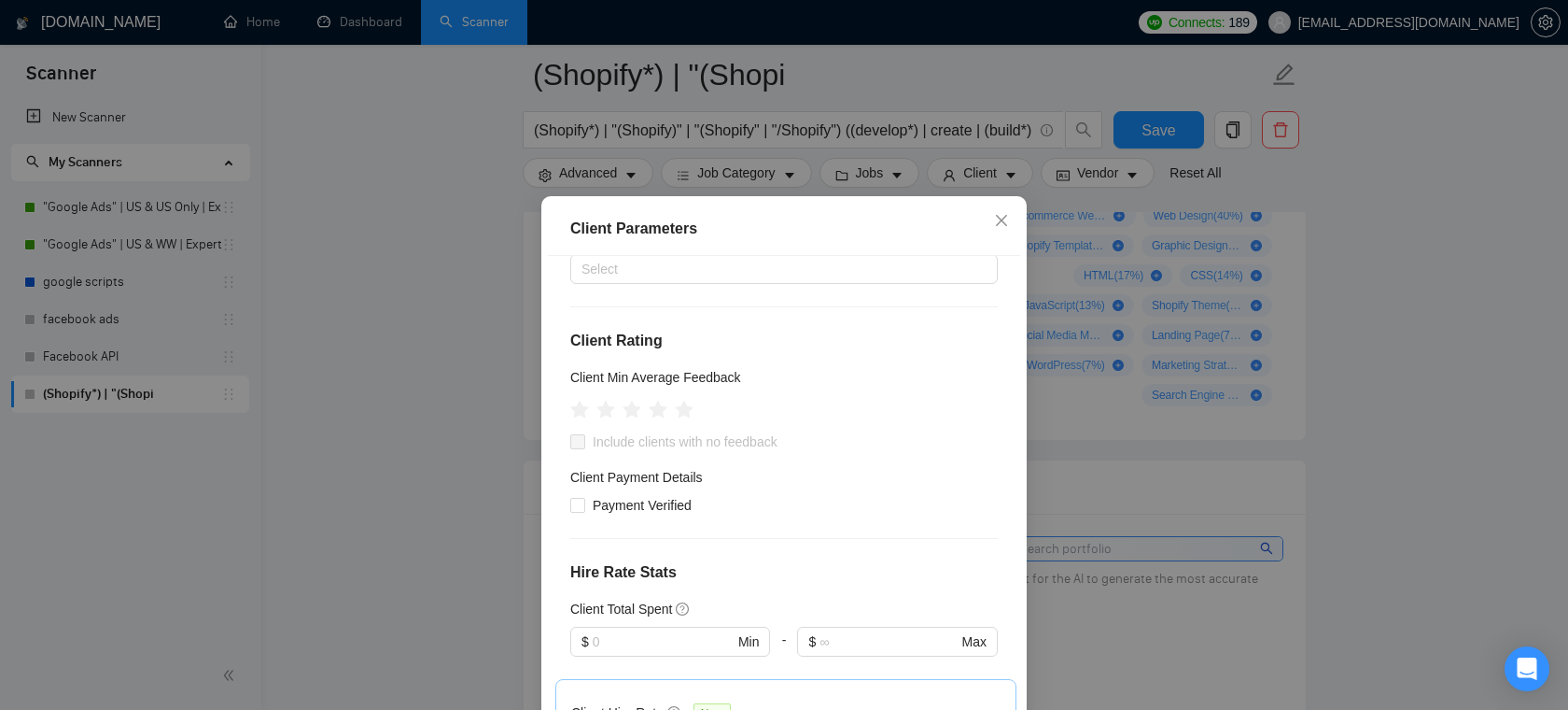
scroll to position [163, 0]
click at [584, 515] on div "Client Location Include Client Countries Select Exclude Client Countries Select…" at bounding box center [784, 504] width 472 height 497
click at [584, 501] on span at bounding box center [577, 504] width 15 height 15
click at [584, 501] on input "Payment Verified" at bounding box center [576, 503] width 13 height 13
checkbox input "true"
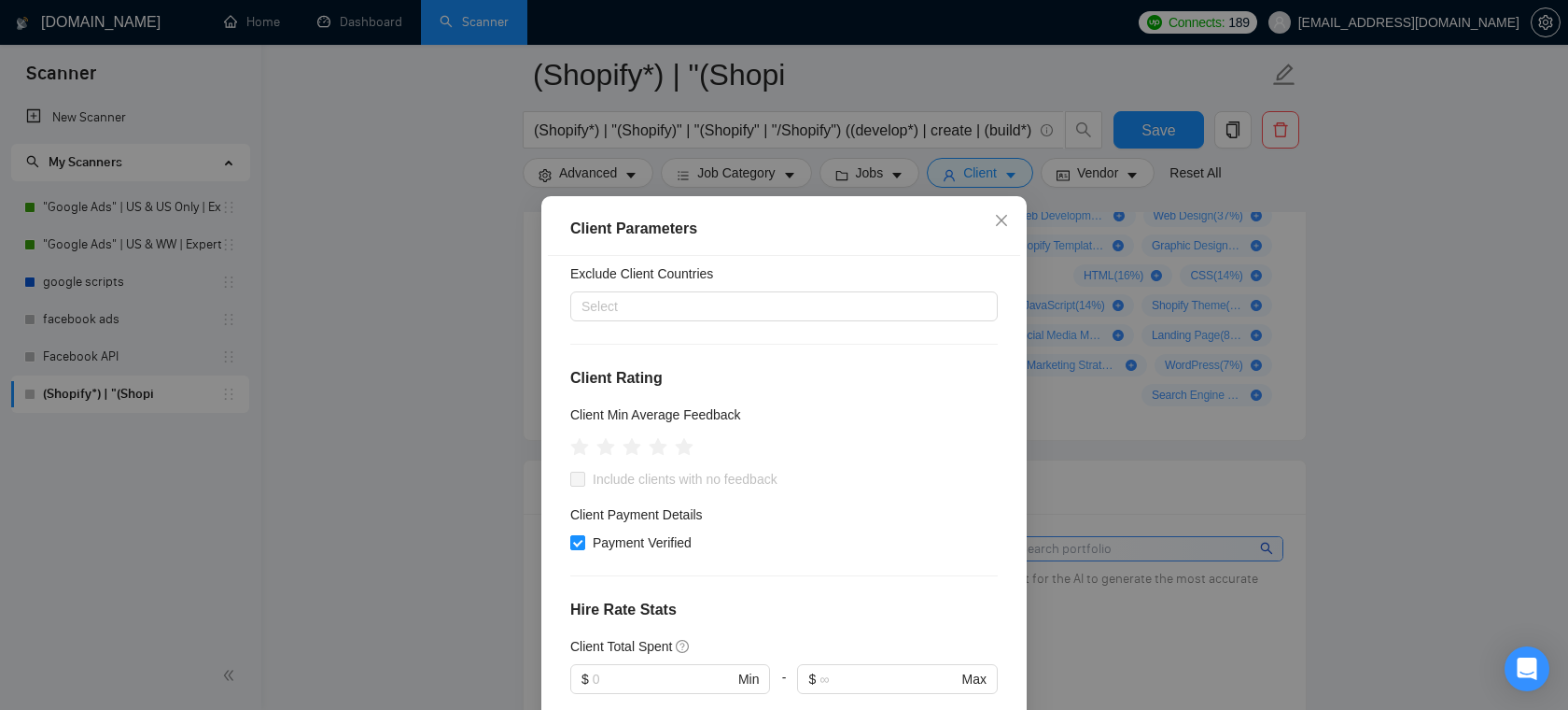
scroll to position [113, 0]
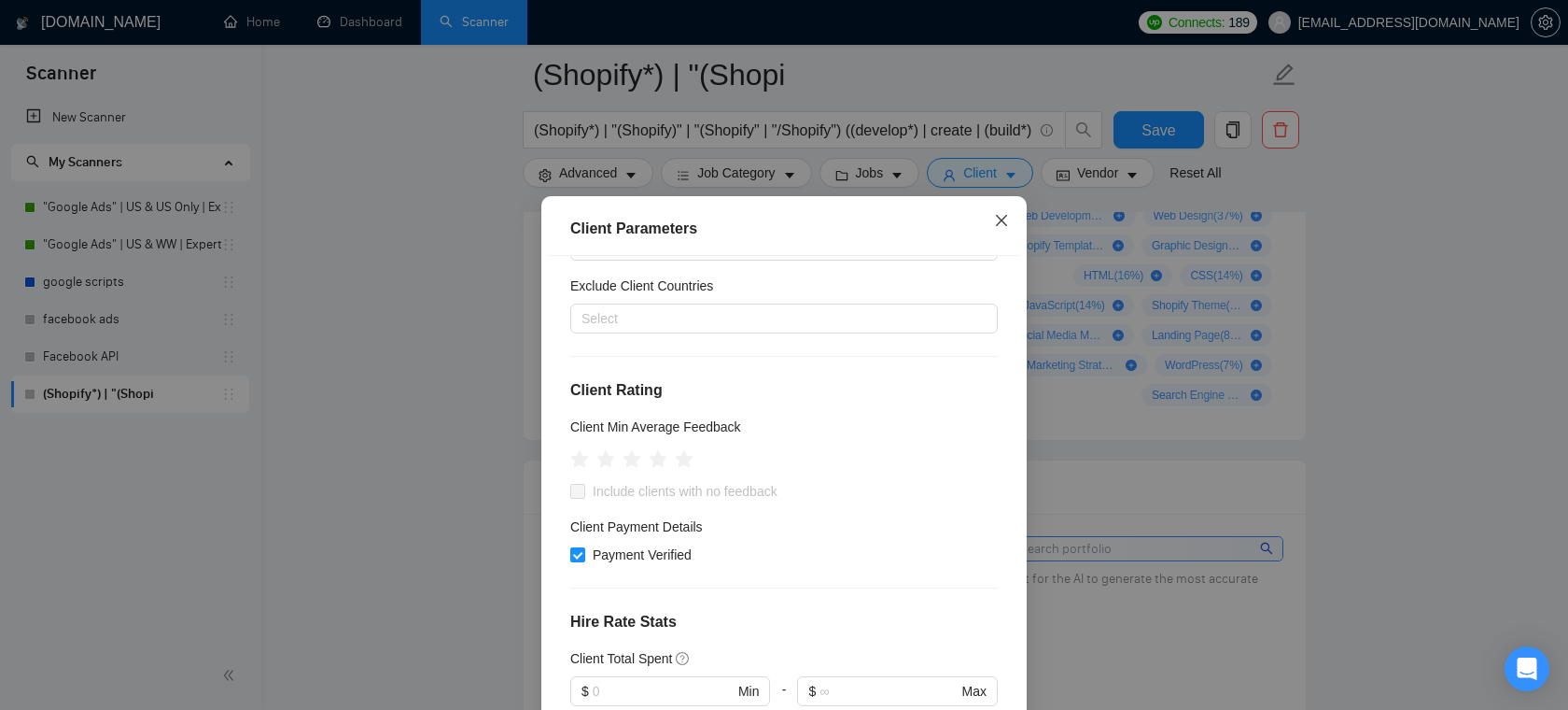
click at [1010, 214] on span "Close" at bounding box center [1002, 221] width 50 height 50
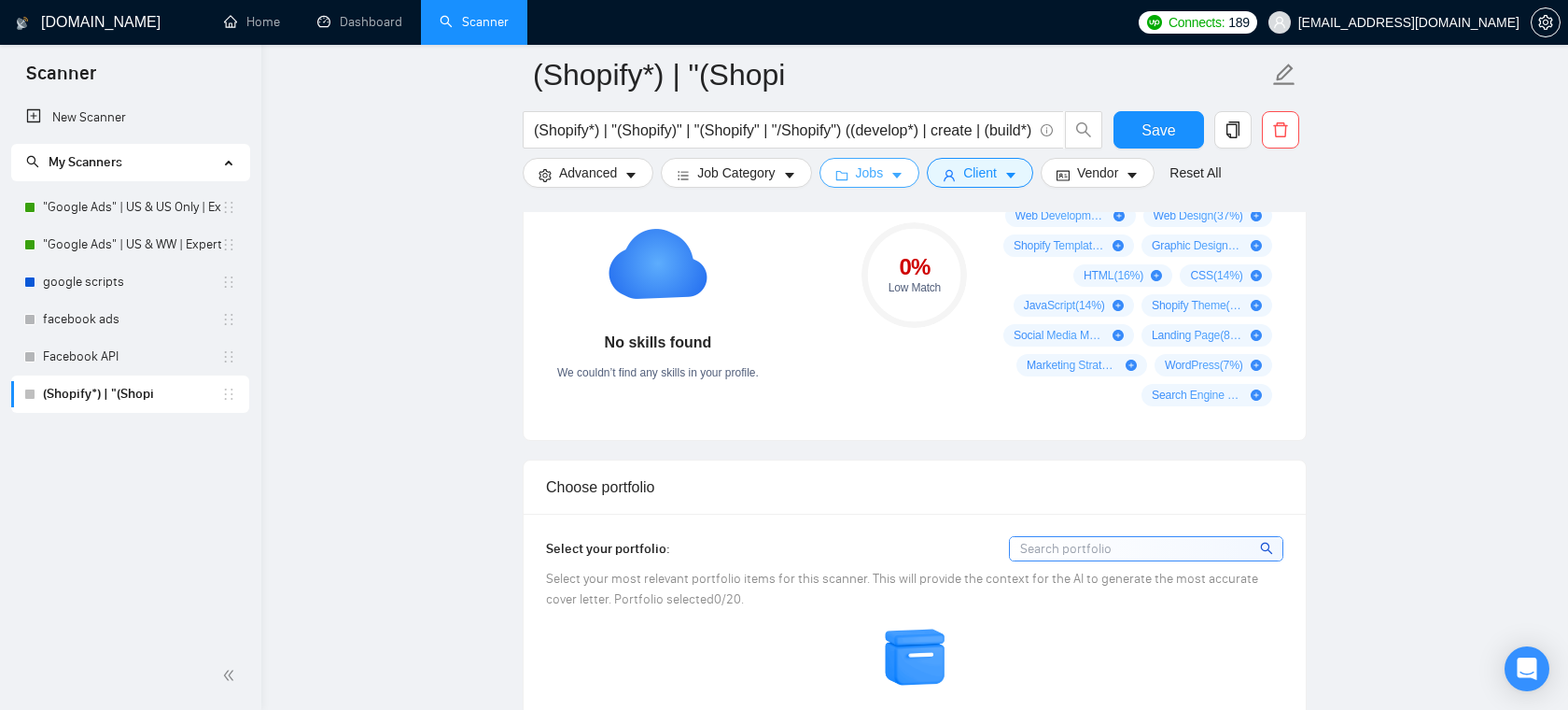
click at [907, 184] on button "Jobs" at bounding box center [870, 173] width 101 height 30
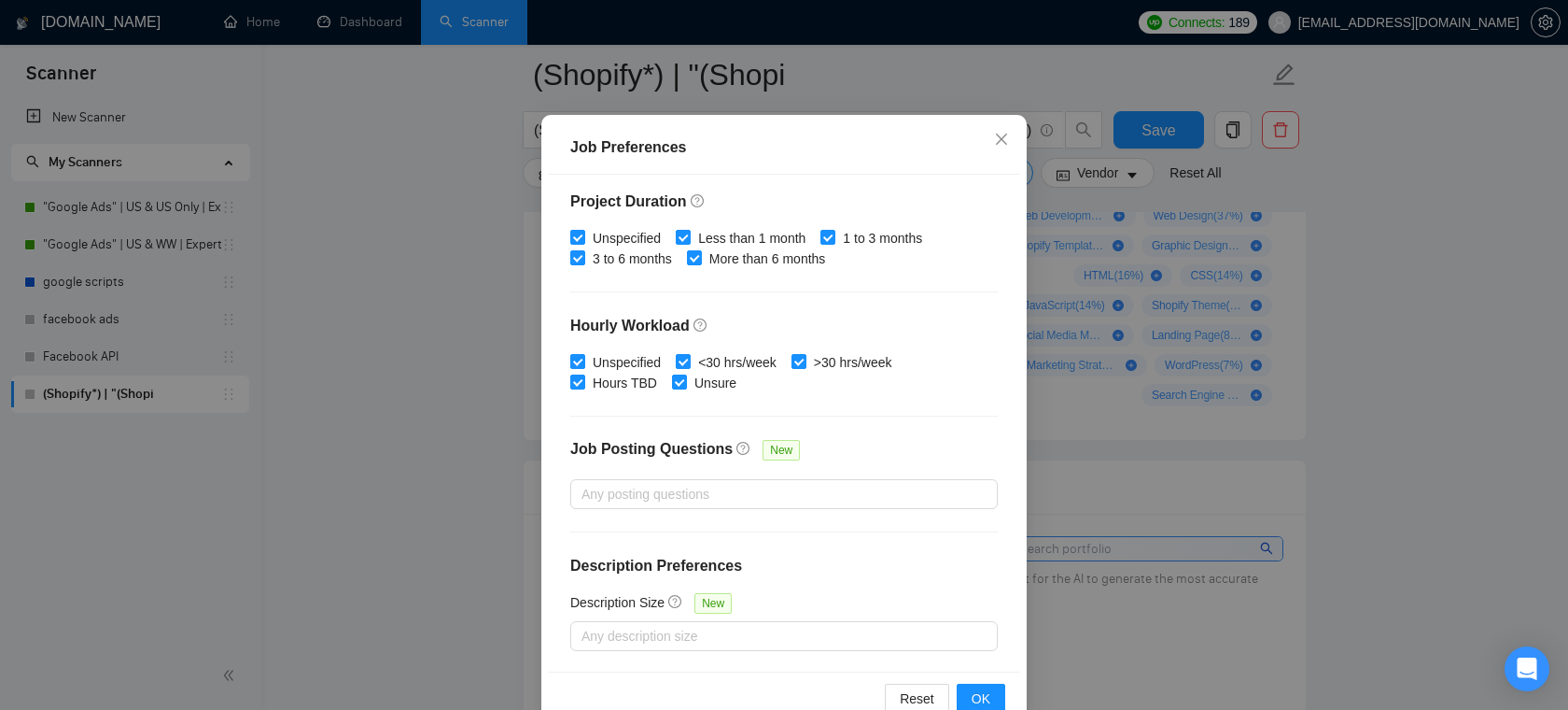
scroll to position [124, 0]
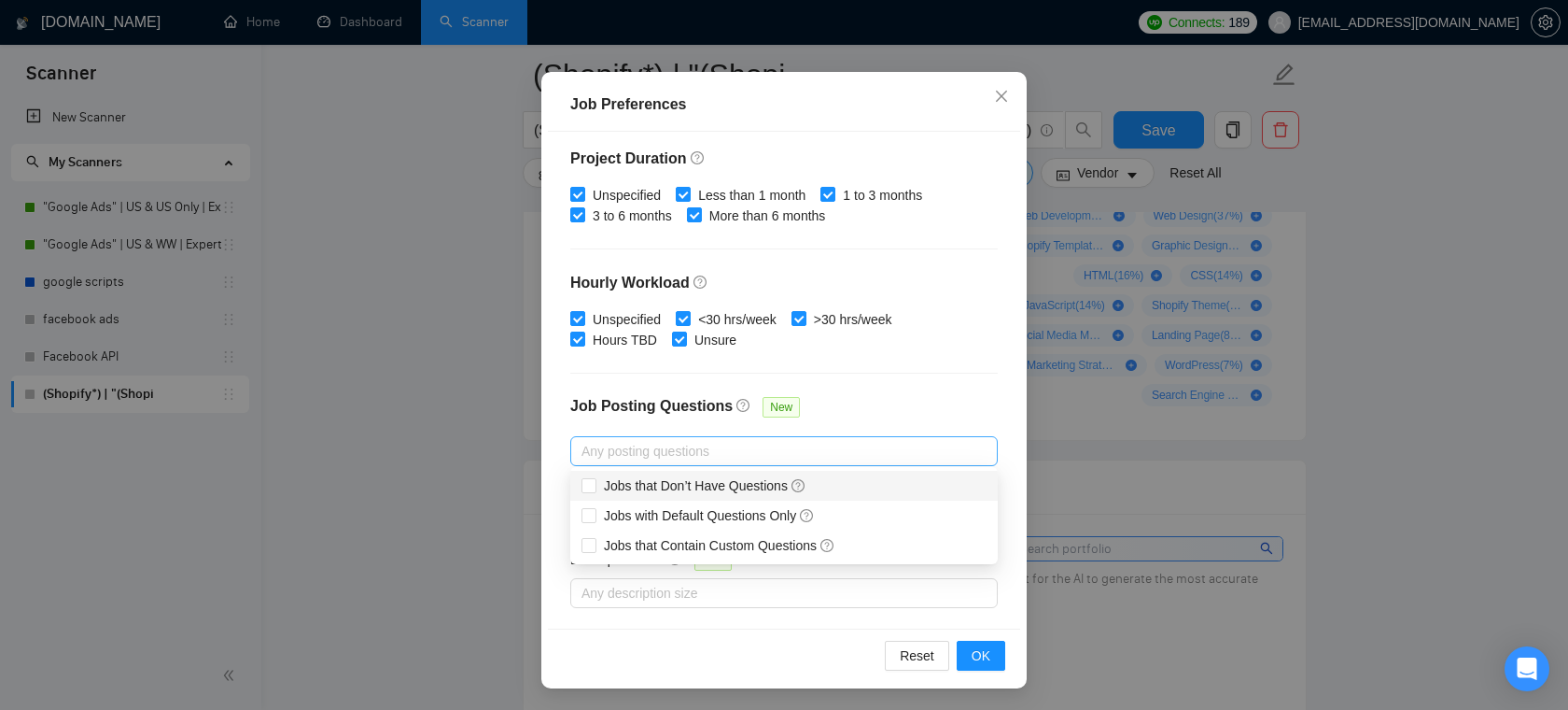
click at [742, 447] on div at bounding box center [775, 451] width 400 height 22
click at [886, 397] on div "Job Posting Questions New" at bounding box center [784, 416] width 428 height 40
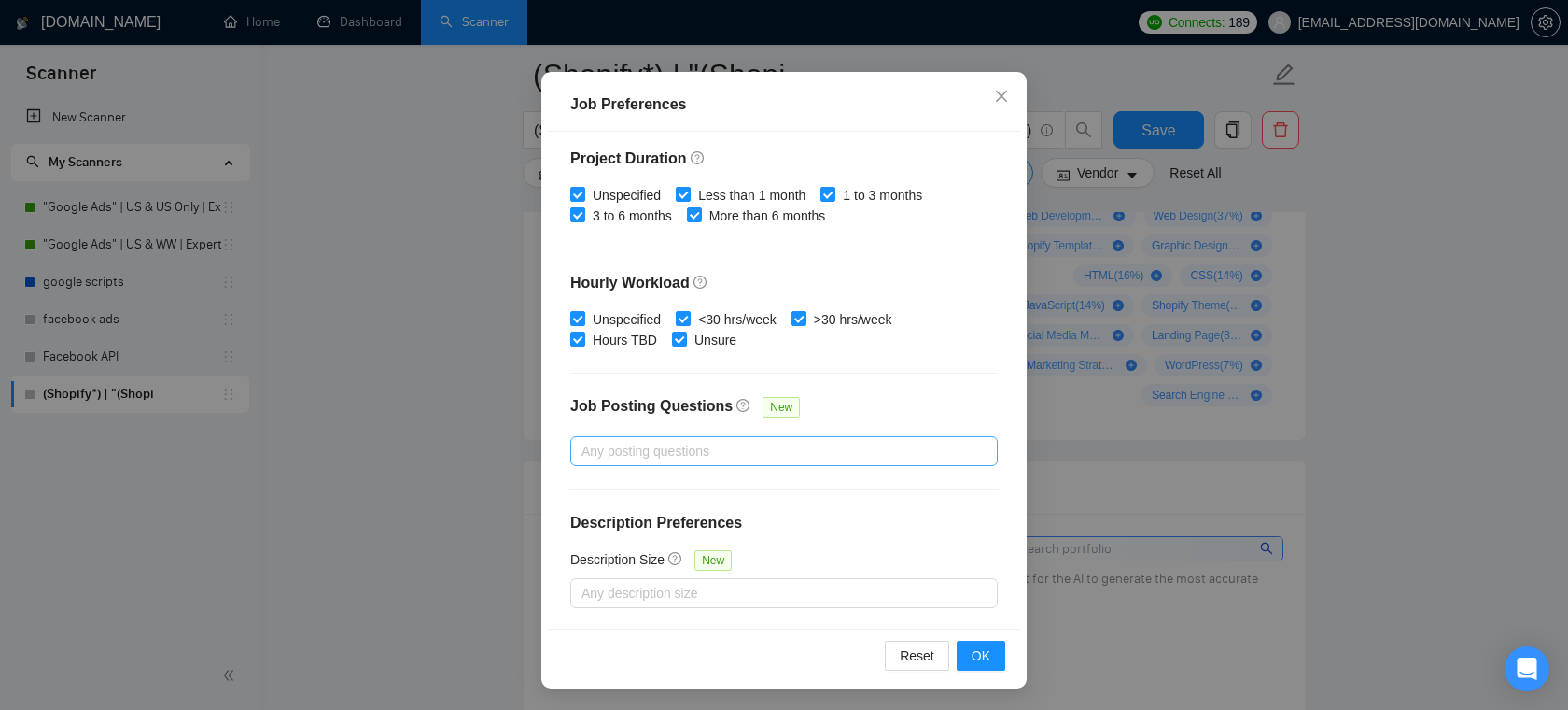
click at [661, 440] on div at bounding box center [775, 451] width 400 height 22
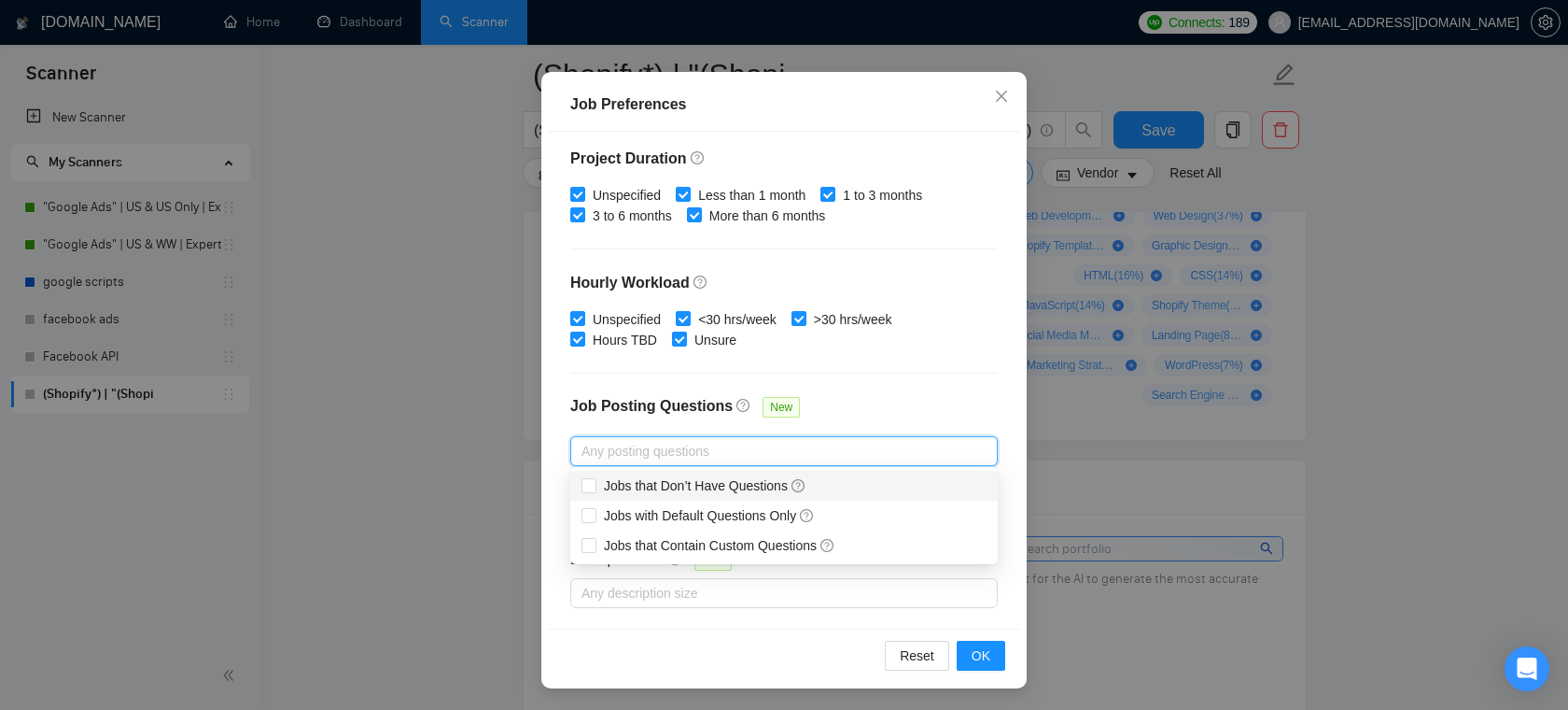
click at [879, 385] on div "Budget Project Type All Fixed Price Hourly Rate Fixed Price Budget $ Min - $ Ma…" at bounding box center [784, 380] width 472 height 497
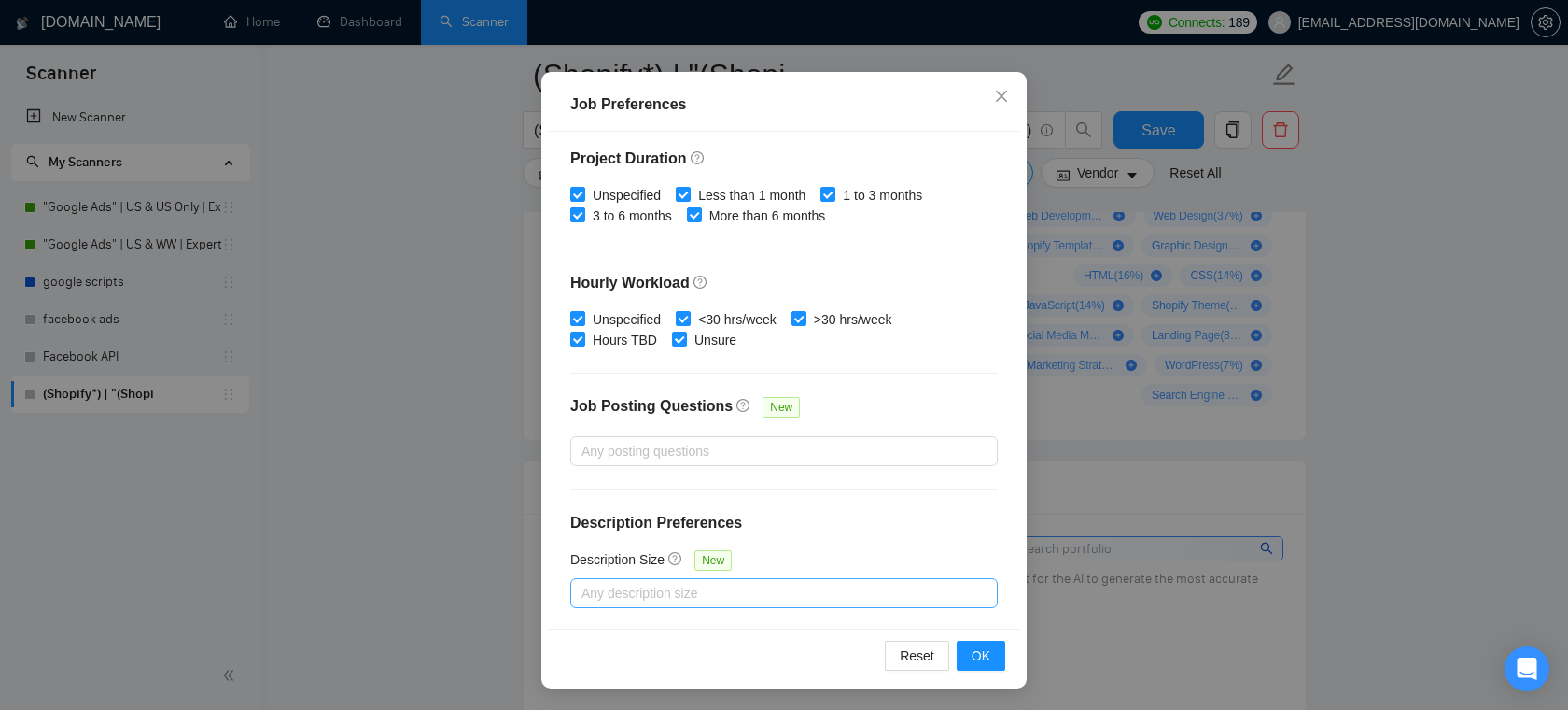
click at [666, 588] on div at bounding box center [775, 593] width 400 height 22
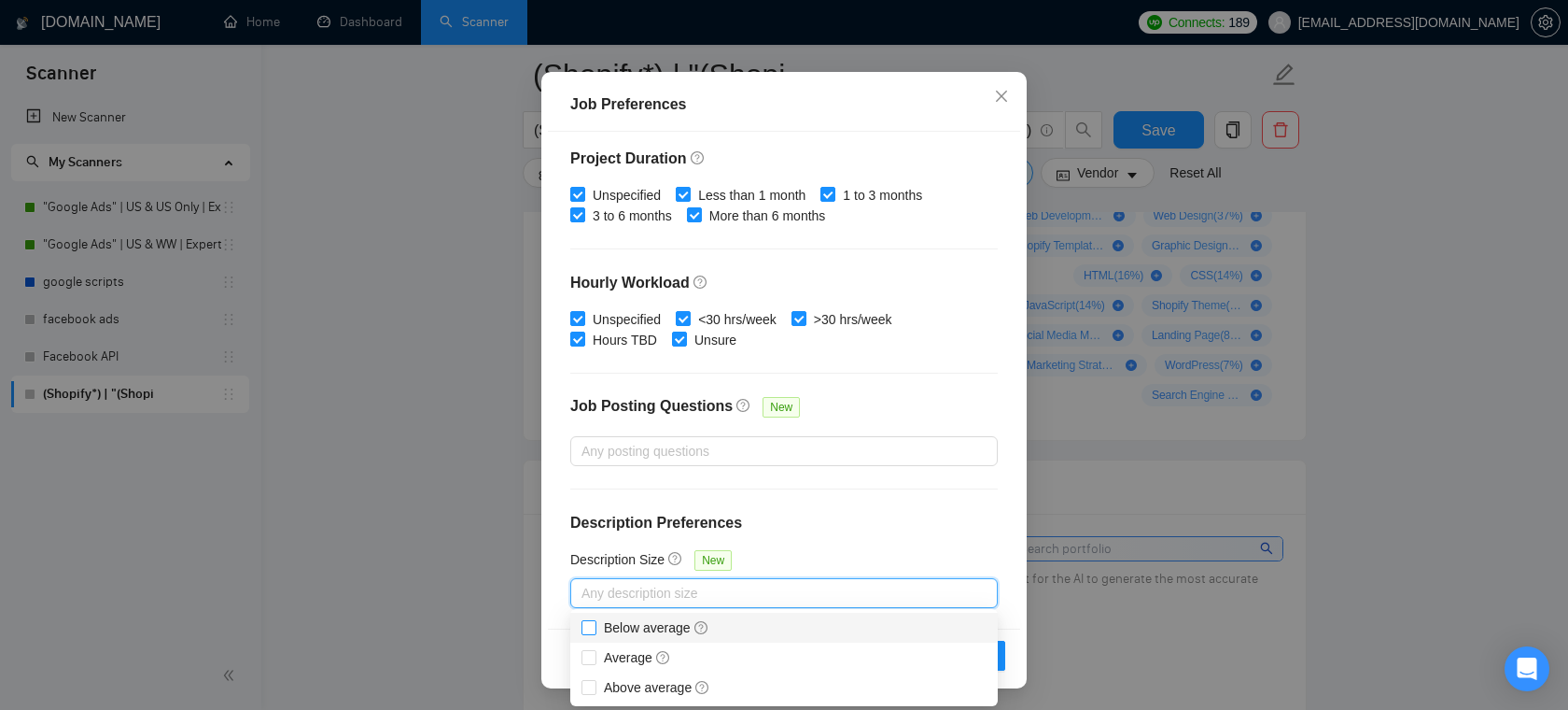
click at [596, 626] on span at bounding box center [589, 627] width 15 height 15
click at [595, 626] on input "Below average" at bounding box center [588, 626] width 13 height 13
click at [586, 628] on input "Below average" at bounding box center [588, 626] width 13 height 13
checkbox input "true"
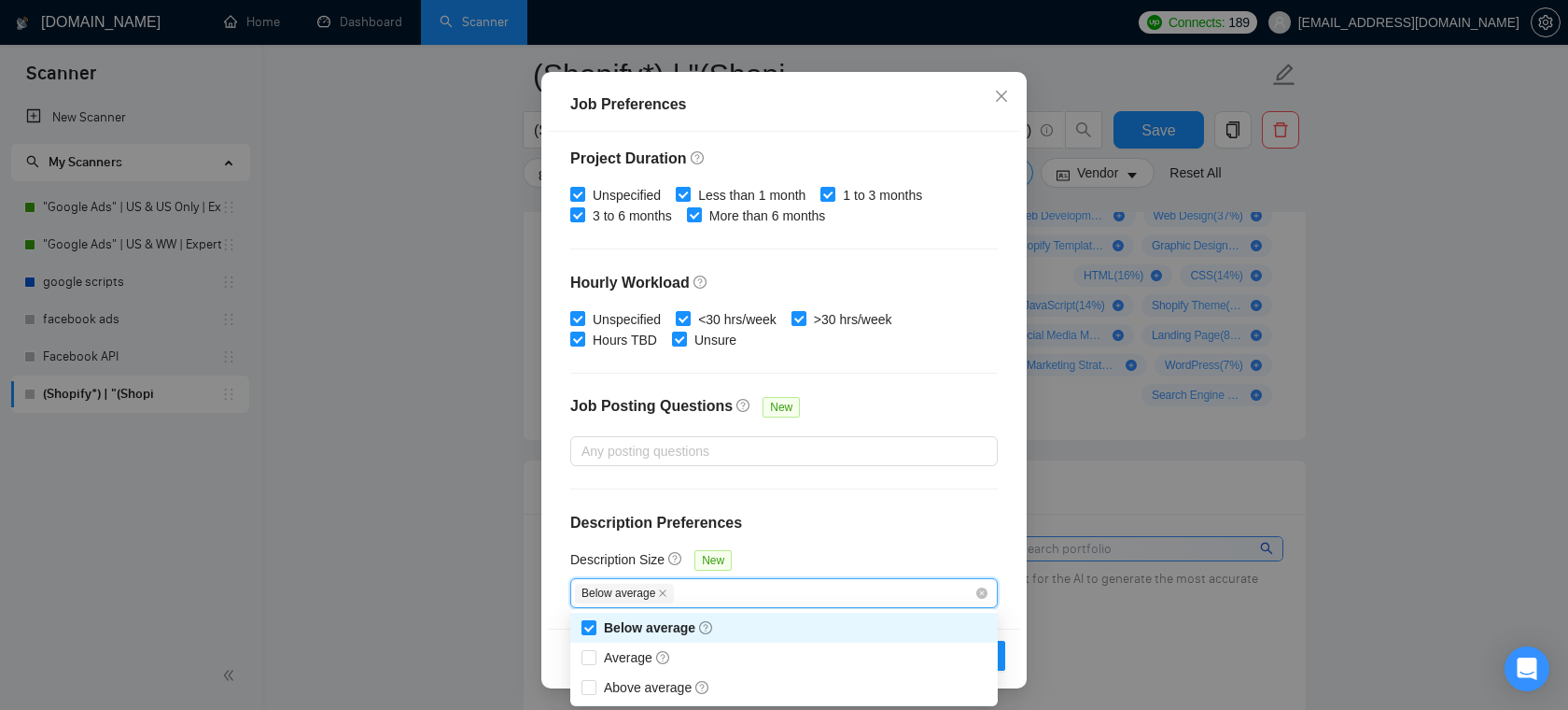
click at [809, 549] on div "Description Size New" at bounding box center [784, 563] width 428 height 29
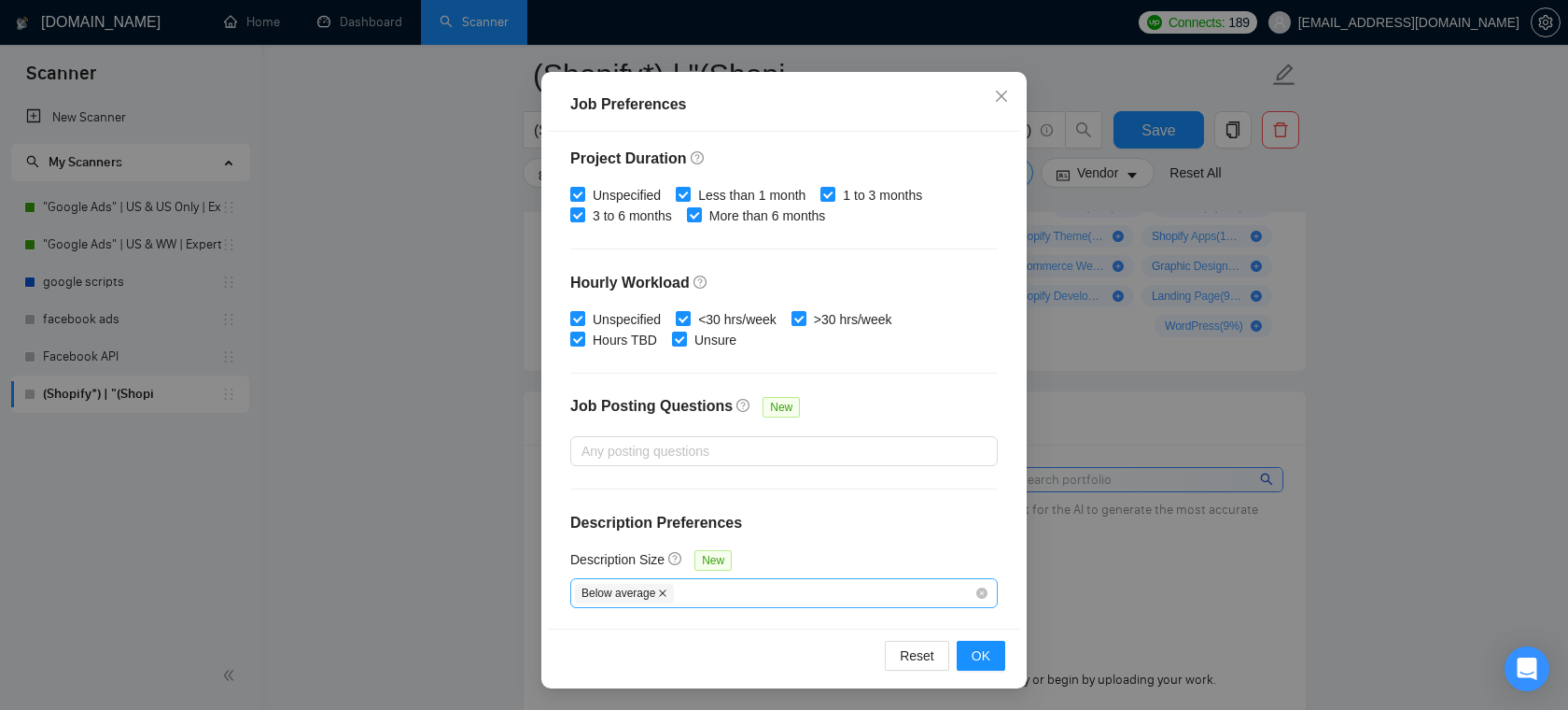
click at [664, 596] on span at bounding box center [662, 593] width 9 height 10
checkbox input "false"
click at [709, 590] on div at bounding box center [775, 593] width 400 height 22
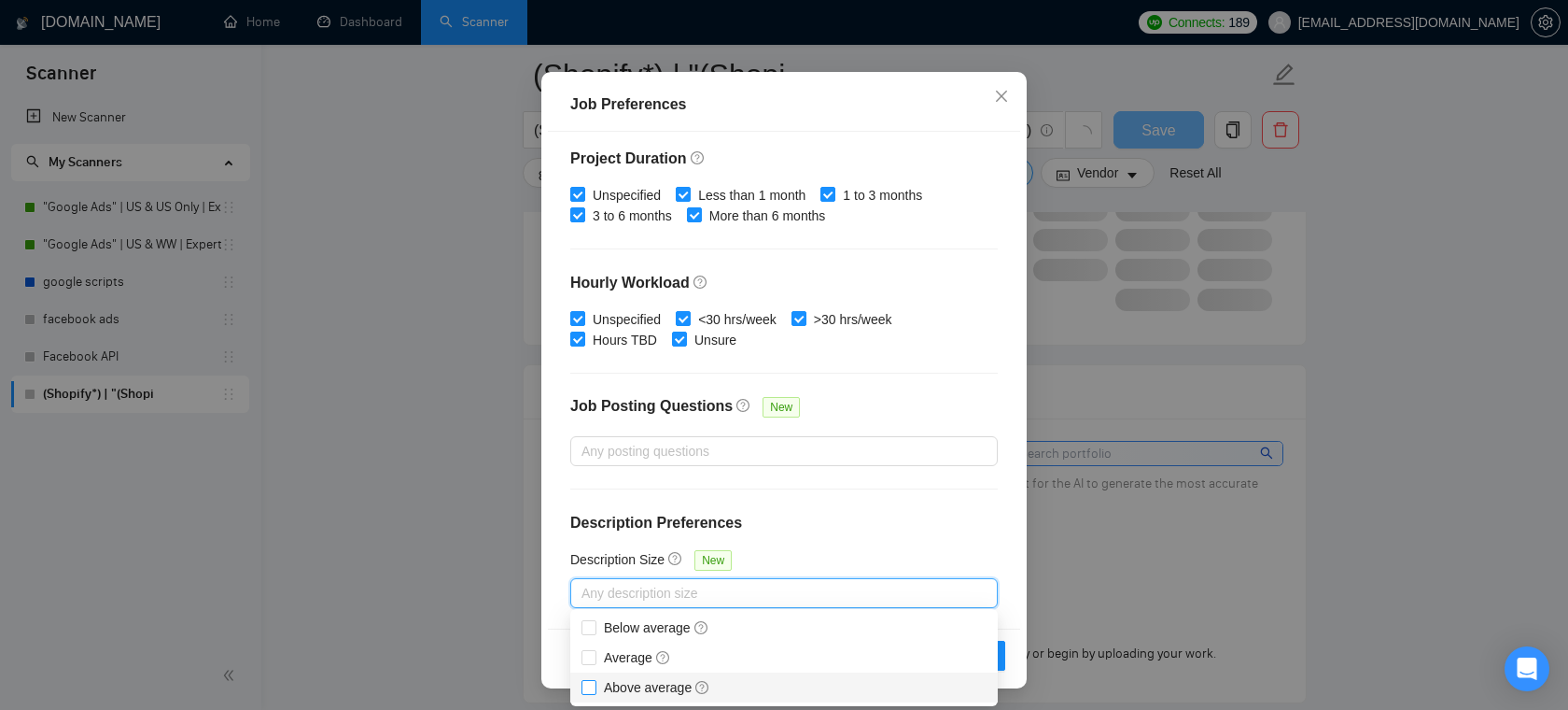
click at [634, 689] on span "Above average" at bounding box center [657, 687] width 106 height 15
click at [595, 689] on input "Above average" at bounding box center [588, 686] width 13 height 13
checkbox input "true"
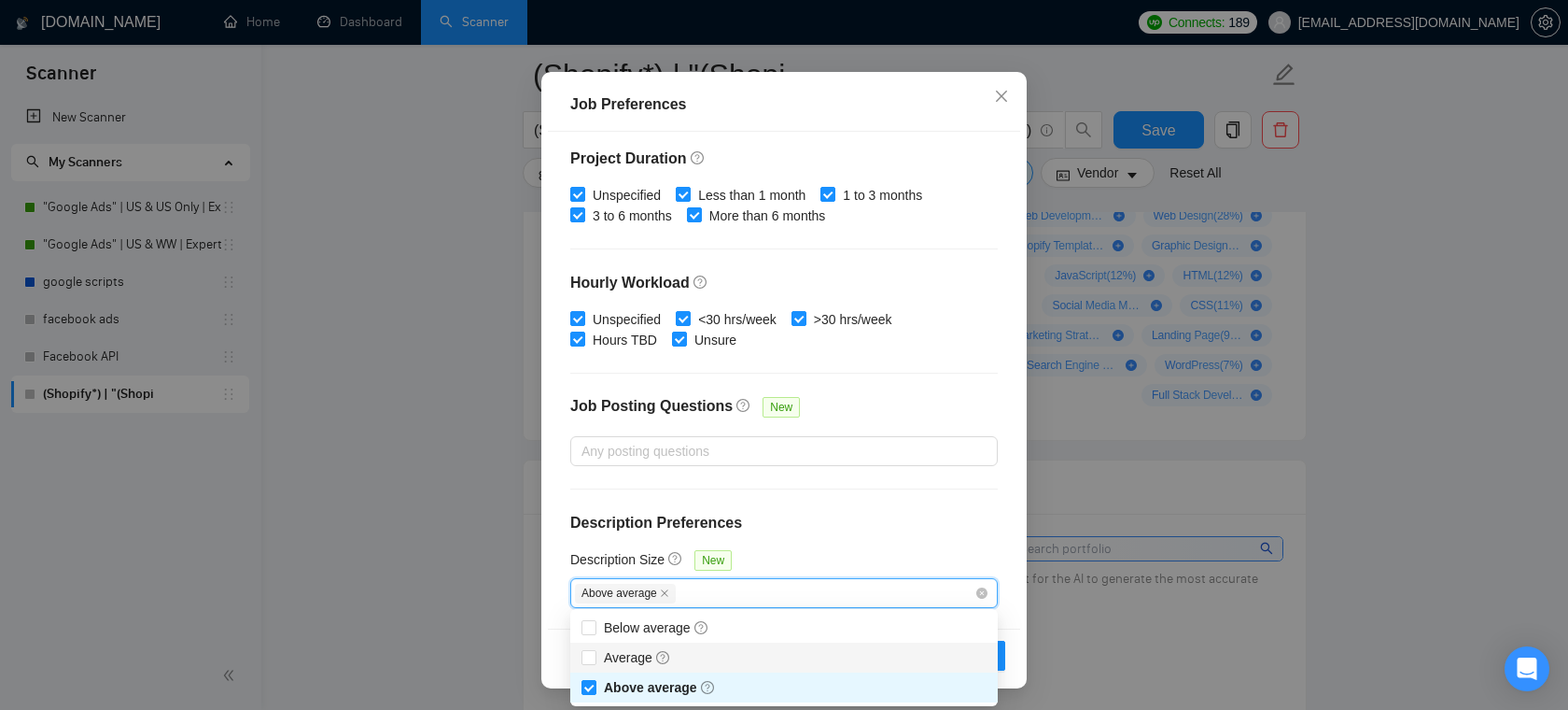
click at [868, 410] on div "Job Posting Questions New" at bounding box center [784, 416] width 428 height 40
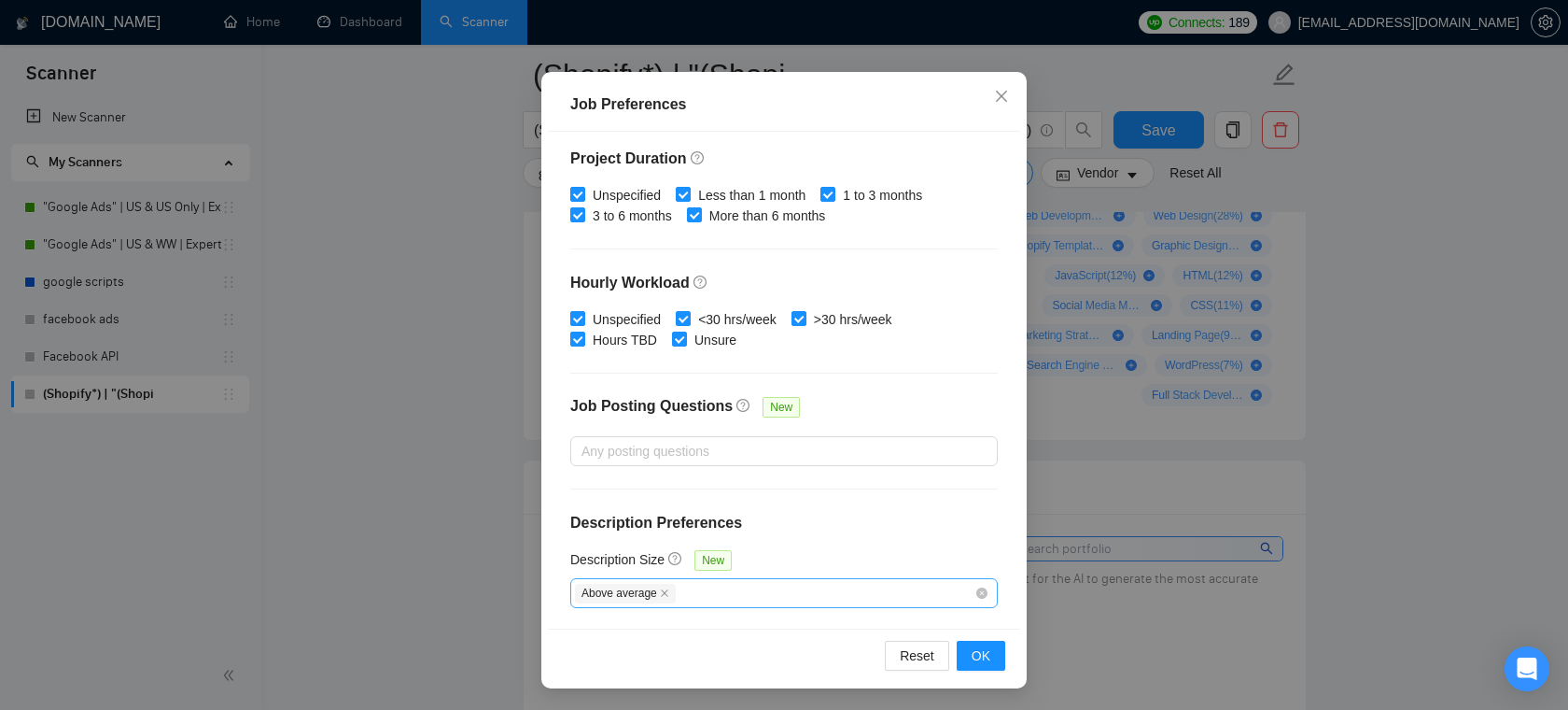
click at [661, 593] on span "Above average" at bounding box center [625, 594] width 101 height 20
click at [668, 591] on icon "close" at bounding box center [664, 592] width 7 height 7
click at [1009, 92] on span "Close" at bounding box center [1002, 97] width 50 height 50
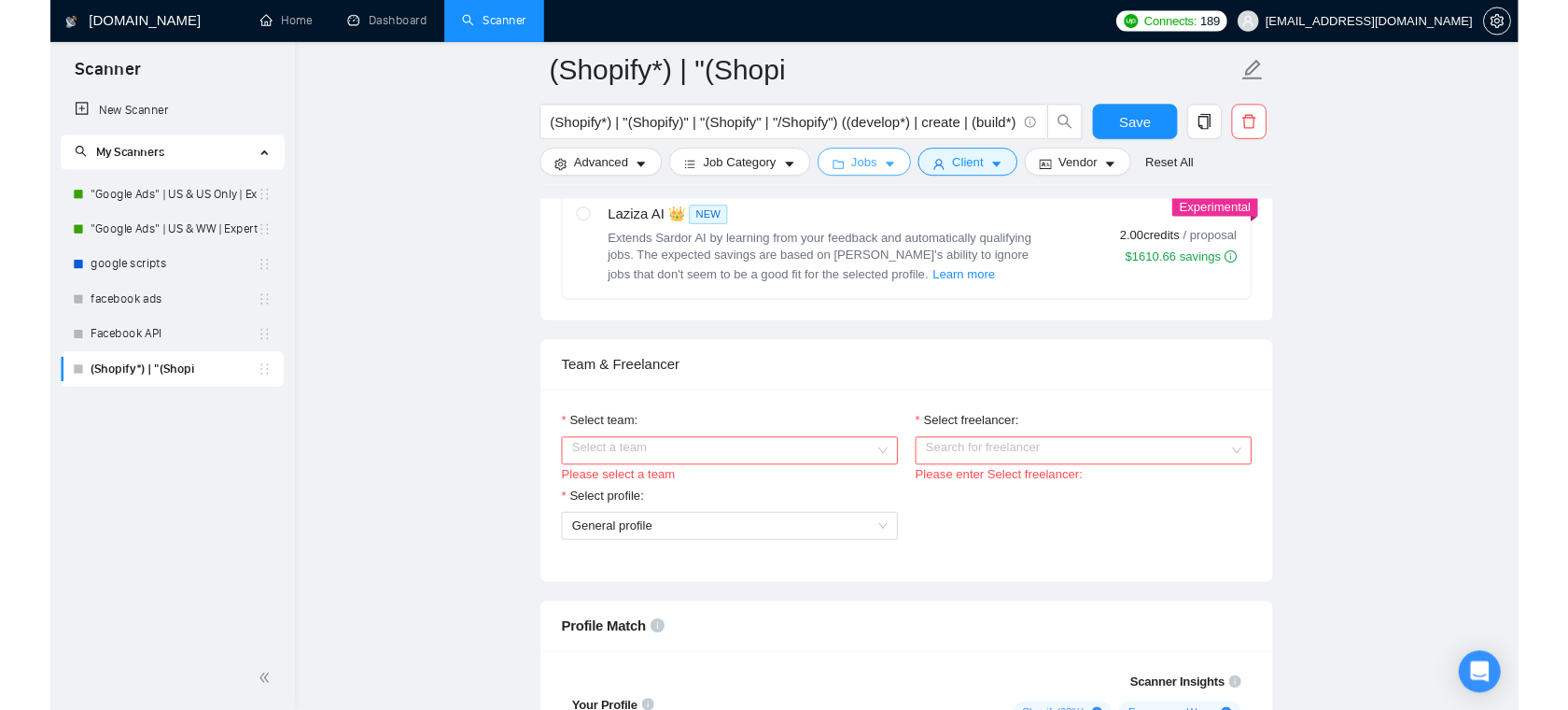
scroll to position [782, 0]
